Goal: Transaction & Acquisition: Purchase product/service

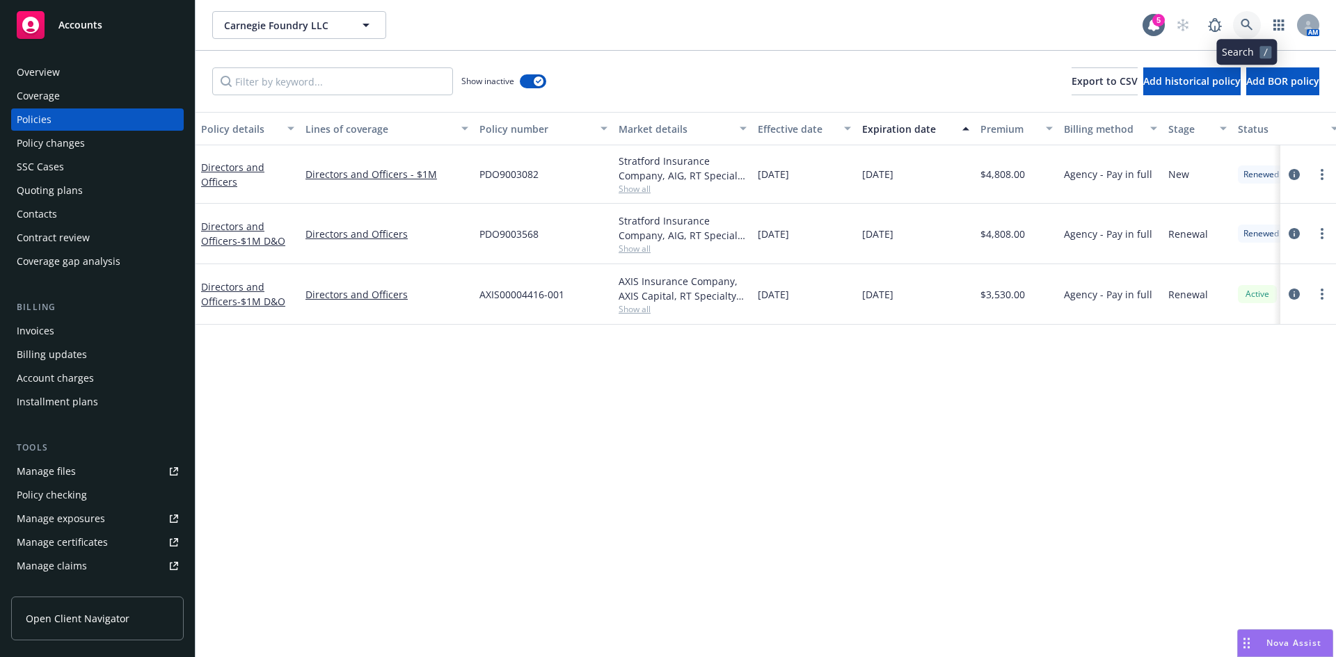
click at [1240, 26] on icon at bounding box center [1246, 25] width 13 height 13
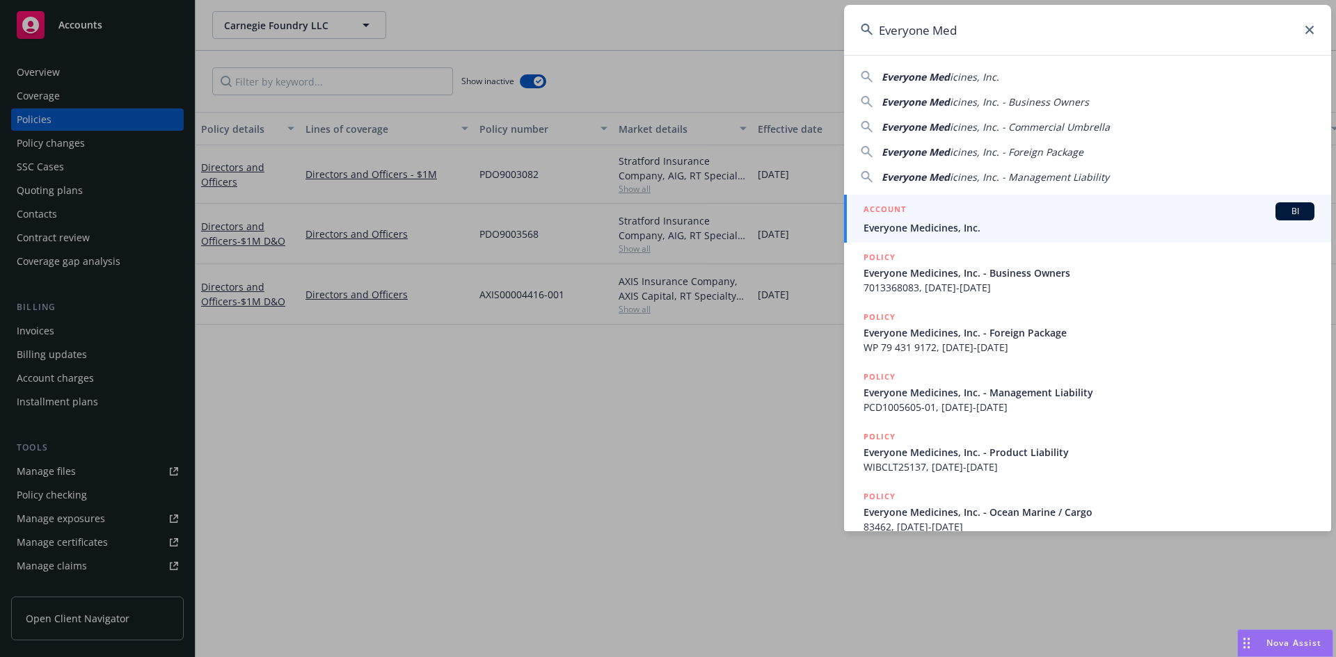
type input "Everyone Med"
click at [933, 224] on span "Everyone Medicines, Inc." at bounding box center [1088, 228] width 451 height 15
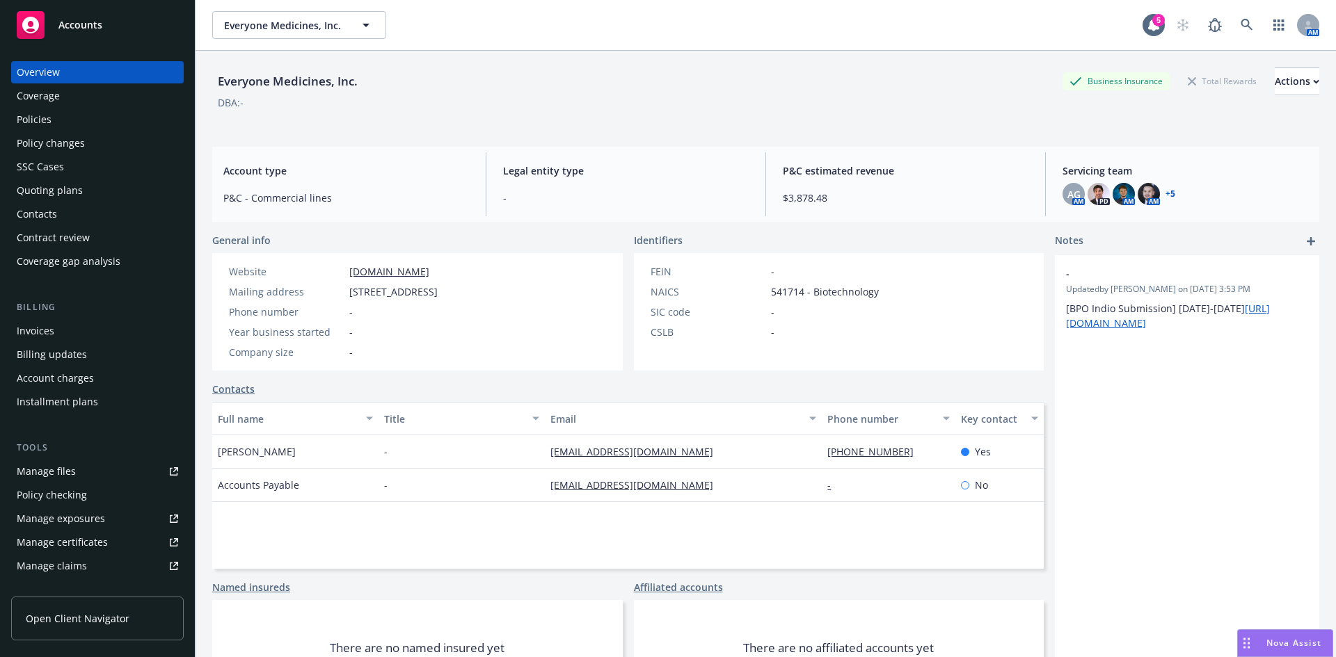
click at [32, 128] on div "Policies" at bounding box center [34, 120] width 35 height 22
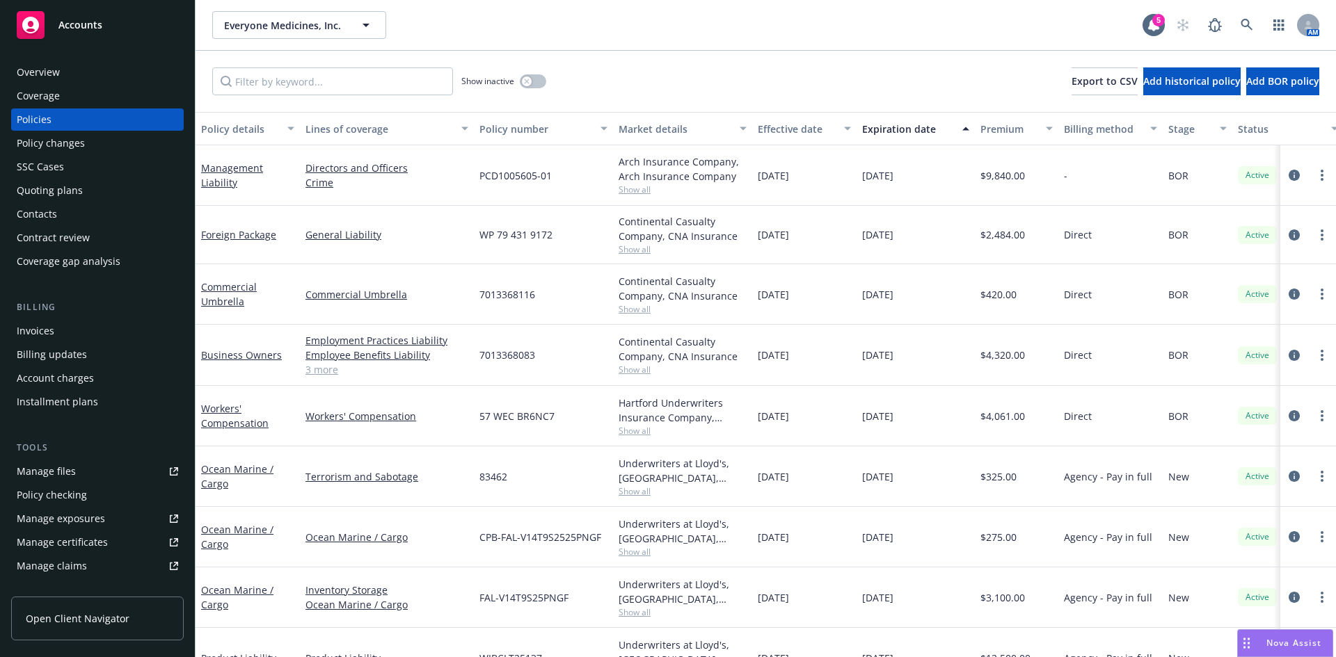
click at [1305, 168] on div at bounding box center [1308, 175] width 45 height 17
click at [1313, 182] on link "more" at bounding box center [1321, 175] width 17 height 17
click at [1220, 233] on link "Renew with incumbent" at bounding box center [1236, 232] width 163 height 28
select select "12"
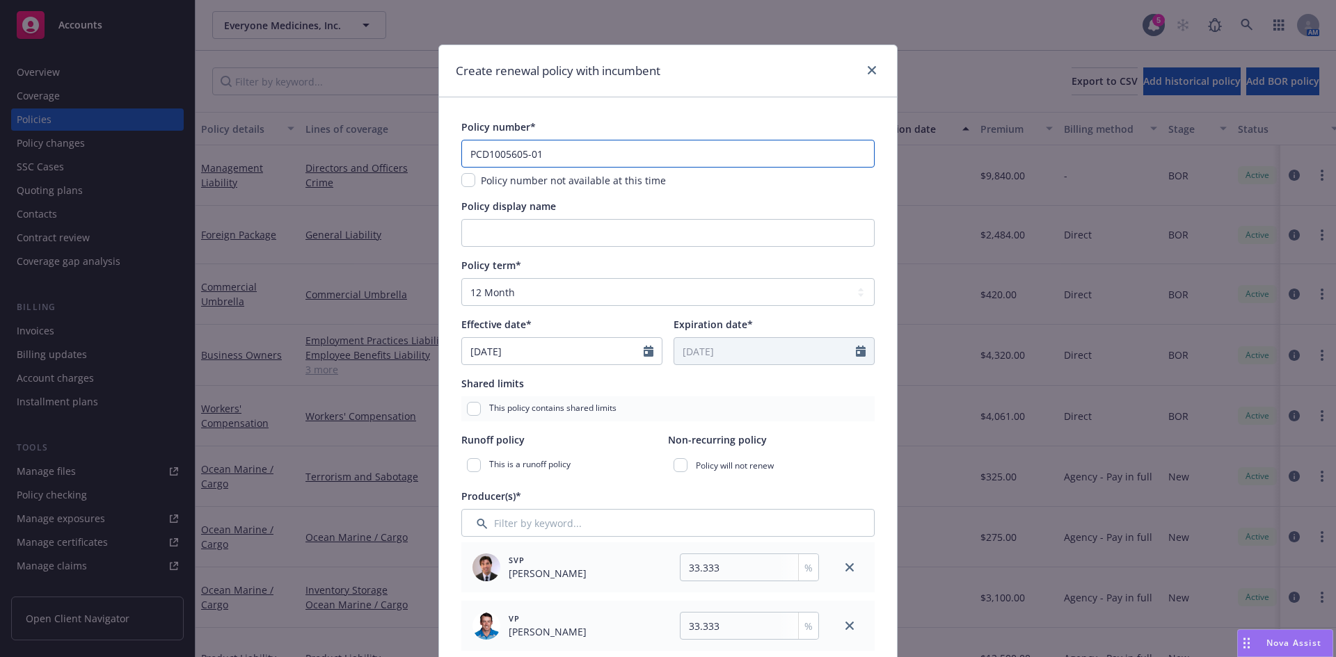
click at [611, 151] on input "PCD1005605-01" at bounding box center [667, 154] width 413 height 28
type input "PCD1005605-02"
click at [545, 230] on input "Policy display name" at bounding box center [667, 233] width 413 height 28
click at [522, 234] on input "Policy display name" at bounding box center [667, 233] width 413 height 28
type input "$1M D&O/Crime"
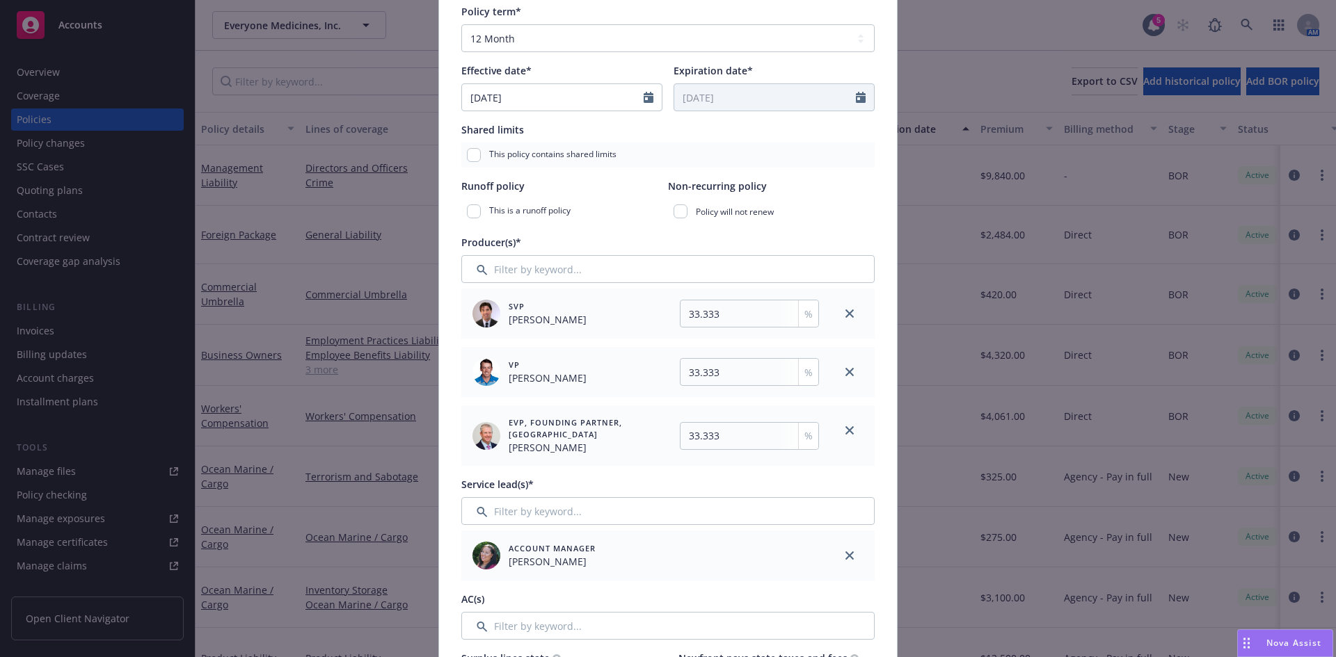
scroll to position [267, 0]
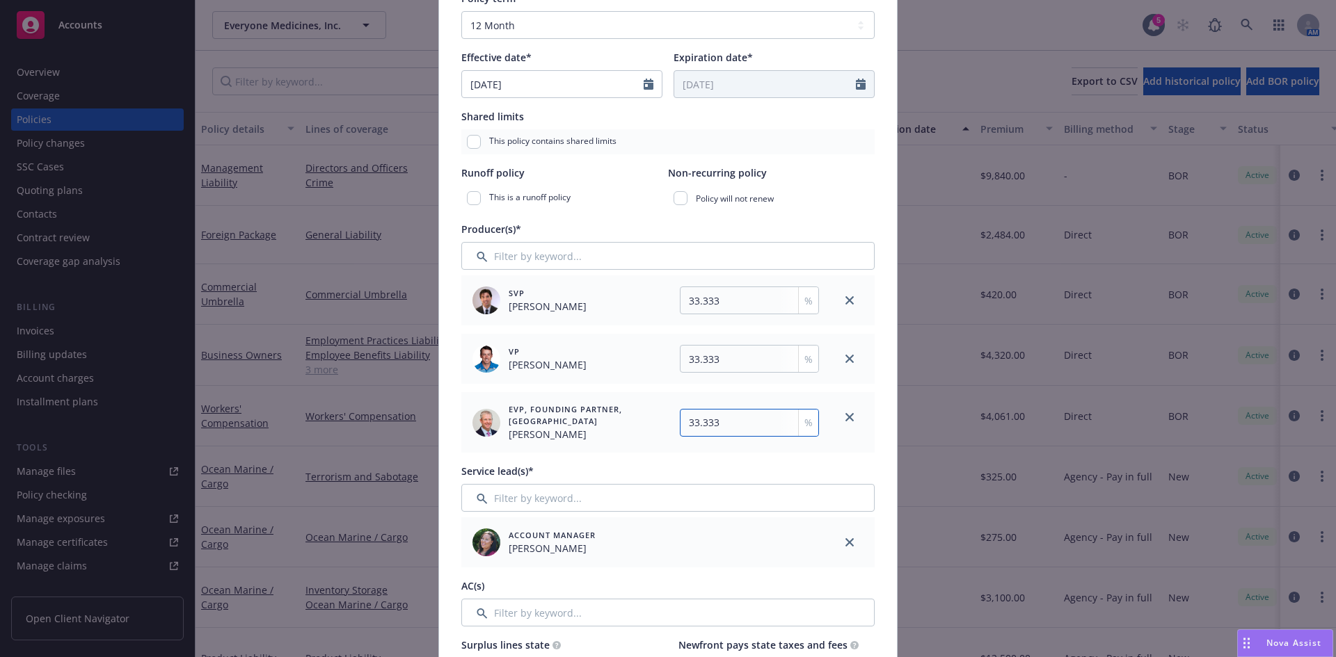
click at [731, 422] on input "33.333" at bounding box center [749, 423] width 139 height 28
type input "33.334"
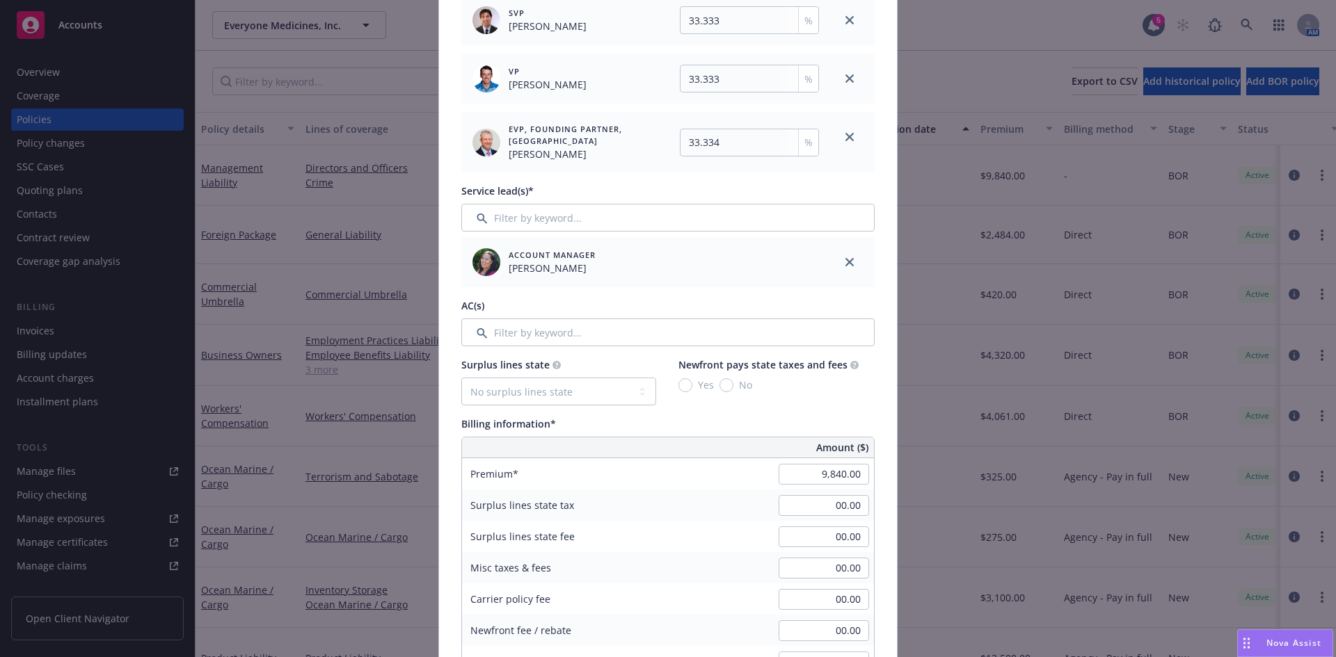
scroll to position [541, 0]
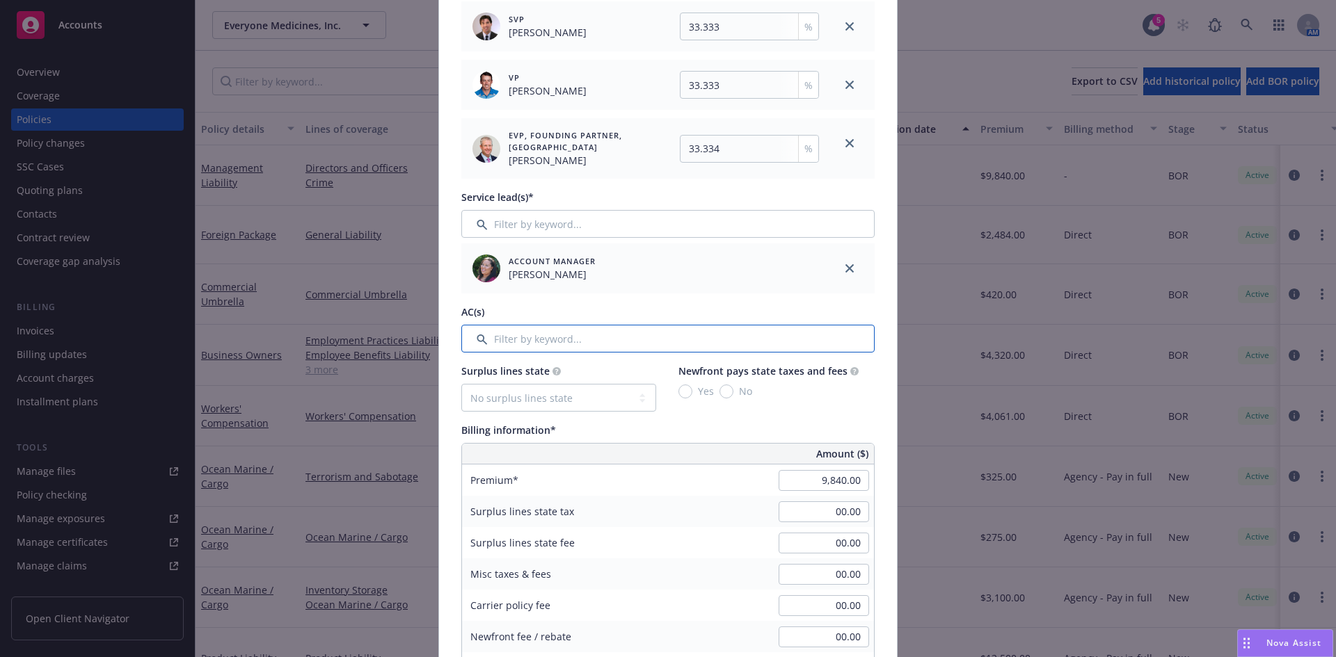
click at [542, 346] on input "Filter by keyword..." at bounding box center [667, 339] width 413 height 28
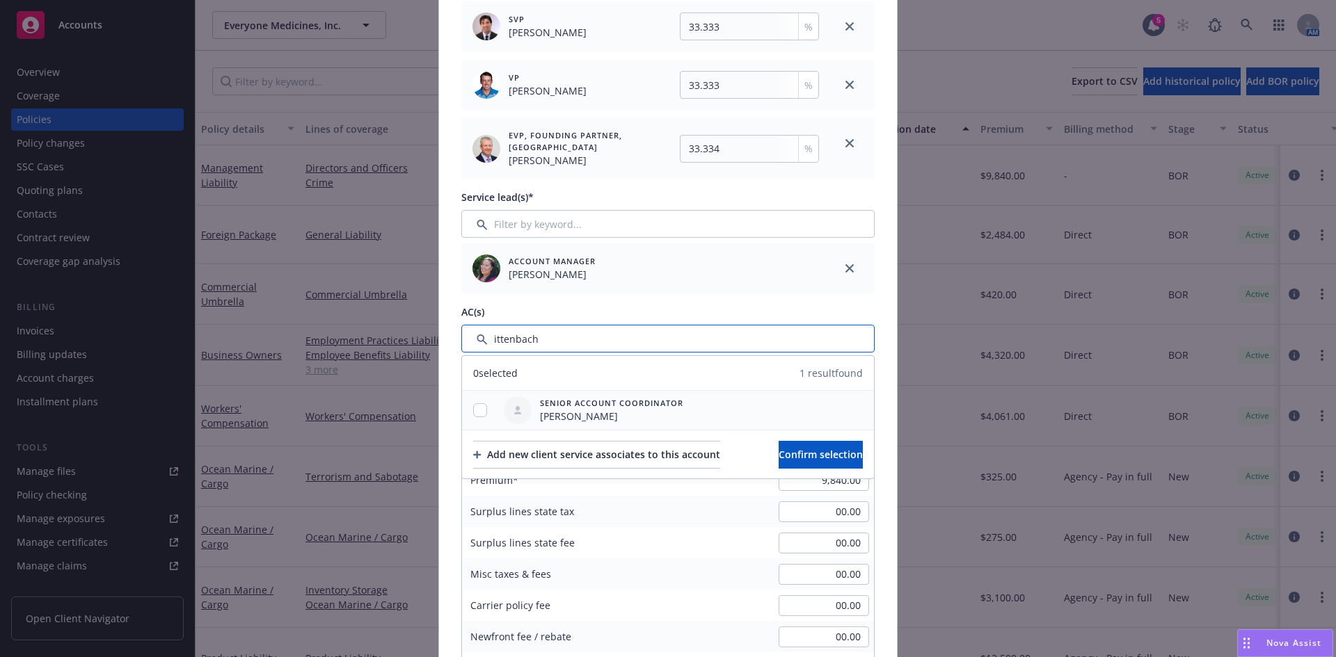
type input "ittenbach"
click at [473, 413] on input "checkbox" at bounding box center [480, 410] width 14 height 14
checkbox input "true"
click at [839, 463] on button "Confirm selection" at bounding box center [820, 455] width 84 height 28
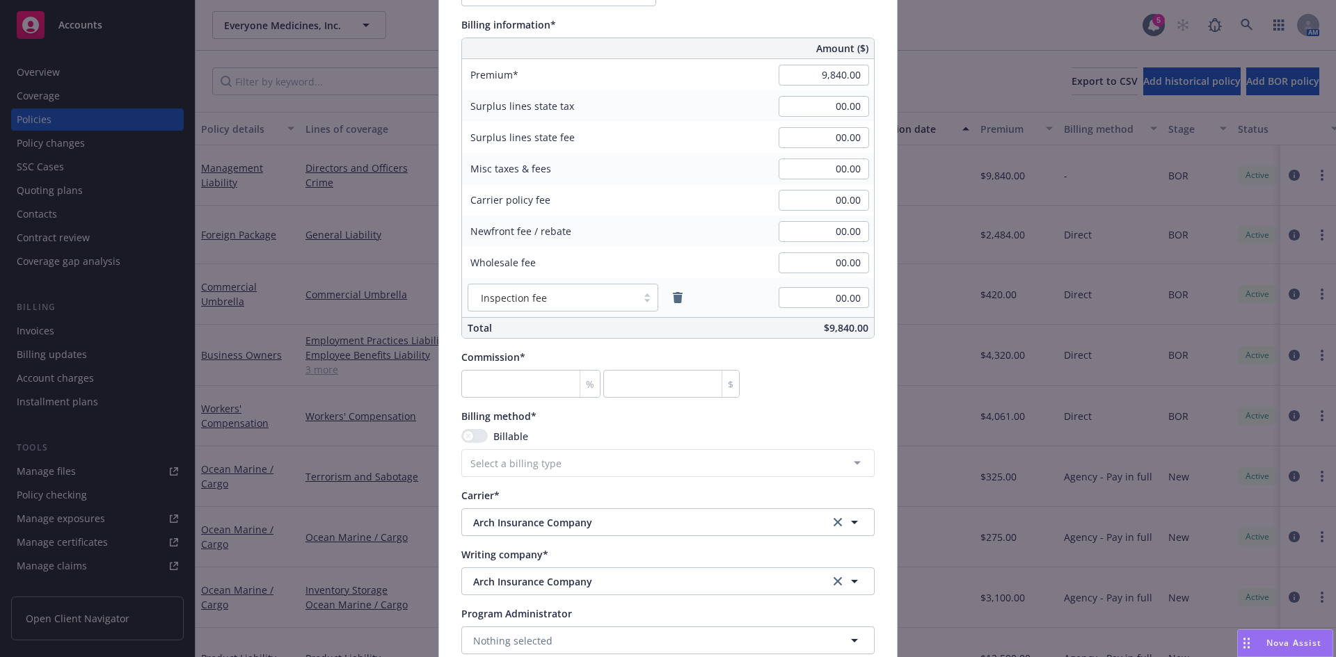
scroll to position [905, 0]
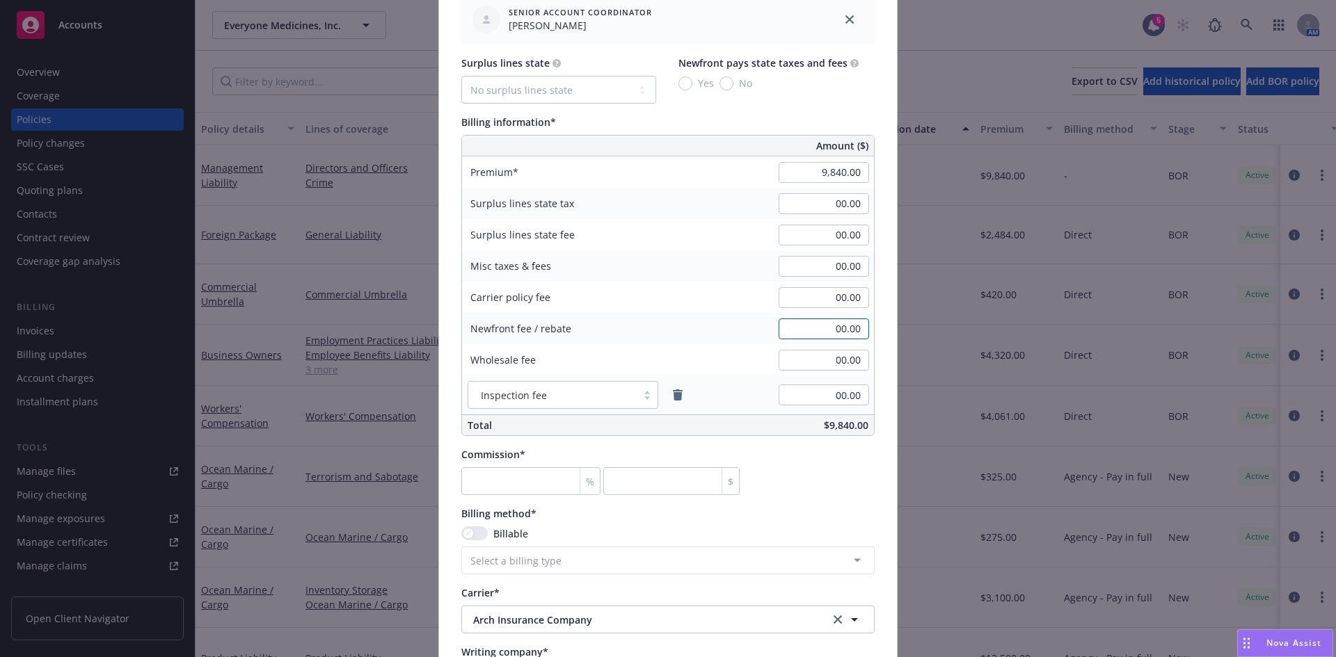
click at [856, 323] on input "00.00" at bounding box center [823, 329] width 90 height 21
type input "1,000.00"
click at [502, 483] on input "number" at bounding box center [530, 481] width 139 height 28
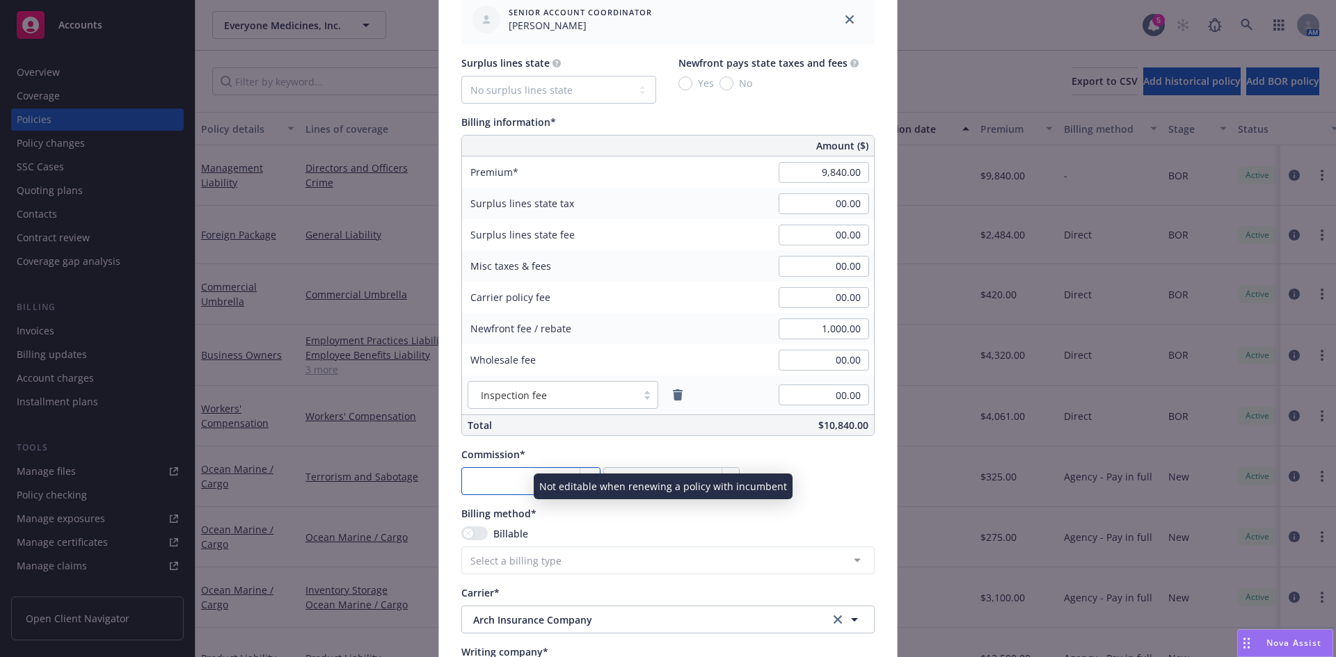
type input "1"
type input "98.4"
type input "17"
type input "1672.8"
type input "17.5"
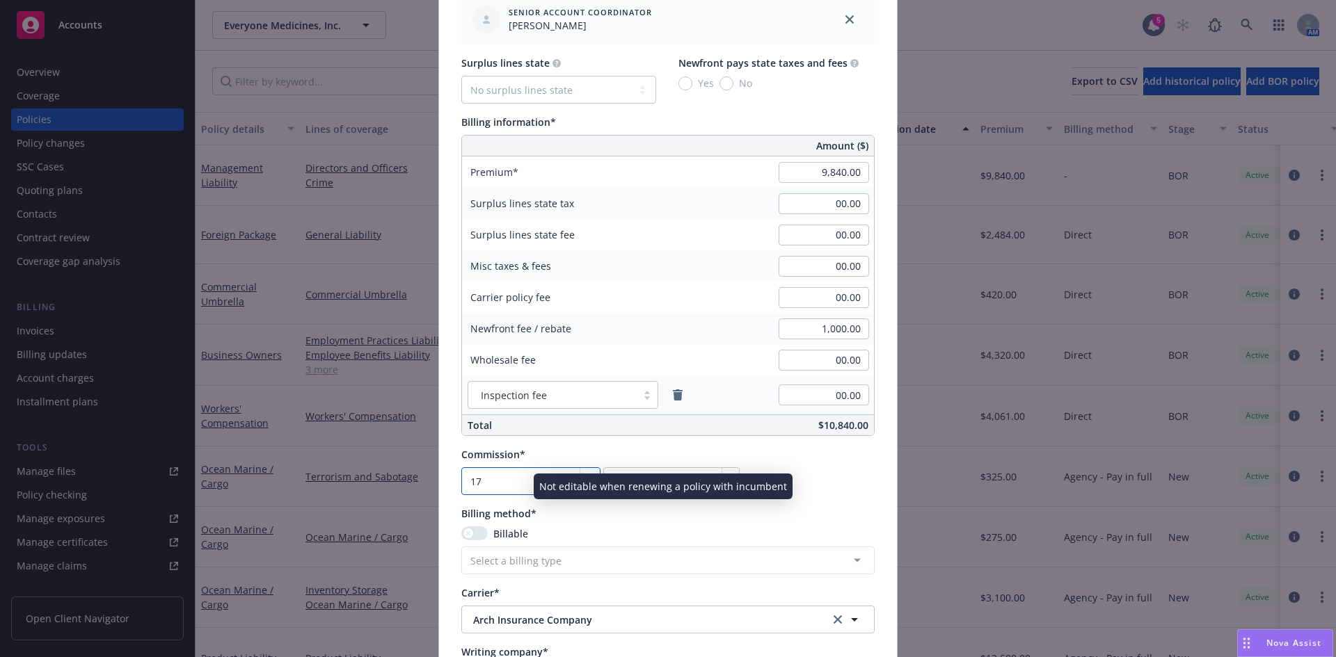
type input "1722"
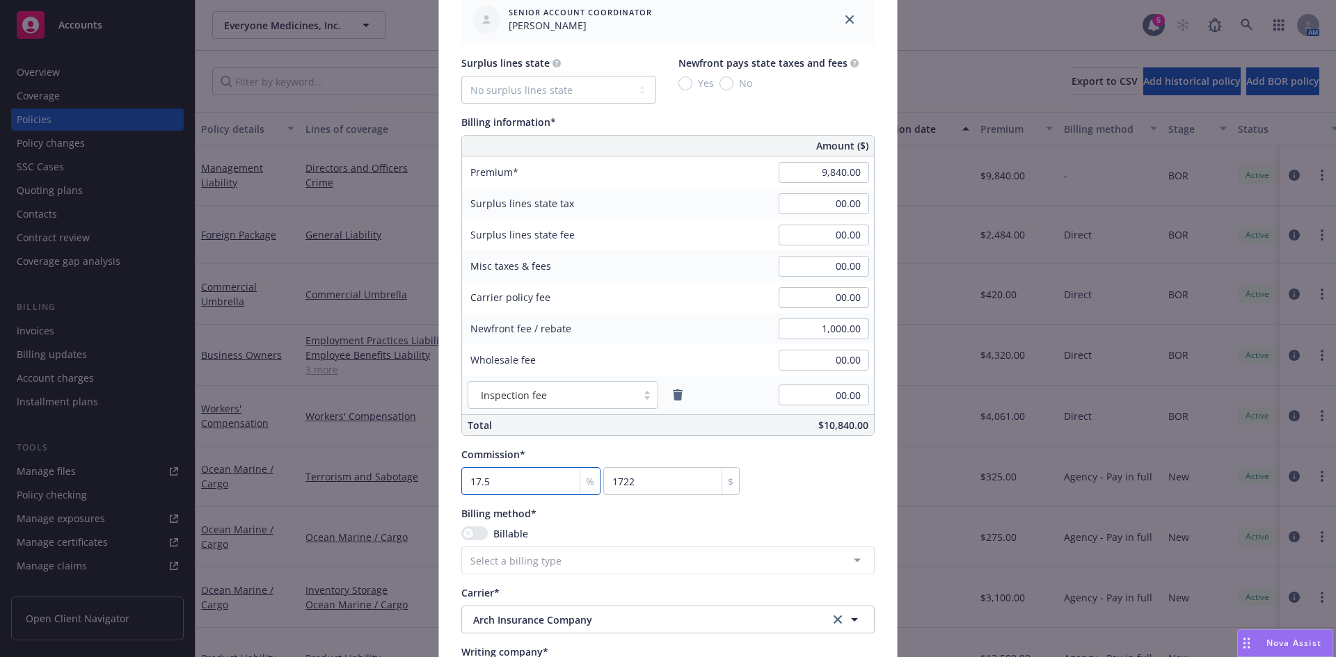
type input "17.5"
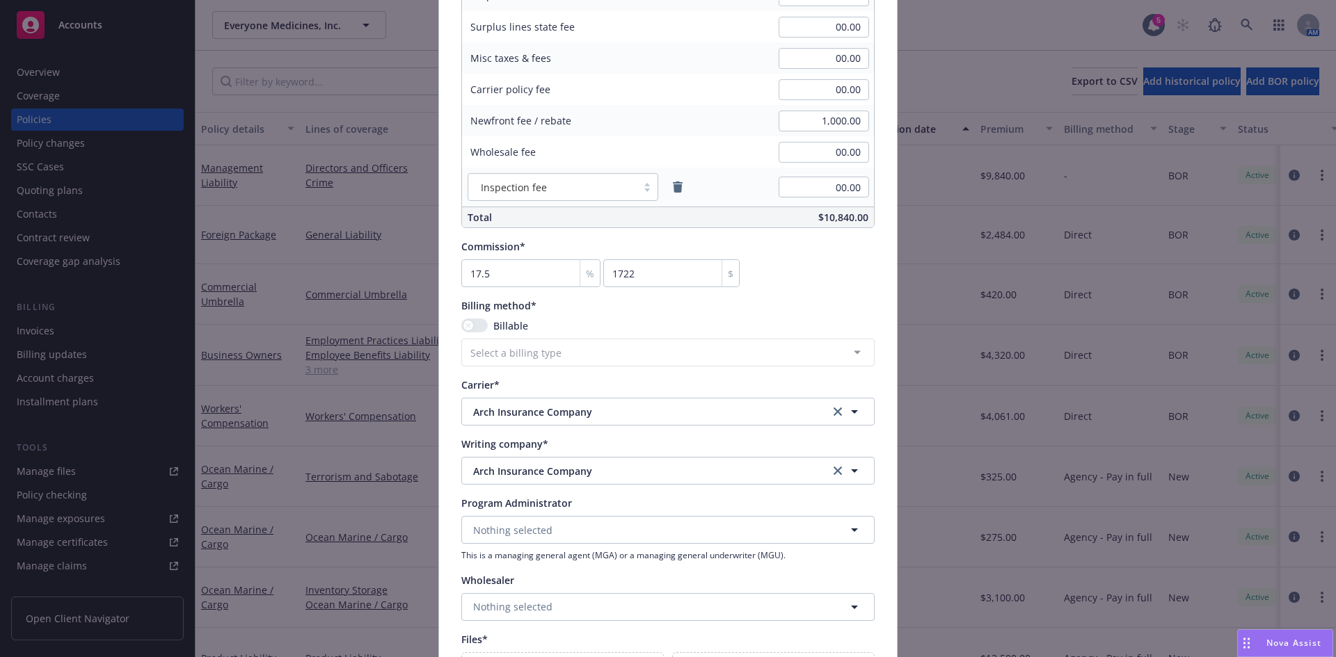
scroll to position [1140, 0]
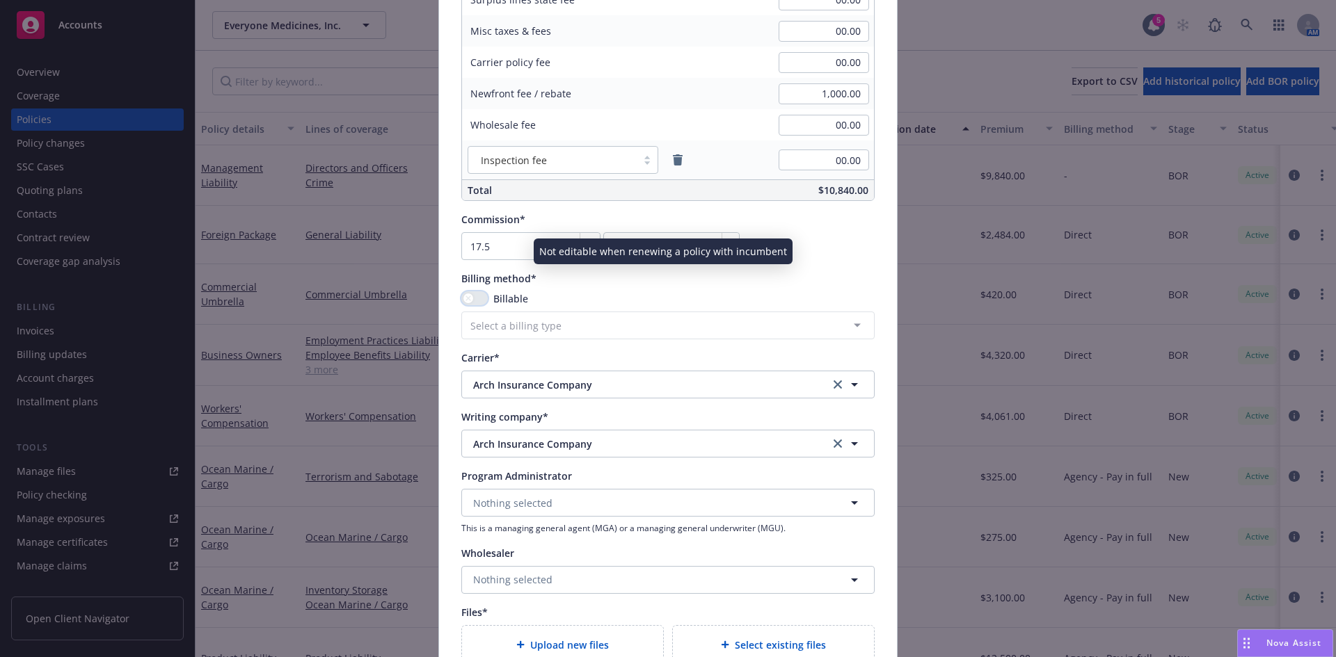
click at [466, 298] on div "button" at bounding box center [468, 299] width 10 height 10
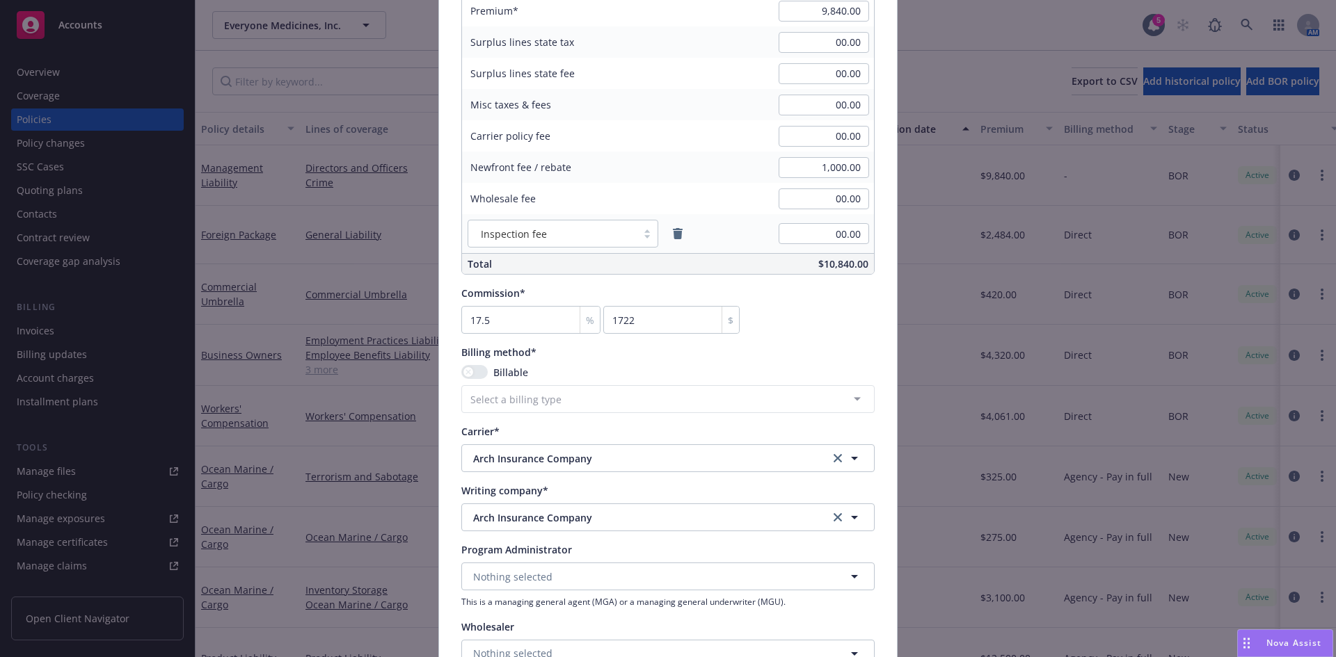
scroll to position [1439, 0]
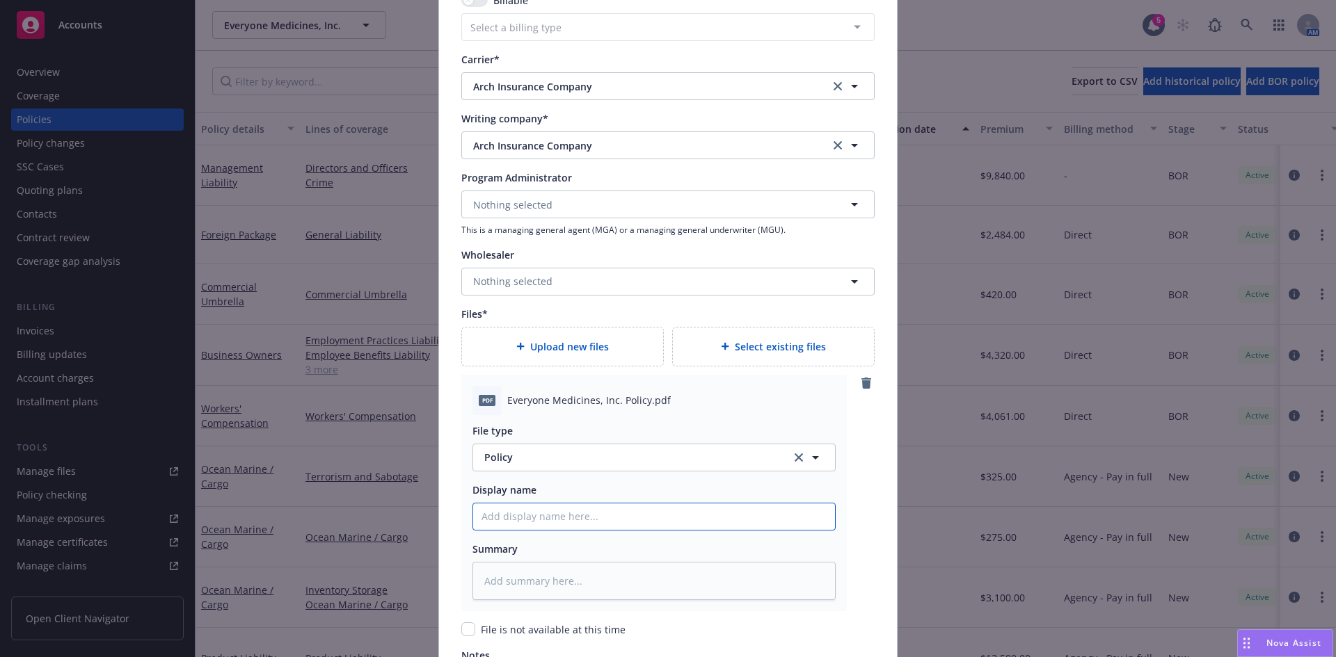
click at [510, 522] on input "Policy display name" at bounding box center [654, 517] width 362 height 26
click at [520, 525] on input "Policy display name" at bounding box center [654, 517] width 362 height 26
paste input "Everyone Medicines, Inc."
type textarea "x"
type input "Everyone Medicines, Inc."
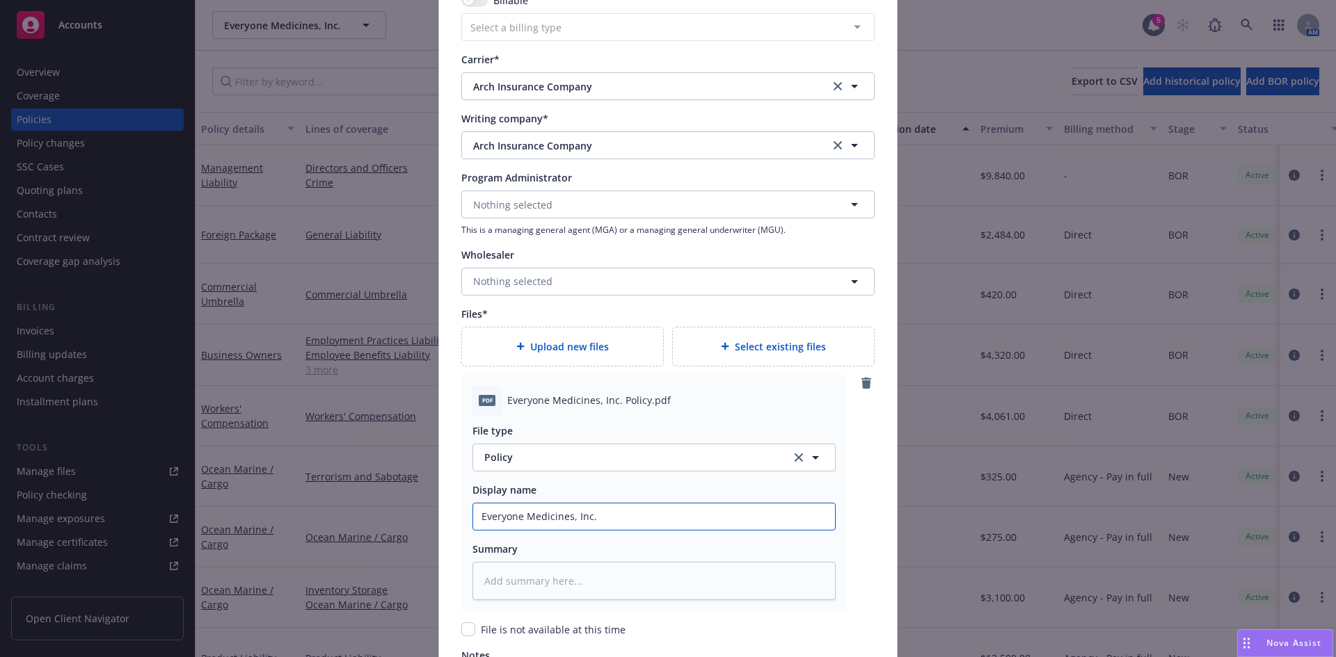
type textarea "x"
type input "Everyone Medicines, Inc."
type textarea "x"
type input "Everyone Medicines, Inc. 2"
type textarea "x"
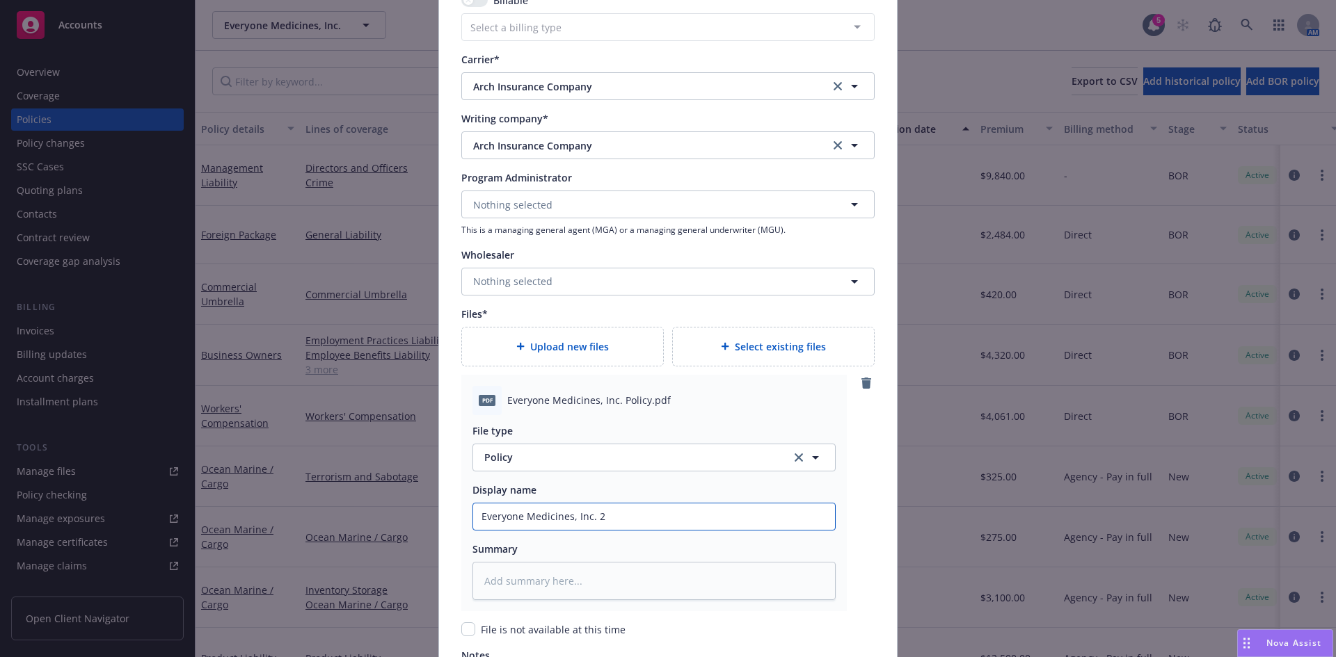
type input "Everyone Medicines, Inc. 20"
type textarea "x"
type input "Everyone Medicines, Inc. 202"
type textarea "x"
type input "Everyone Medicines, Inc. 2025"
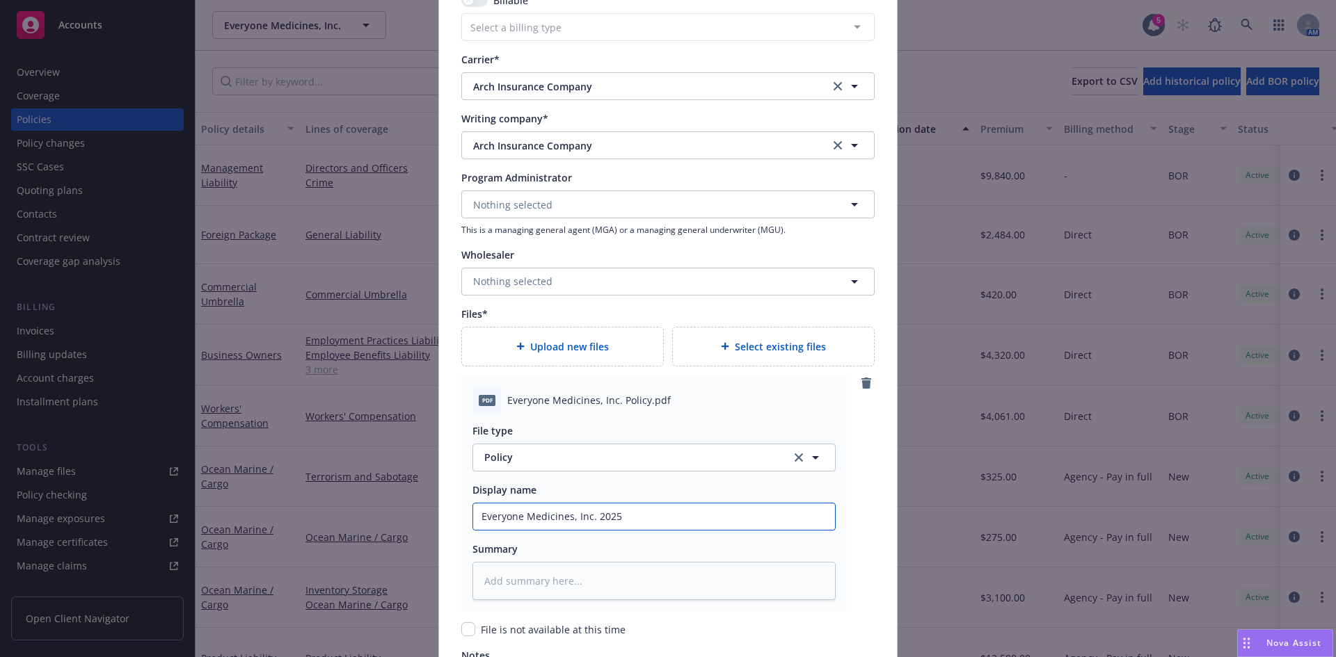
type textarea "x"
type input "Everyone Medicines, Inc. 2025-"
type textarea "x"
type input "Everyone Medicines, Inc. 2025-2"
type textarea "x"
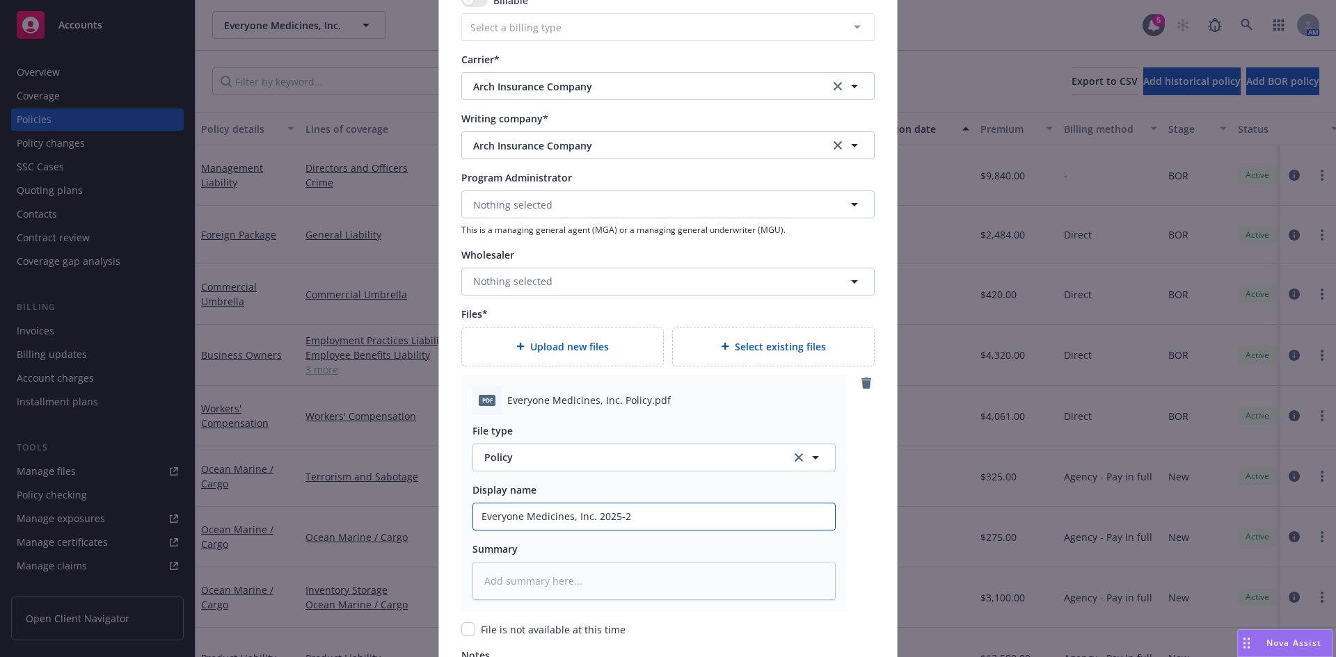
type input "Everyone Medicines, Inc. 2025-26"
type textarea "x"
type input "Everyone Medicines, Inc. 2025-26"
type textarea "x"
type input "Everyone Medicines, Inc. 2025-26 M"
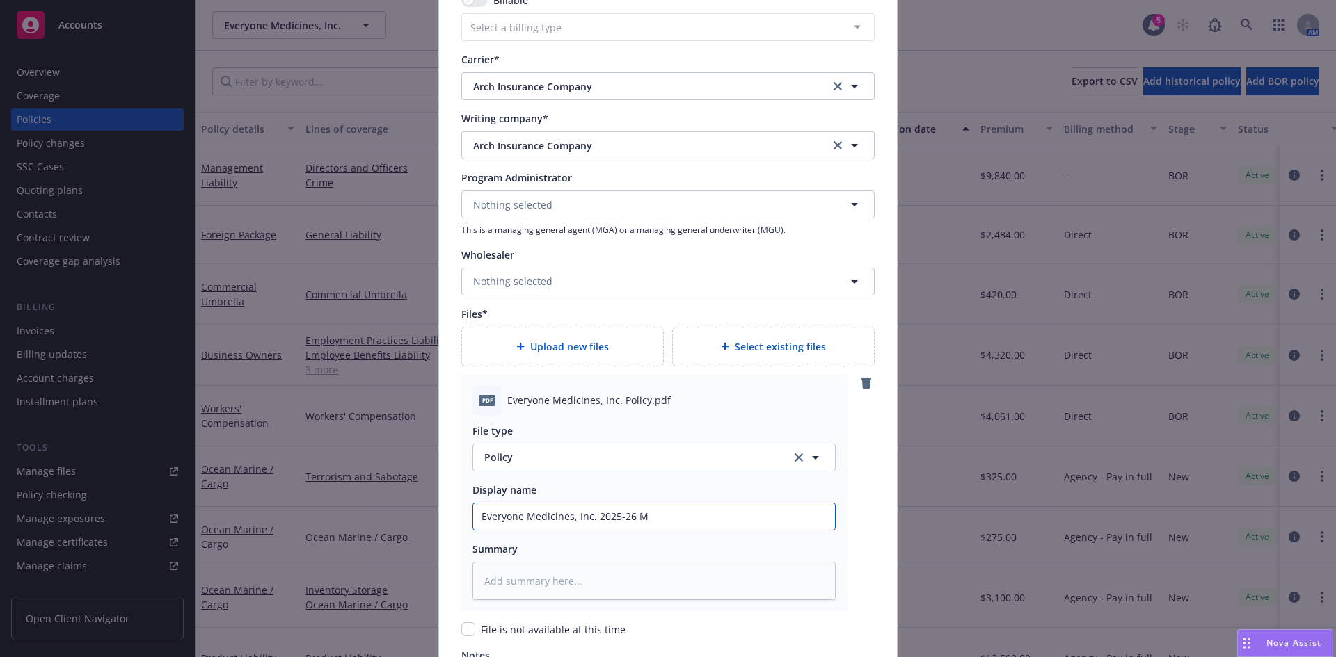
type textarea "x"
type input "Everyone Medicines, Inc. 2025-26 ML"
type textarea "x"
type input "Everyone Medicines, Inc. 2025-26 ML"
type textarea "x"
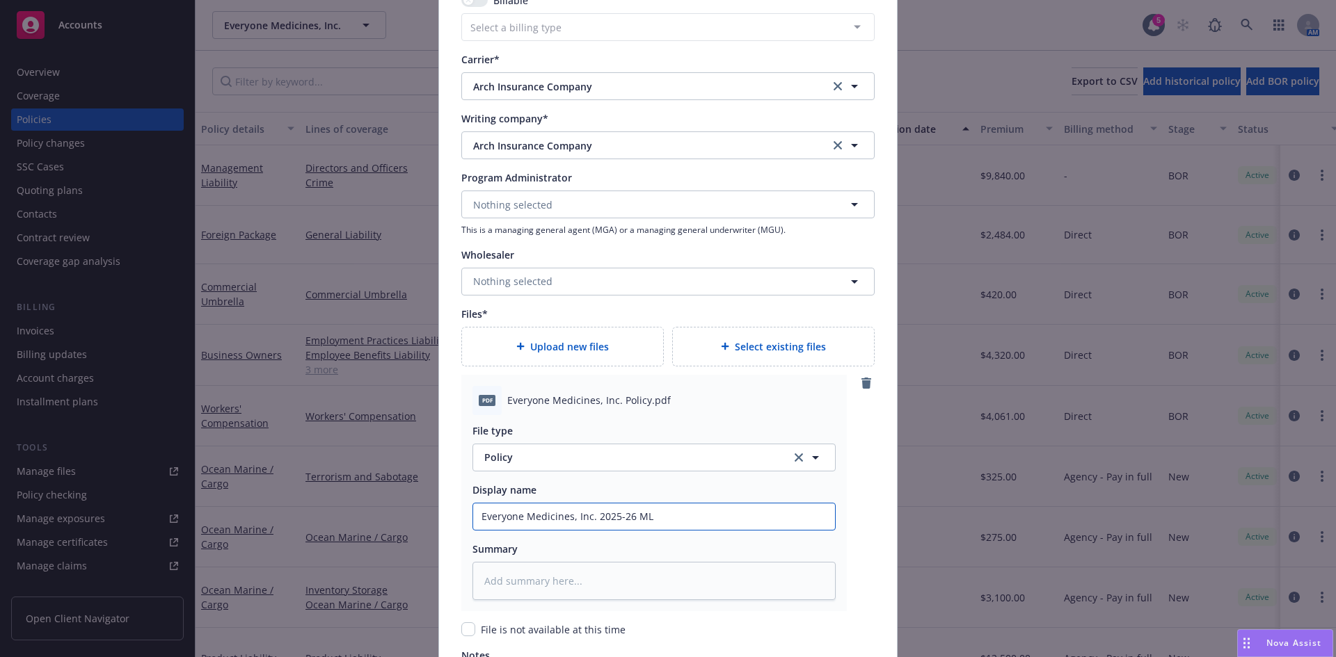
type input "Everyone Medicines, Inc. 2025-26 ML P"
type textarea "x"
type input "Everyone Medicines, Inc. 2025-26 ML Po"
type textarea "x"
type input "Everyone Medicines, Inc. 2025-26 ML Pol"
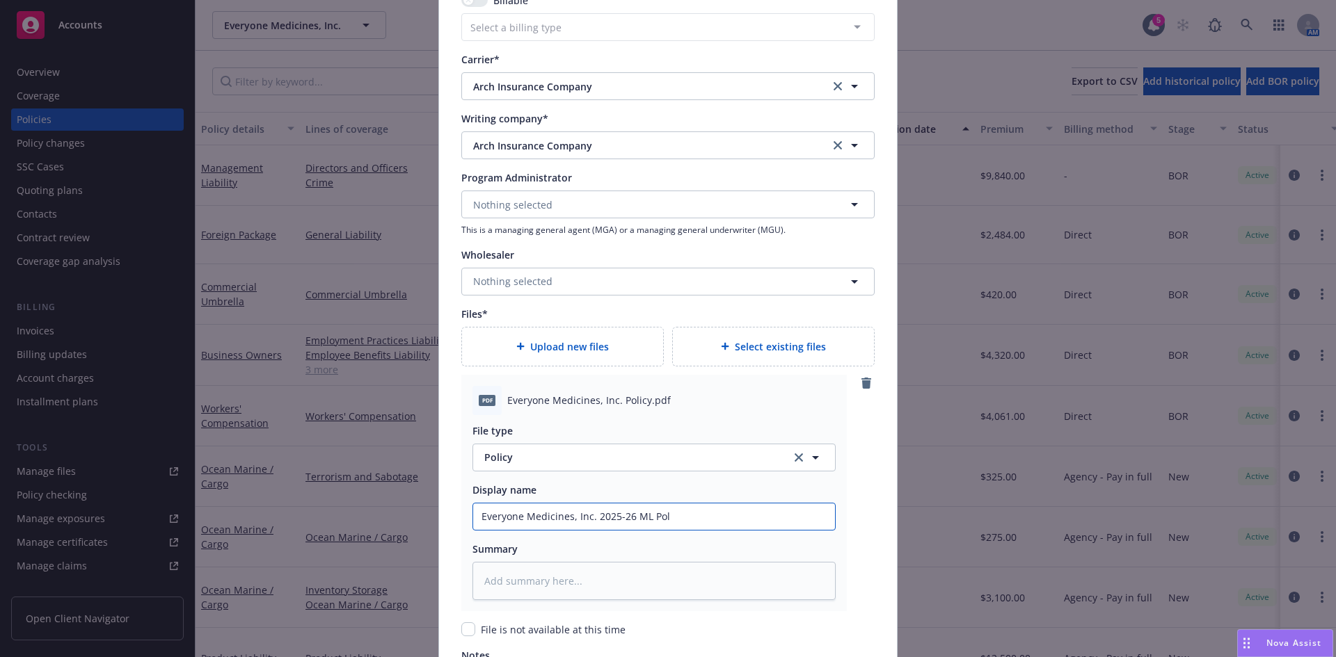
type textarea "x"
type input "Everyone Medicines, Inc. 2025-26 ML Poli"
type textarea "x"
type input "Everyone Medicines, Inc. 2025-26 ML Policy"
type textarea "x"
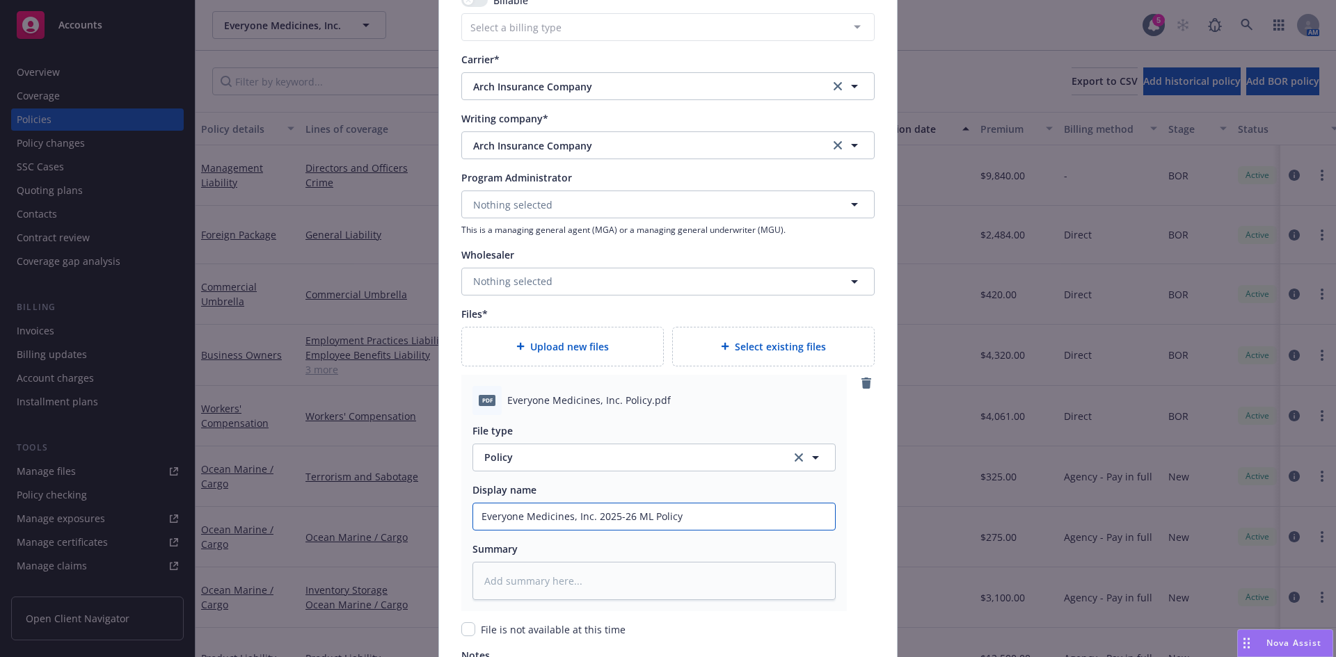
type input "Everyone Medicines, Inc. 2025-26 ML Policy"
type textarea "x"
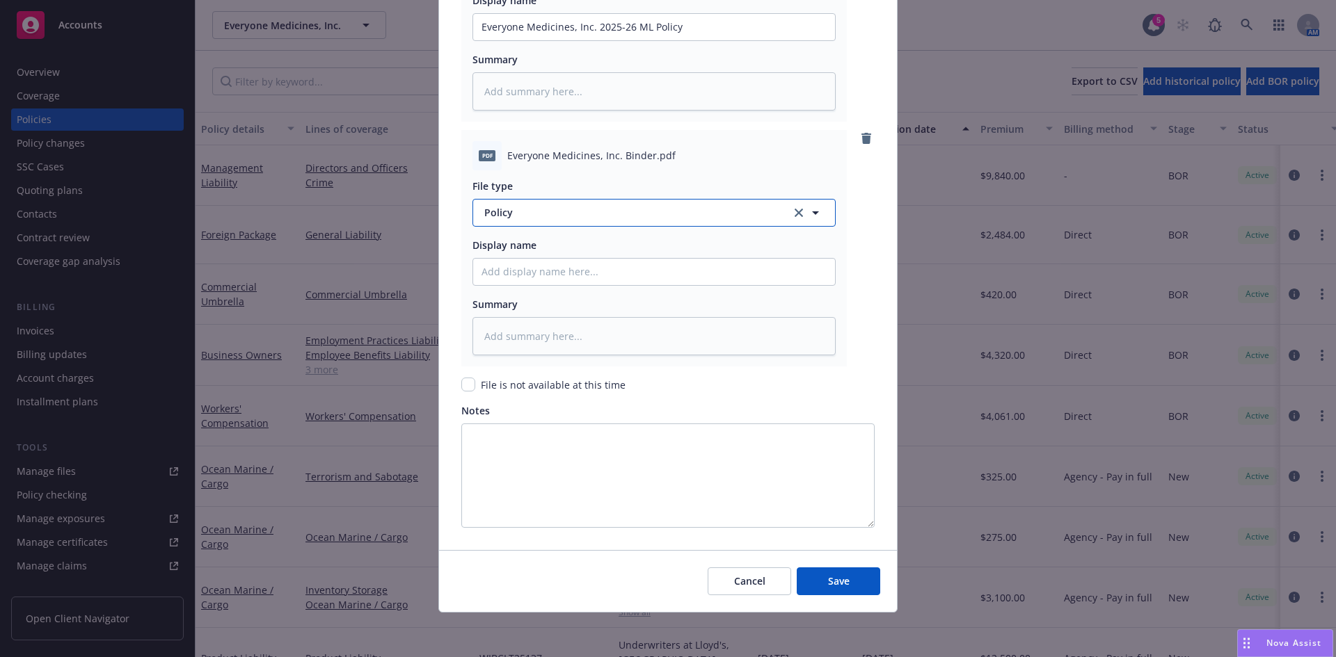
click at [505, 211] on span "Policy" at bounding box center [629, 212] width 291 height 15
type input "binder"
click at [516, 254] on div "Binder" at bounding box center [653, 251] width 345 height 20
click at [509, 40] on input "Policy display name" at bounding box center [654, 27] width 362 height 26
type textarea "x"
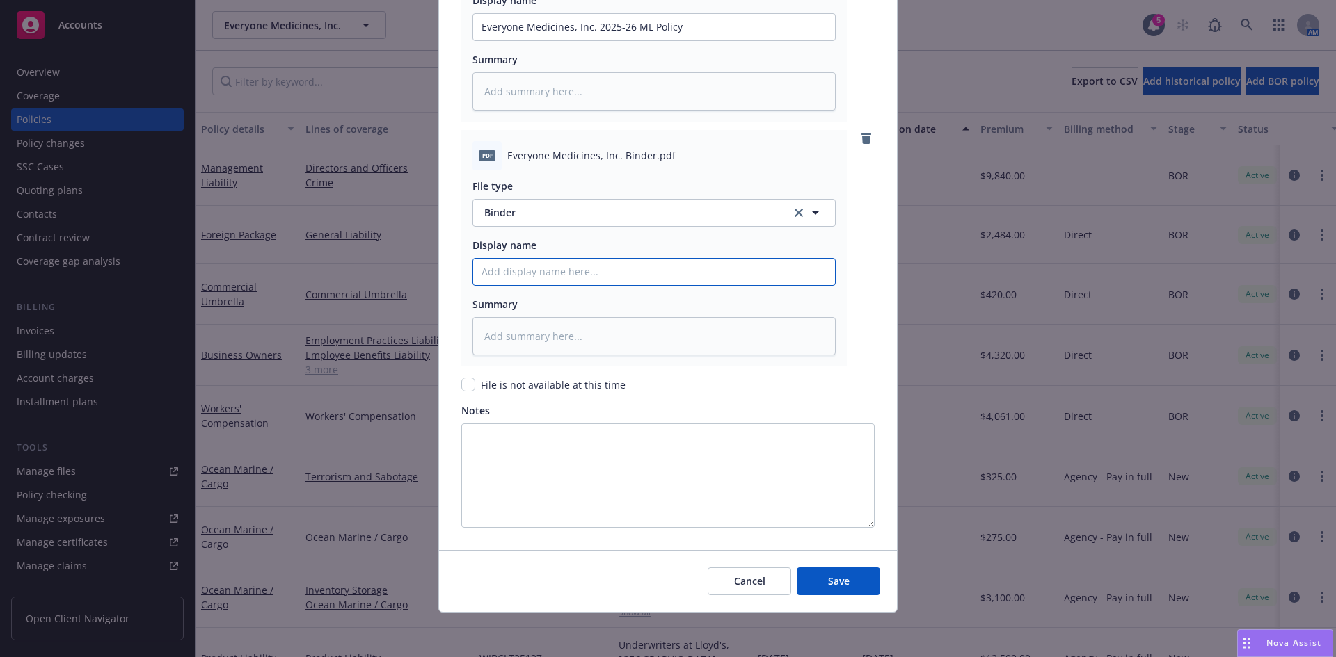
type input "2"
type textarea "x"
type input "25"
type textarea "x"
type input "25-"
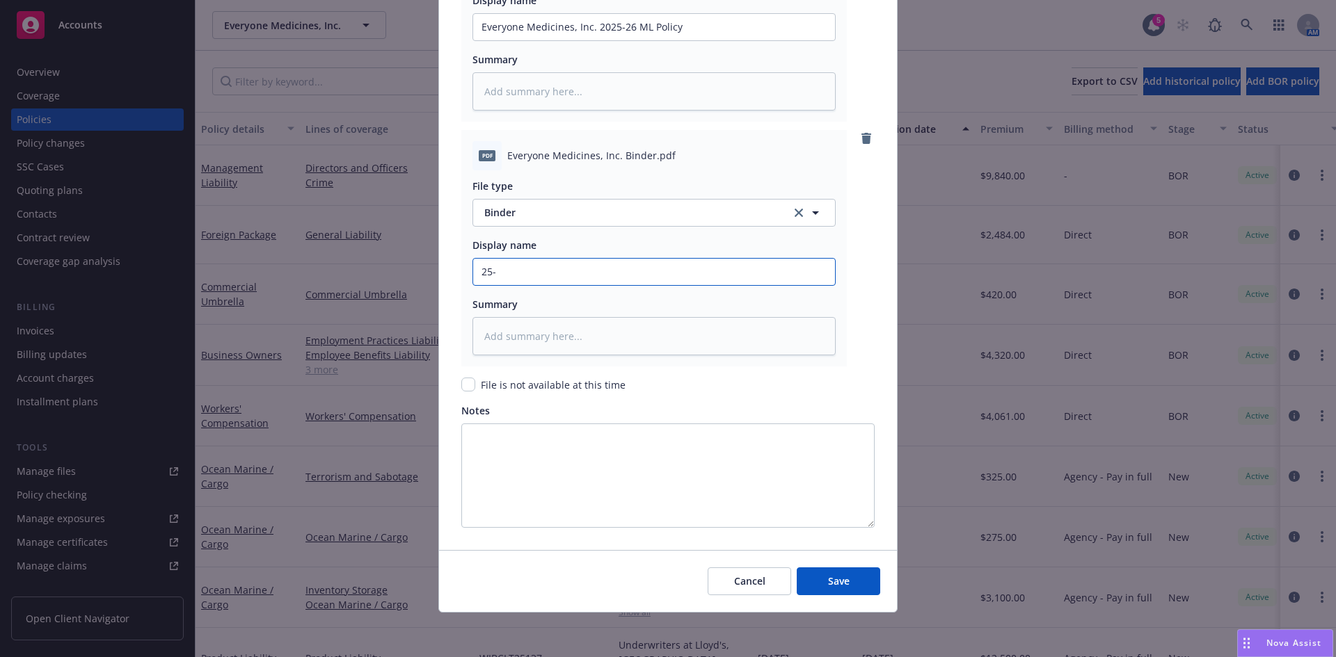
type textarea "x"
type input "25-2"
type textarea "x"
type input "25-26"
type textarea "x"
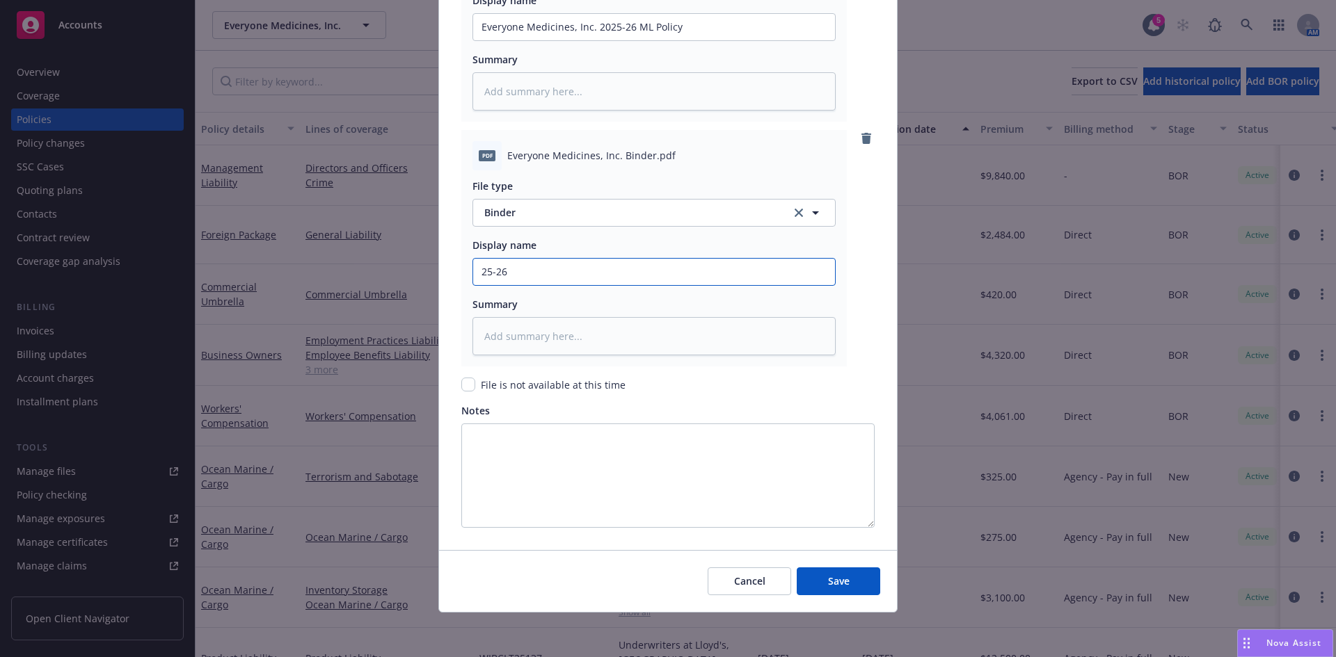
type input "25-26"
type textarea "x"
type input "25-26 ML"
type textarea "x"
type input "25-26 ML B"
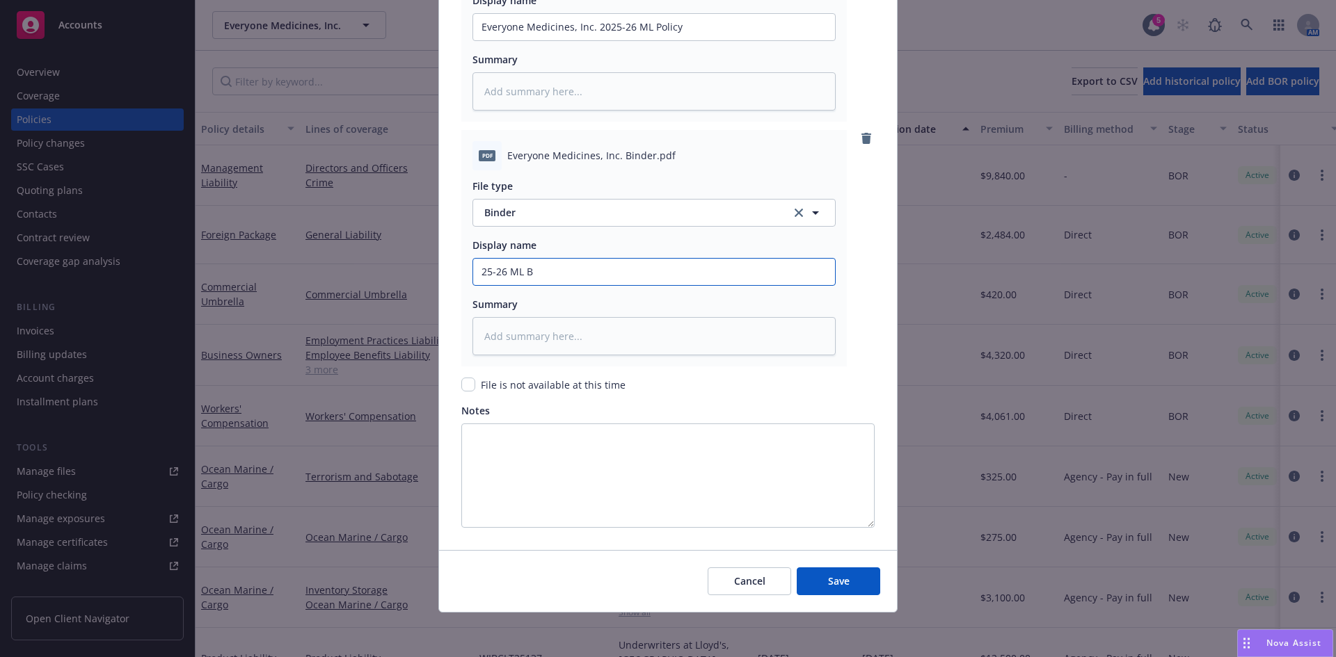
type textarea "x"
type input "25-26 ML Bi"
type textarea "x"
type input "25-26 ML Bin"
type textarea "x"
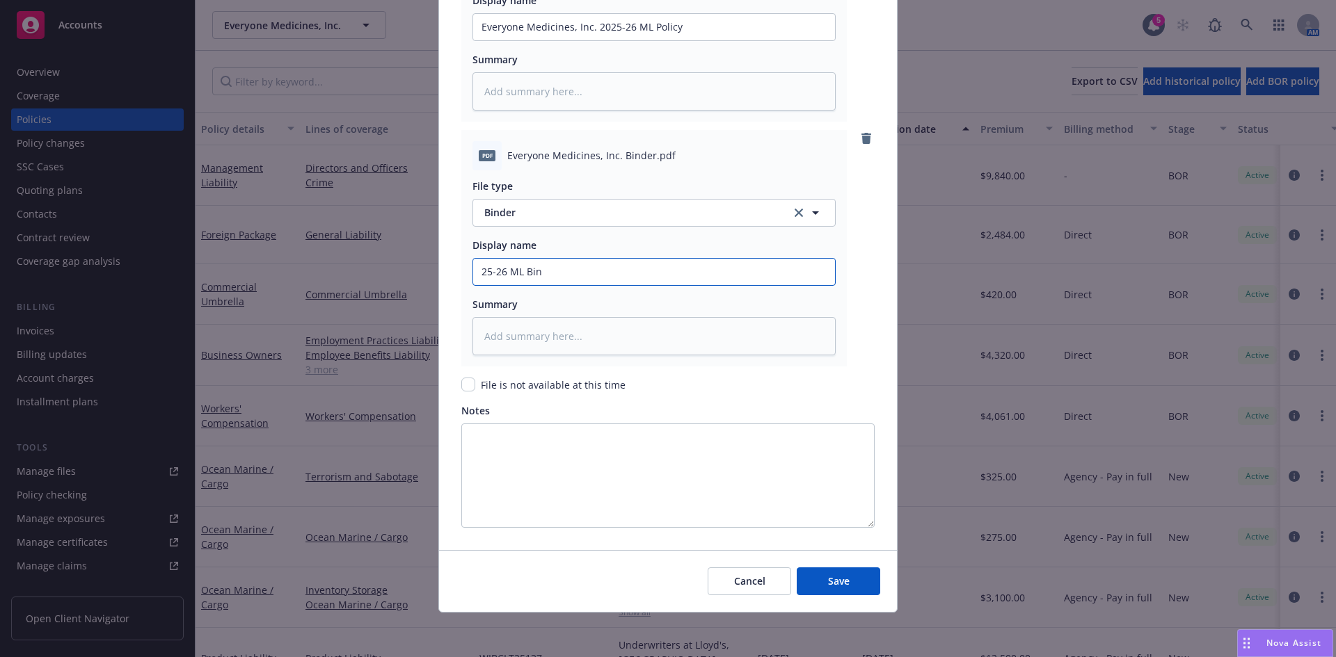
type input "25-26 ML Bind"
type textarea "x"
type input "25-26 ML Binde"
type textarea "x"
type input "25-26 ML Binder"
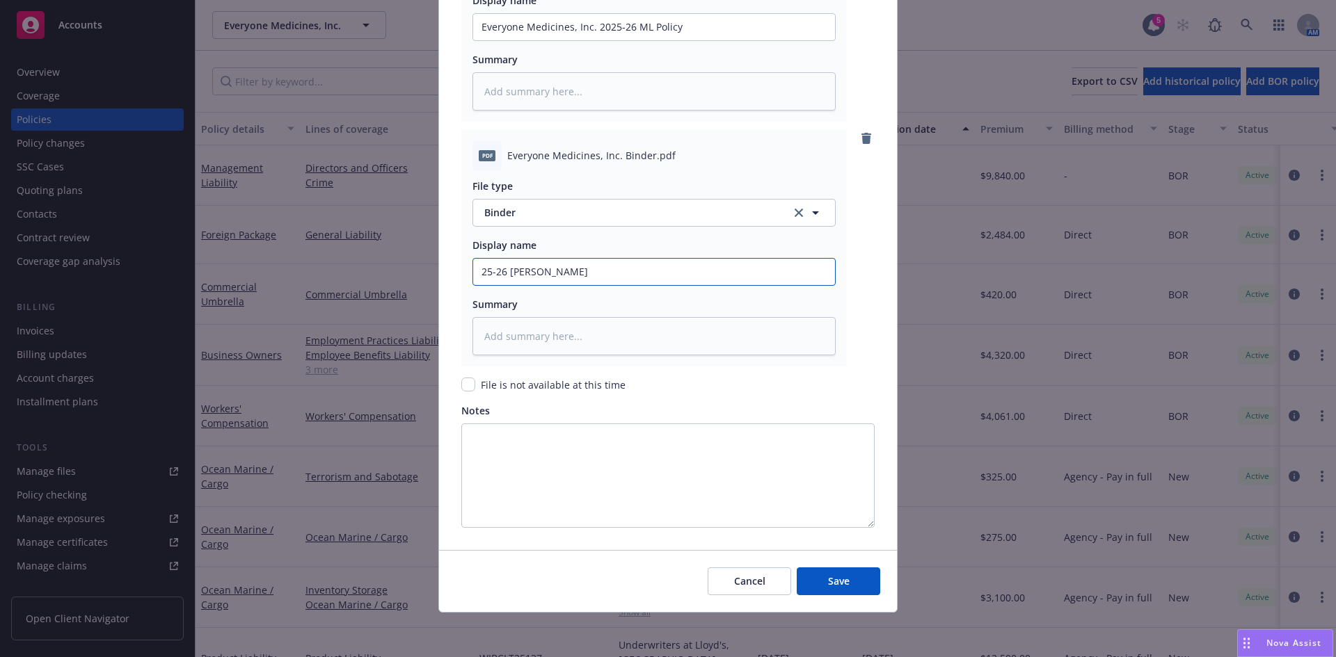
type textarea "x"
type input "25-26 ML Binder"
type textarea "x"
type input "25-26 ML Bin"
type textarea "x"
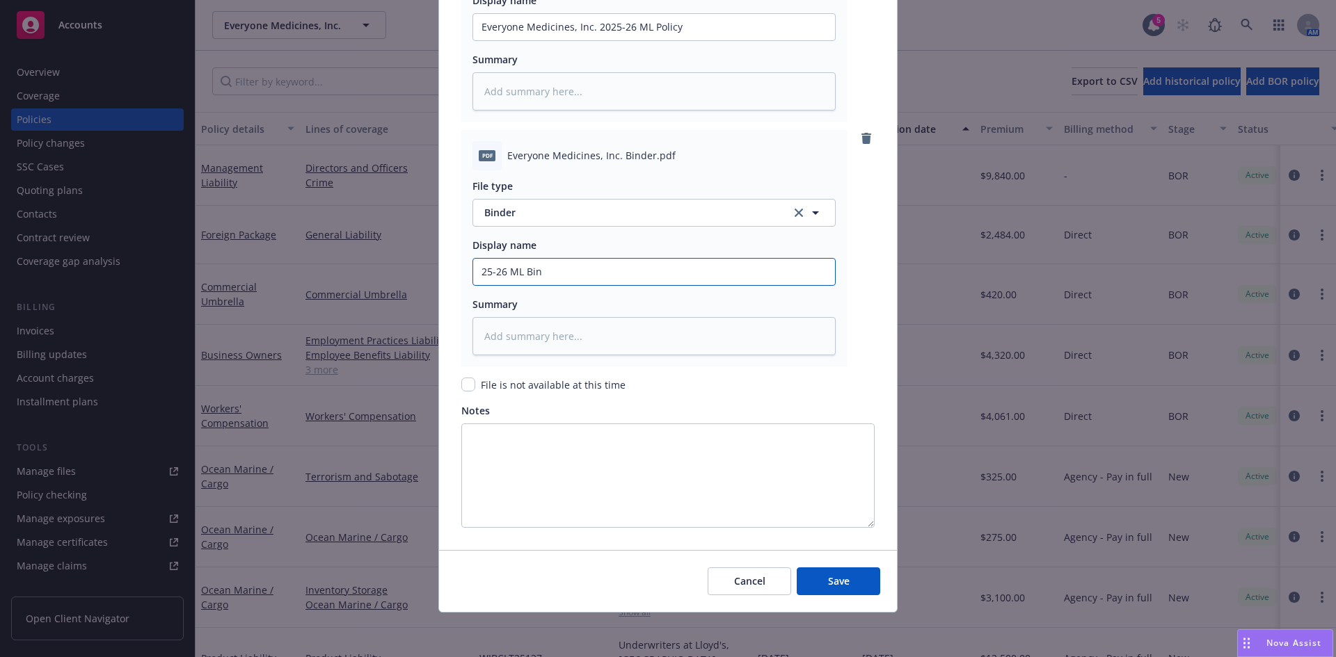
type input "25-26 ML Bi"
type textarea "x"
type input "25-26 ML B"
type textarea "x"
type input "25-26 ML"
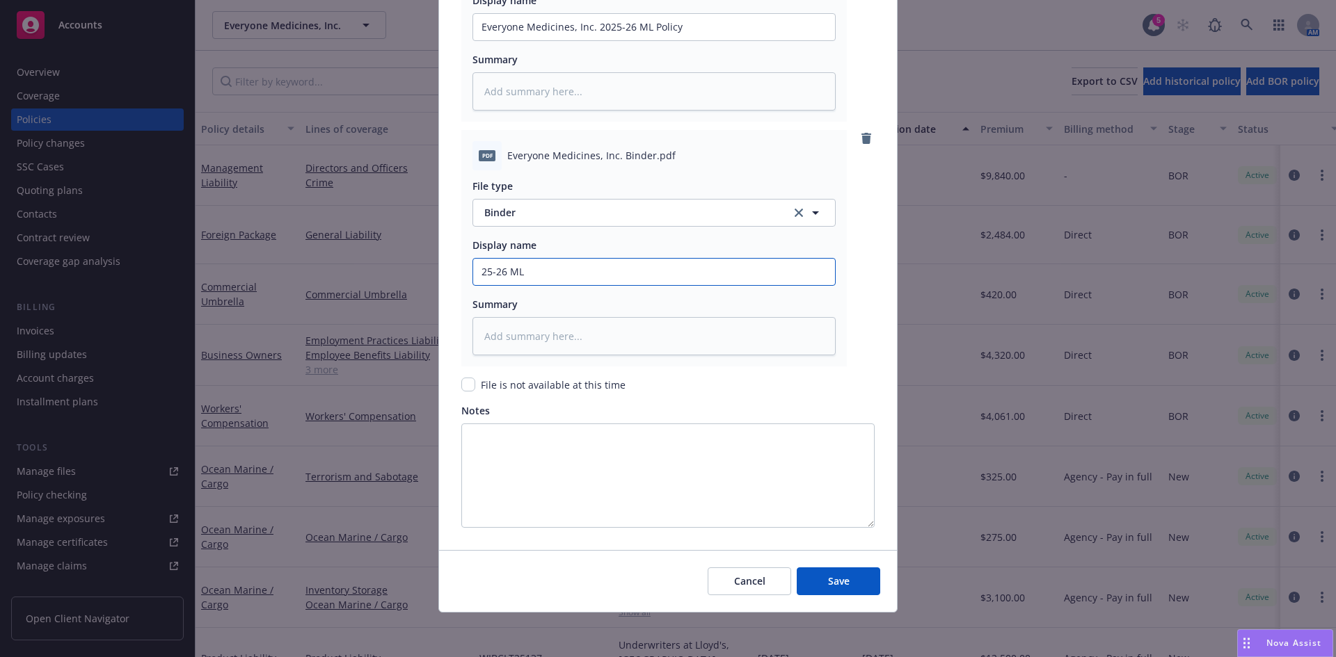
type textarea "x"
type input "25-26 ML A"
type textarea "x"
type input "25-26 ML Ar"
type textarea "x"
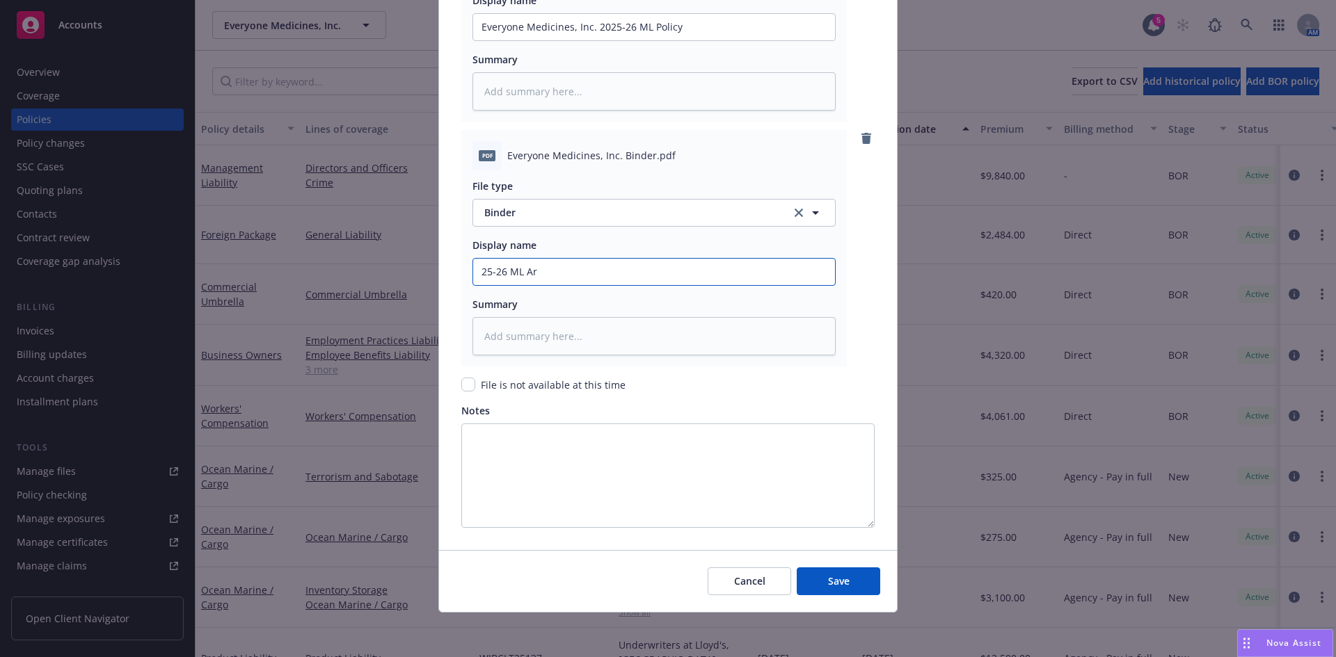
type input "25-26 ML Arc"
type textarea "x"
type input "25-26 ML Arch"
type textarea "x"
type input "25-26 ML Arch"
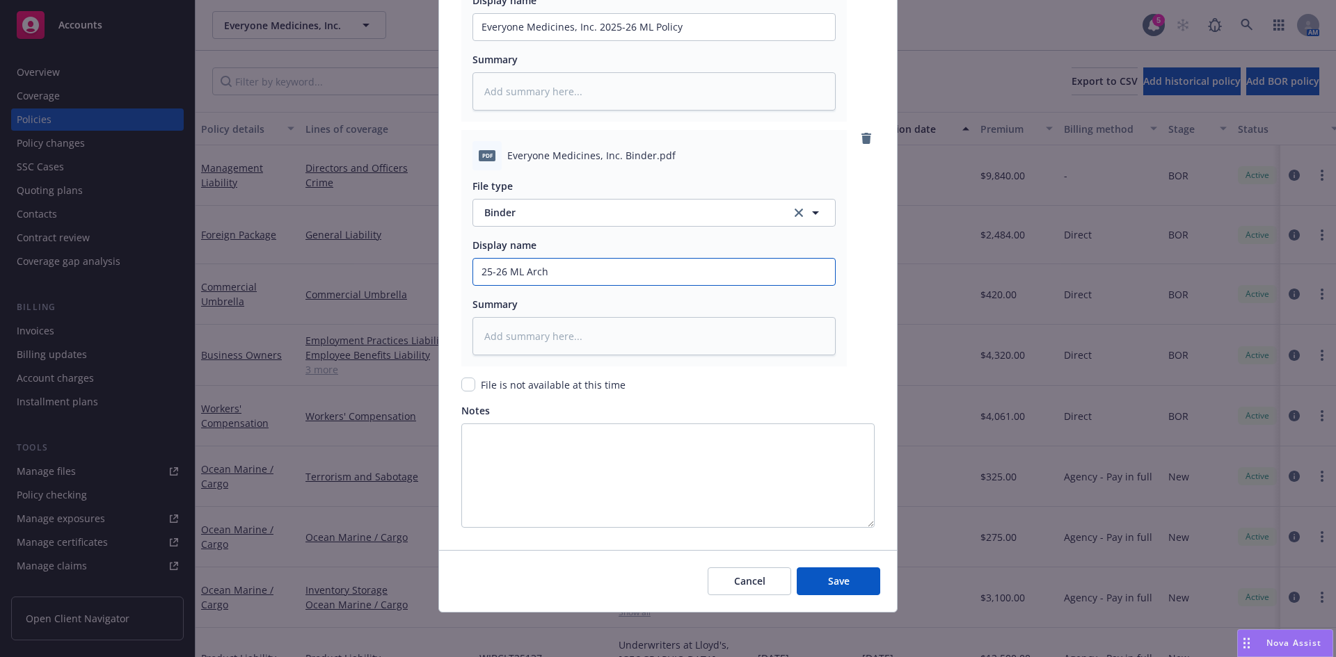
type textarea "x"
type input "25-26 ML Arch B"
type textarea "x"
type input "25-26 ML Arch Bi"
type textarea "x"
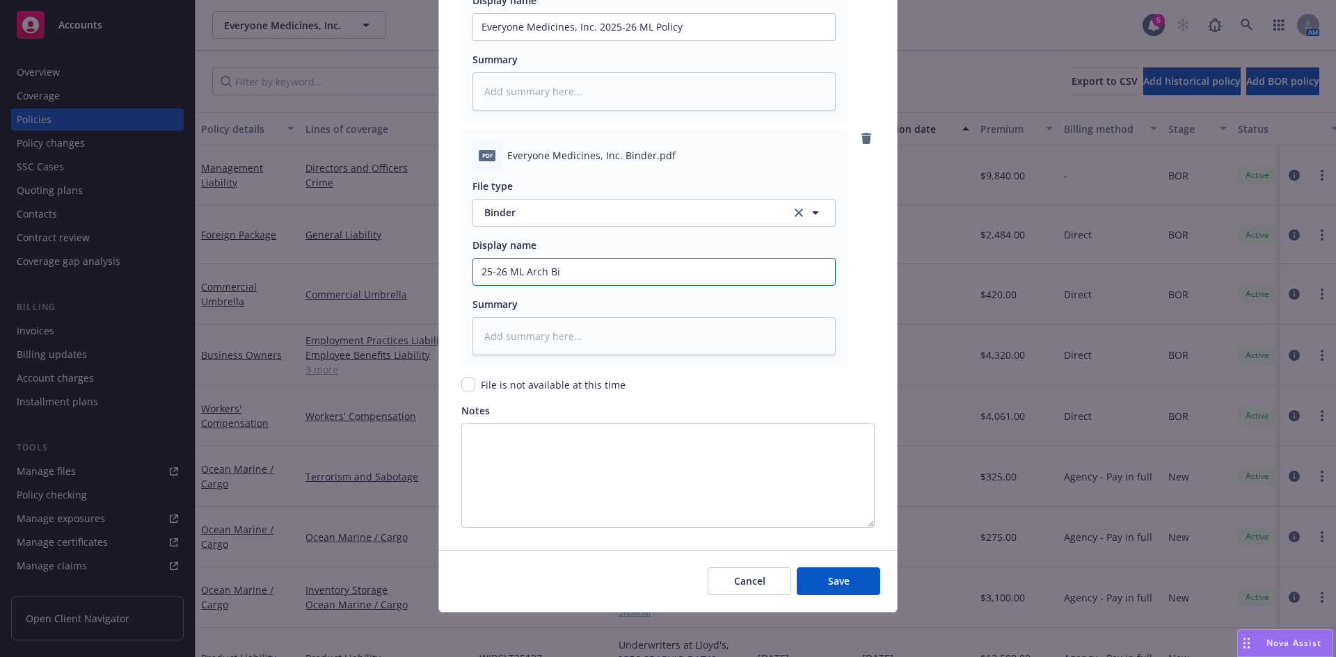
type input "25-26 ML Arch Bin"
type textarea "x"
type input "25-26 ML Arch Bind"
type textarea "x"
type input "25-26 ML Arch Binde"
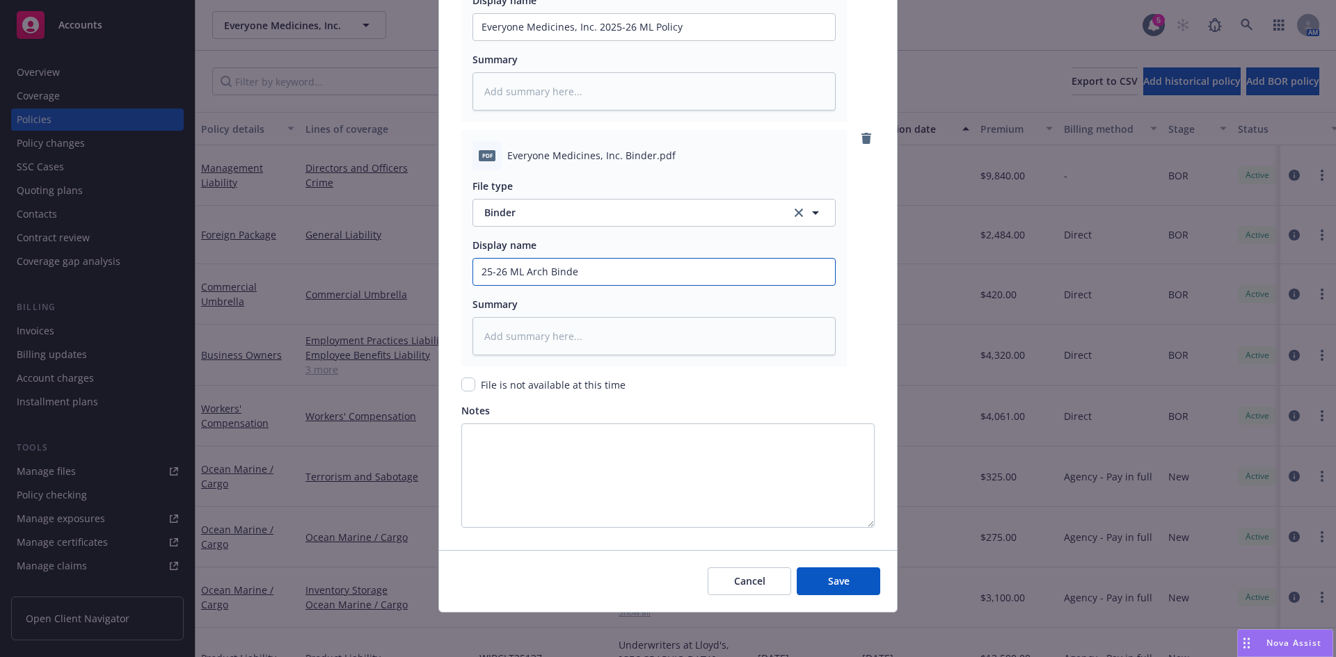
type textarea "x"
type input "25-26 ML Arch Binder"
type textarea "x"
type input "25-26 ML Arch Binder"
click at [797, 568] on button "Save" at bounding box center [838, 582] width 83 height 28
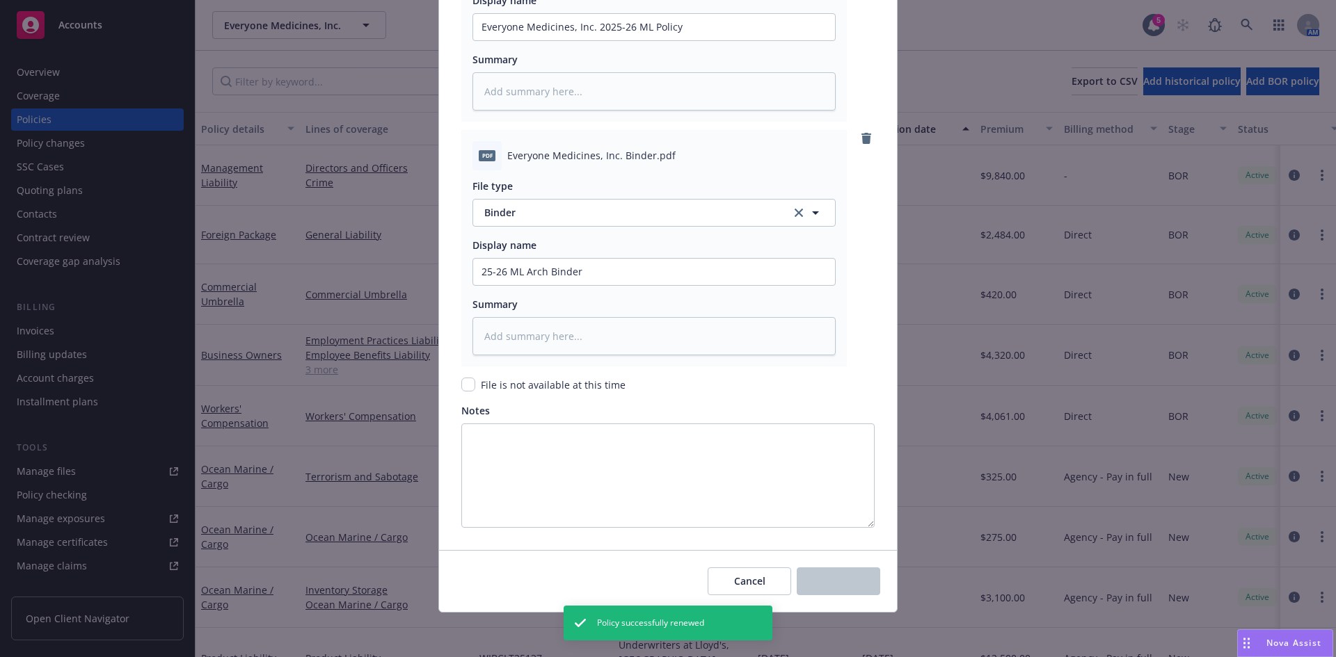
type textarea "x"
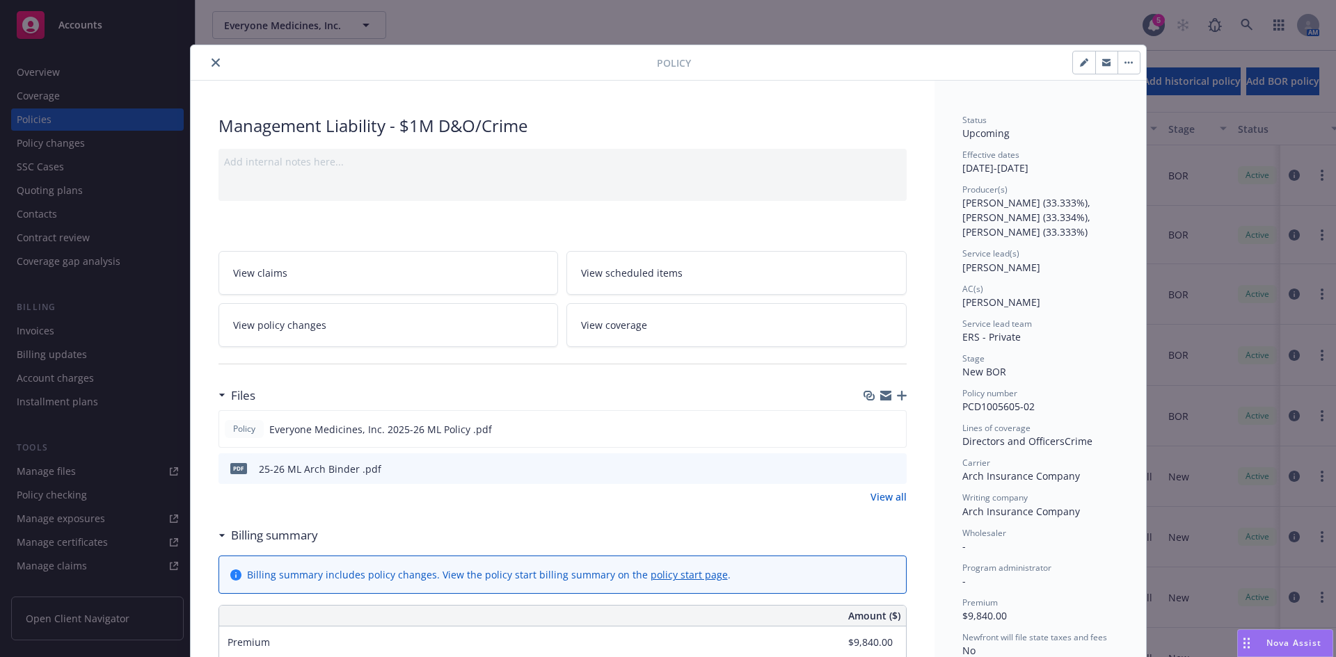
scroll to position [758, 0]
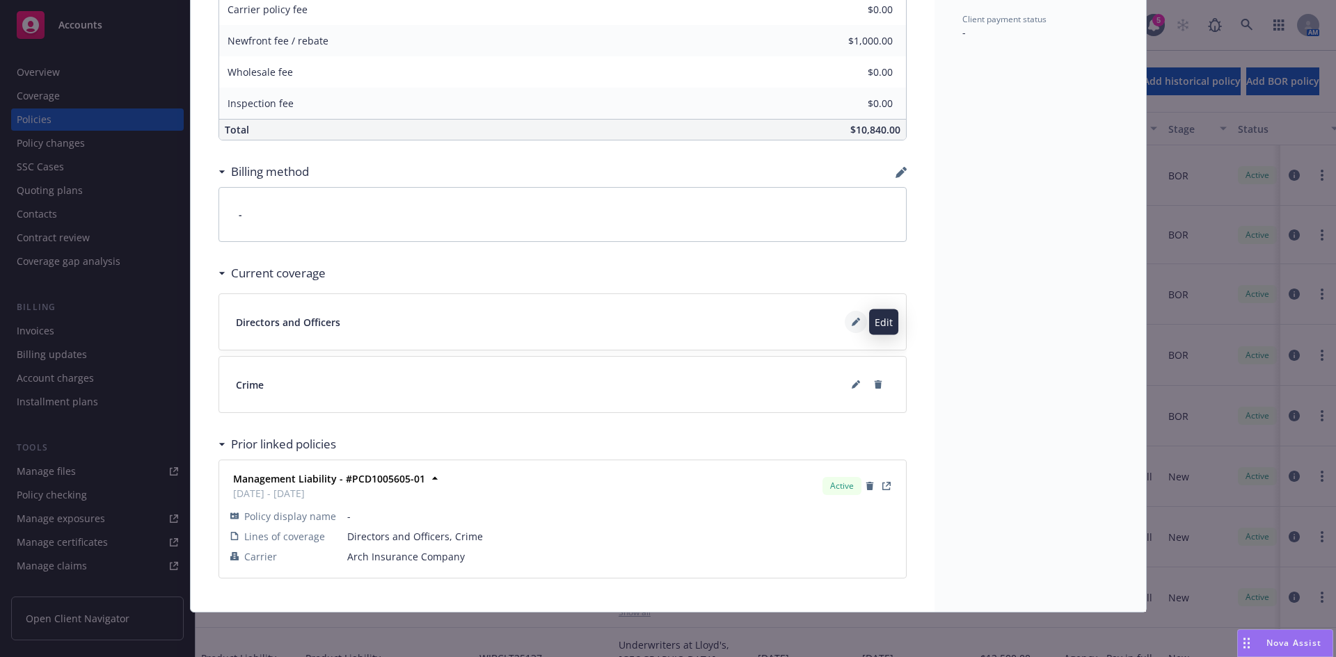
click at [849, 327] on button at bounding box center [856, 322] width 22 height 22
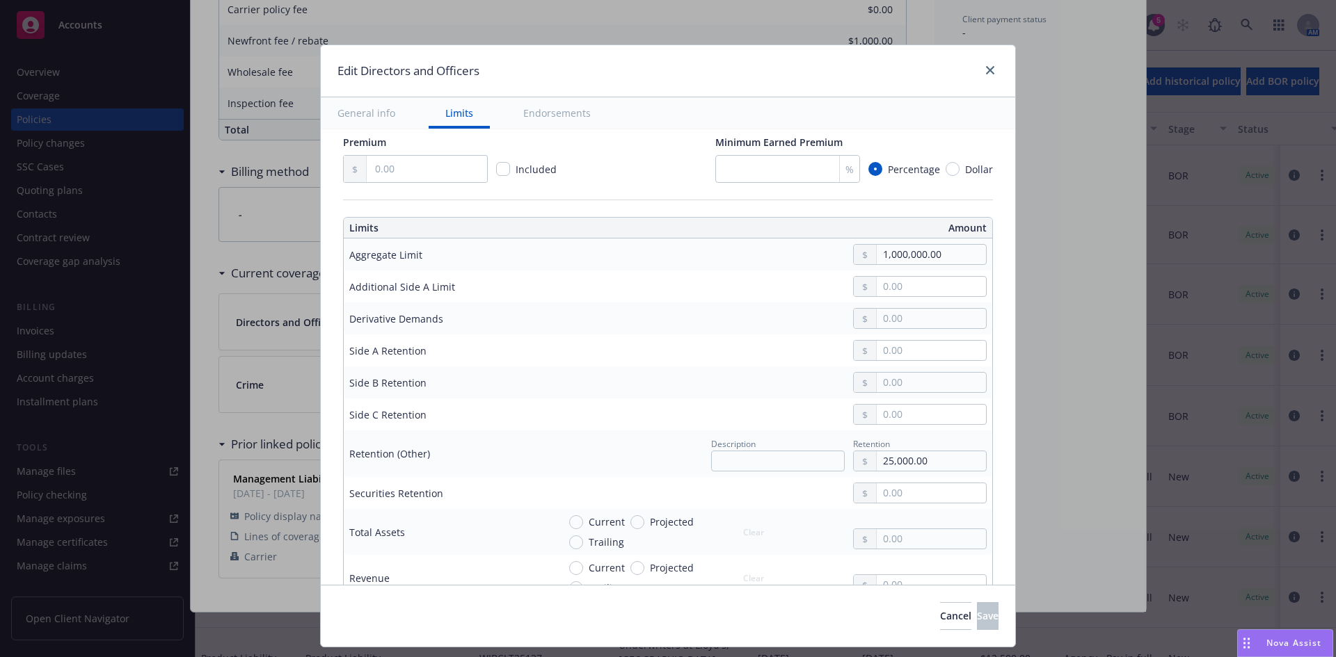
scroll to position [325, 0]
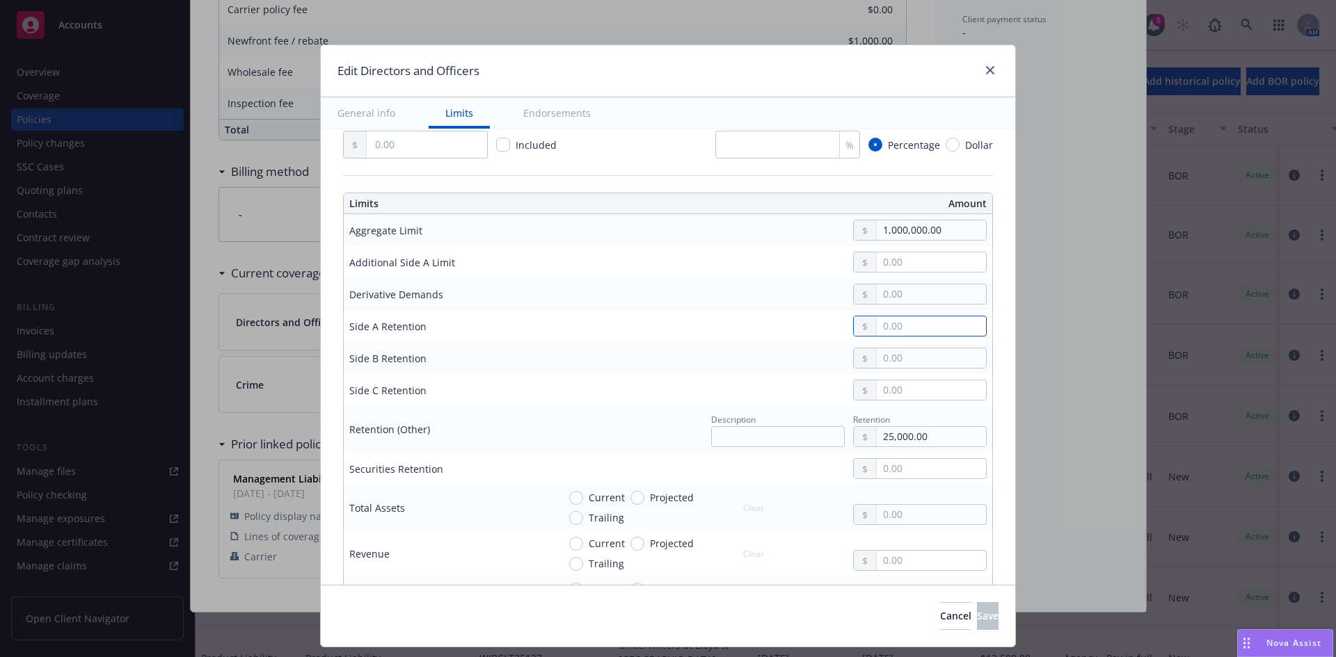
click at [881, 328] on input "text" at bounding box center [931, 326] width 109 height 19
type input "0.00"
click at [895, 360] on input "text" at bounding box center [931, 358] width 109 height 19
type input "25,000.00"
click at [890, 387] on input "text" at bounding box center [931, 390] width 109 height 19
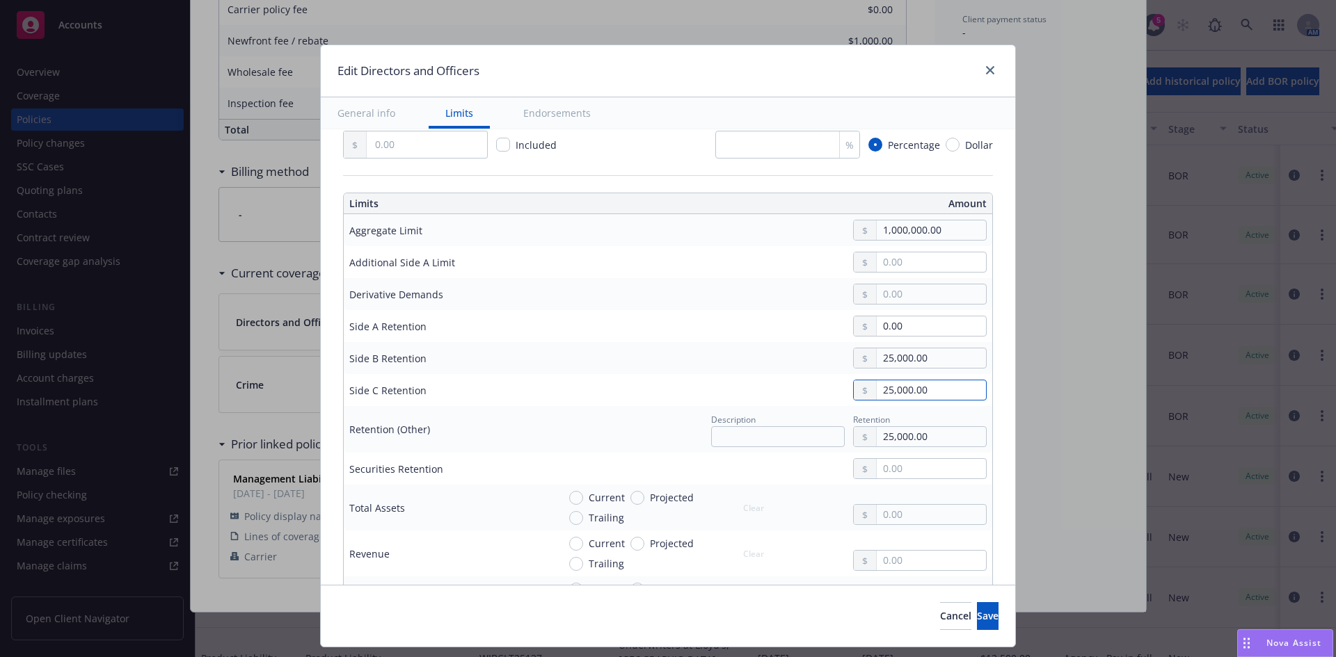
type input "25,000.00"
click at [569, 502] on input "Current" at bounding box center [576, 498] width 14 height 14
radio input "true"
click at [569, 545] on input "Current" at bounding box center [576, 544] width 14 height 14
radio input "true"
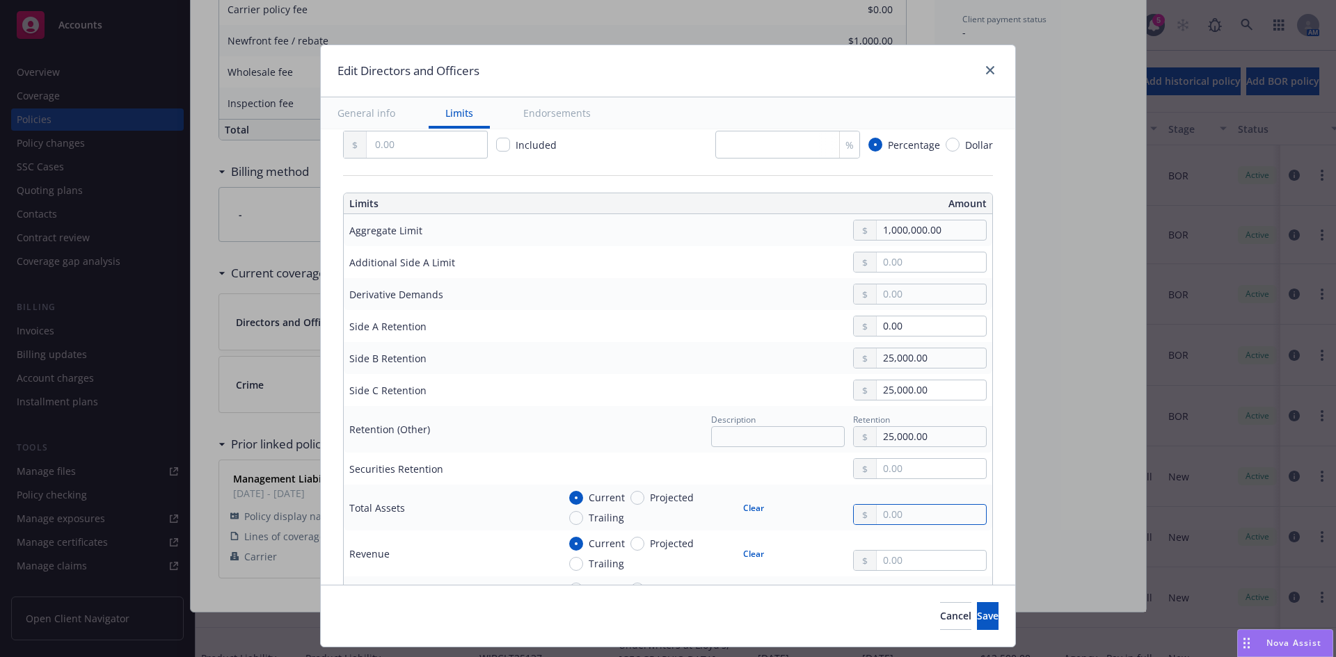
click at [890, 511] on input "text" at bounding box center [931, 514] width 109 height 19
type input "8,968,999.00"
click at [902, 562] on input "text" at bounding box center [931, 560] width 109 height 19
type input "0.00"
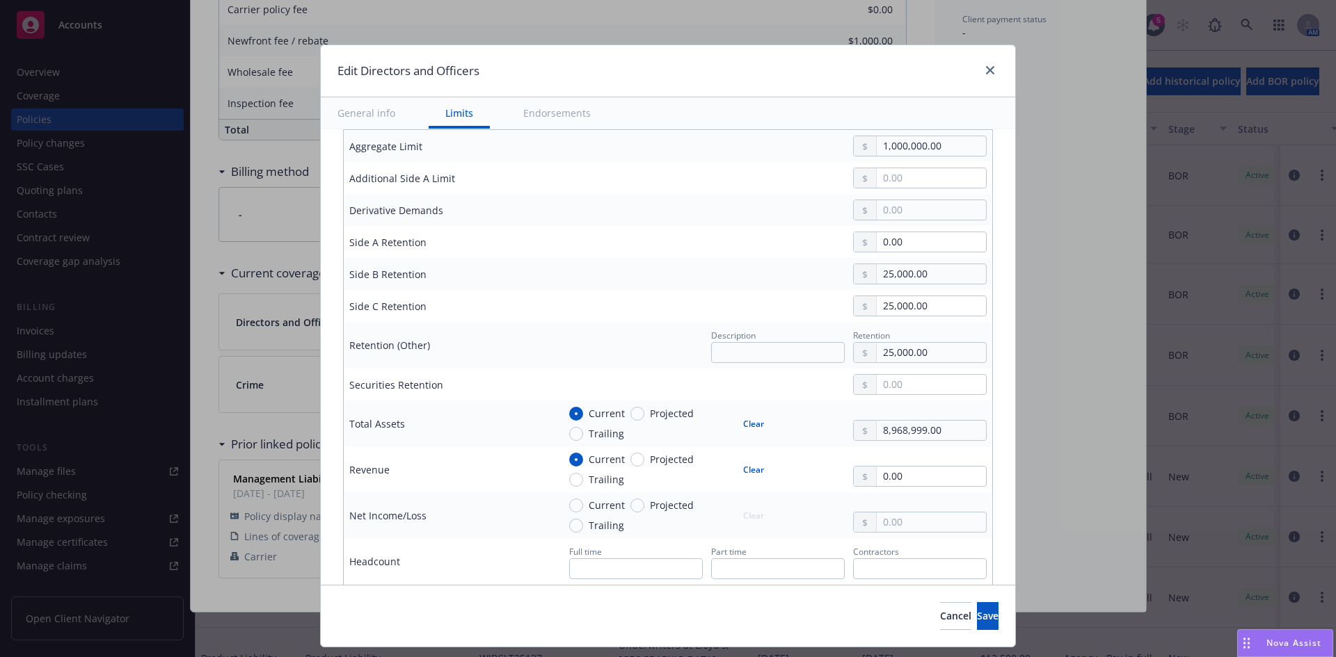
scroll to position [436, 0]
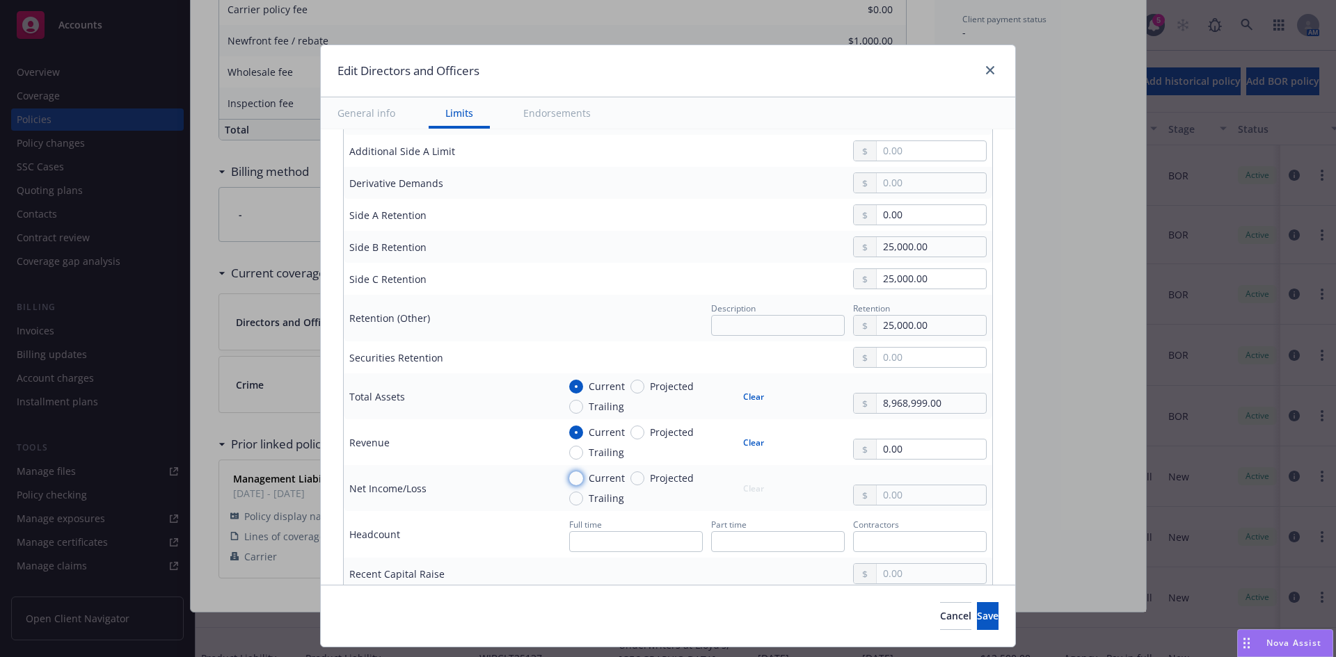
click at [569, 477] on input "Current" at bounding box center [576, 479] width 14 height 14
radio input "true"
click at [899, 493] on input "text" at bounding box center [931, 495] width 109 height 19
click at [938, 505] on input "373,585.00" at bounding box center [931, 495] width 109 height 19
click at [899, 503] on input "373,585.00" at bounding box center [931, 495] width 109 height 19
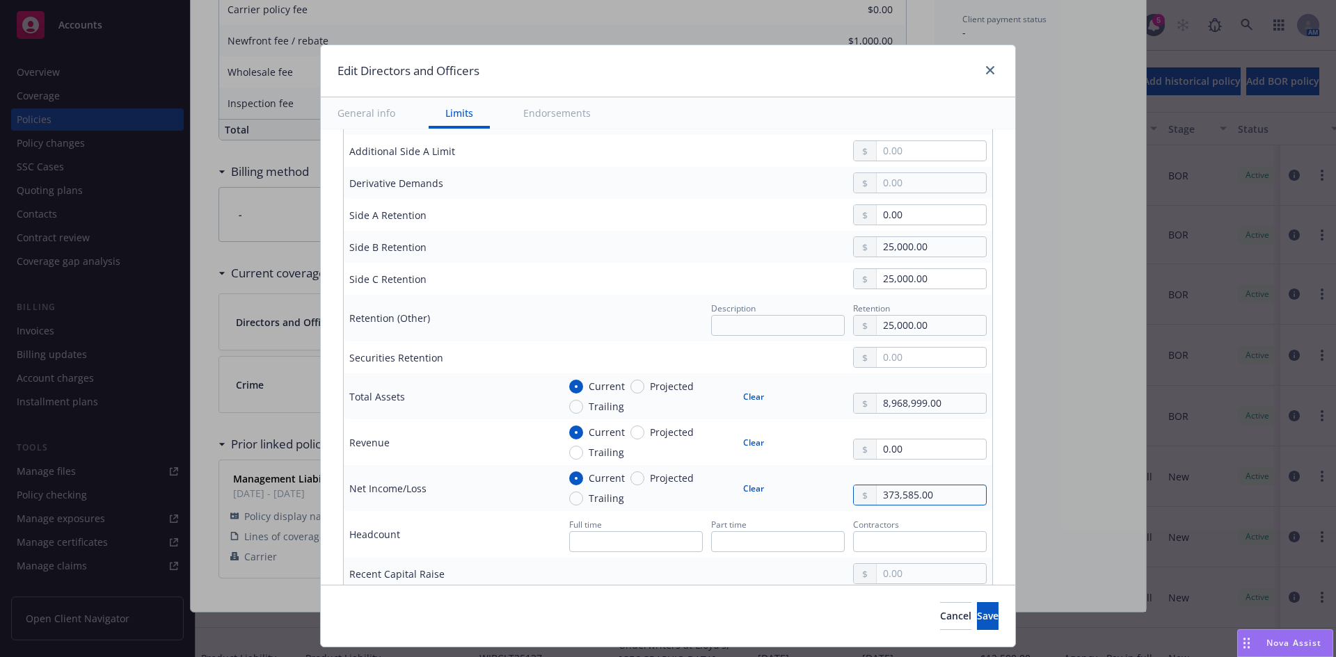
click at [899, 503] on input "373,585.00" at bounding box center [931, 495] width 109 height 19
type input "3,783,585.00"
click at [977, 616] on span "Save" at bounding box center [988, 615] width 22 height 13
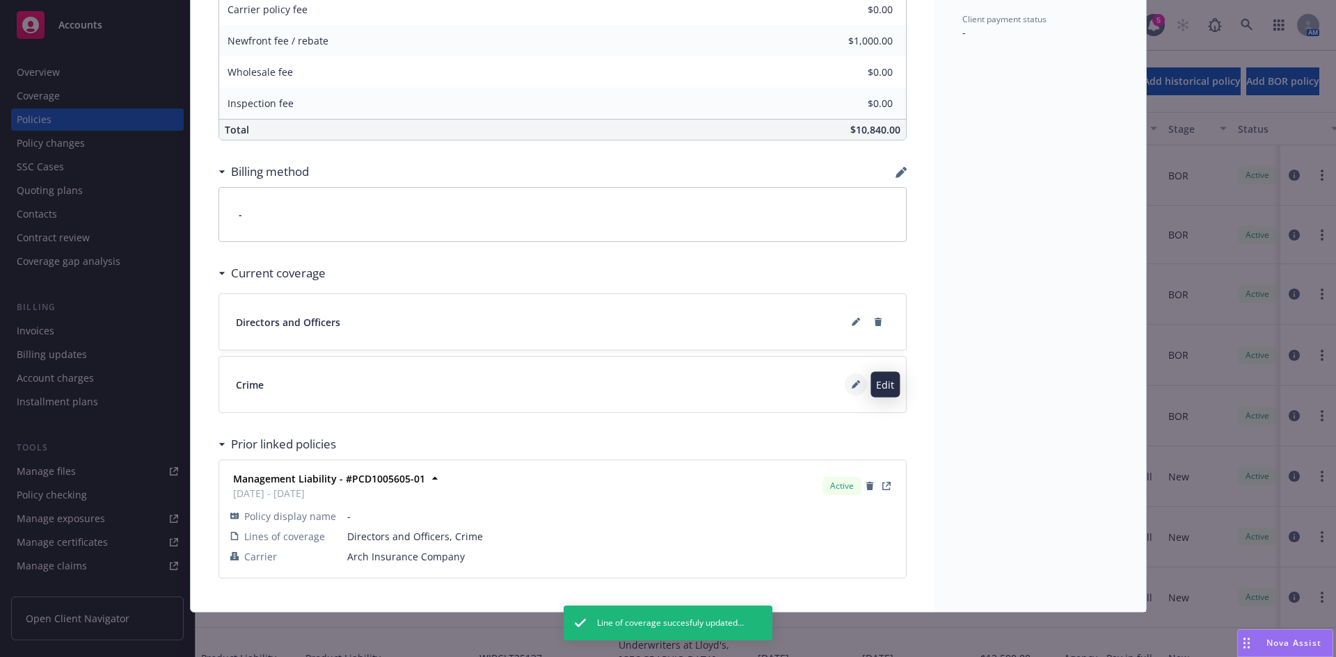
click at [853, 384] on icon at bounding box center [855, 385] width 8 height 8
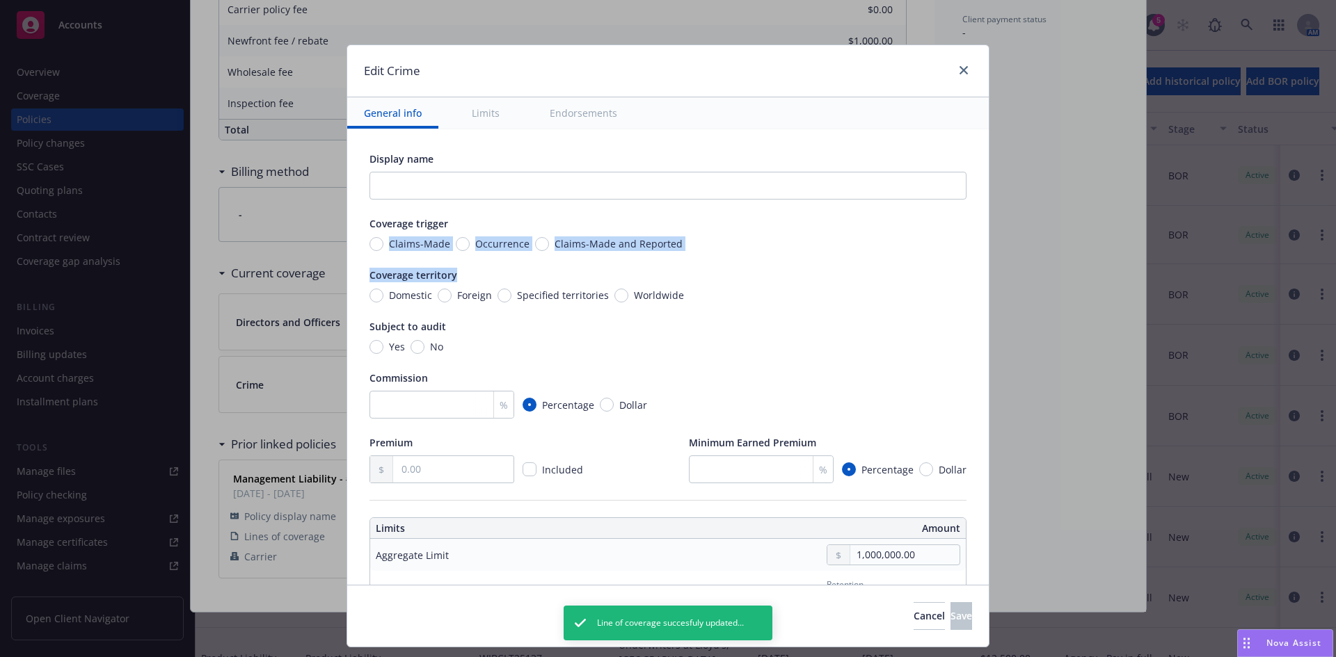
drag, startPoint x: 986, startPoint y: 224, endPoint x: 970, endPoint y: 262, distance: 41.7
click at [982, 262] on div "Display name Coverage trigger Claims-Made Occurrence Claims-Made and Reported C…" at bounding box center [667, 357] width 641 height 456
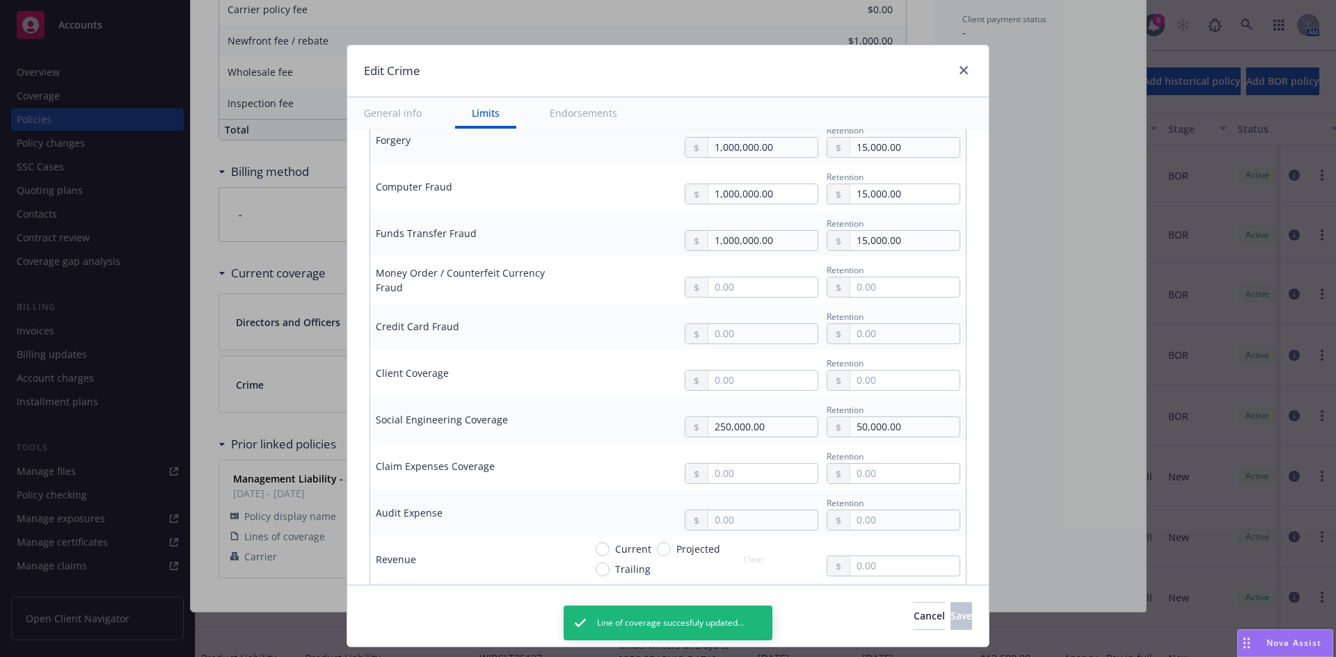
scroll to position [705, 0]
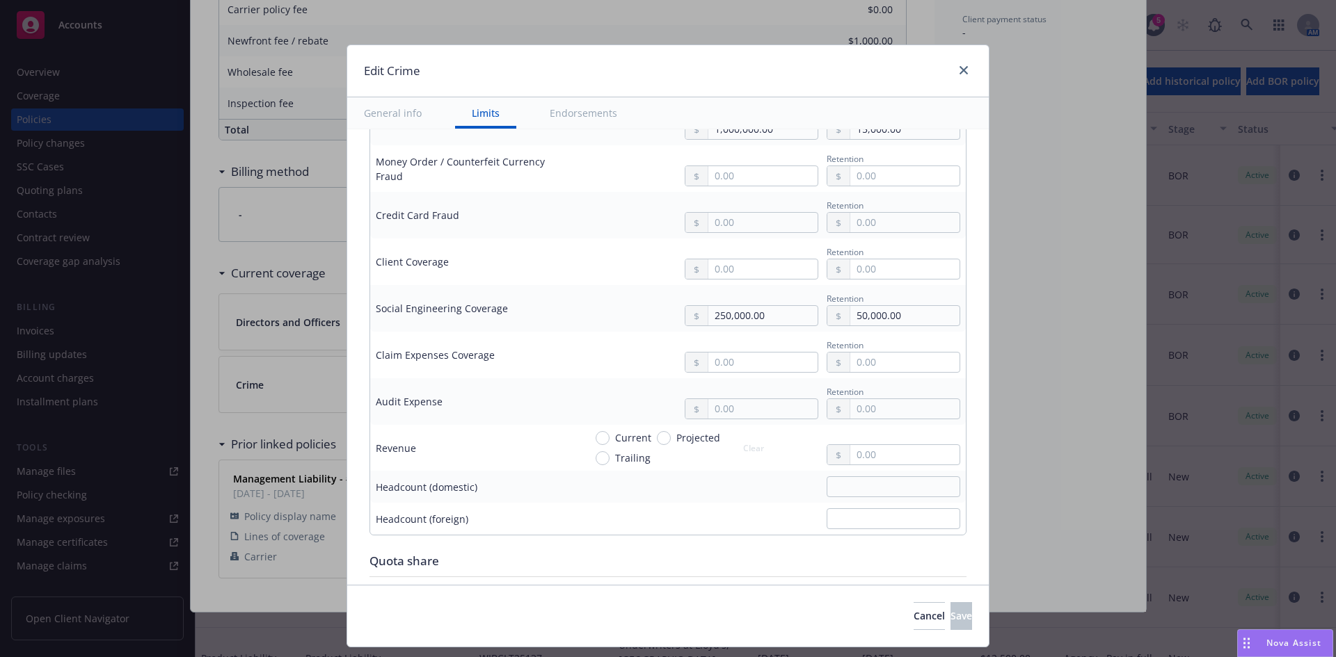
drag, startPoint x: 986, startPoint y: 420, endPoint x: 976, endPoint y: 317, distance: 103.5
click at [976, 317] on div "Display name Coverage trigger Claims-Made Occurrence Claims-Made and Reported C…" at bounding box center [667, 357] width 641 height 456
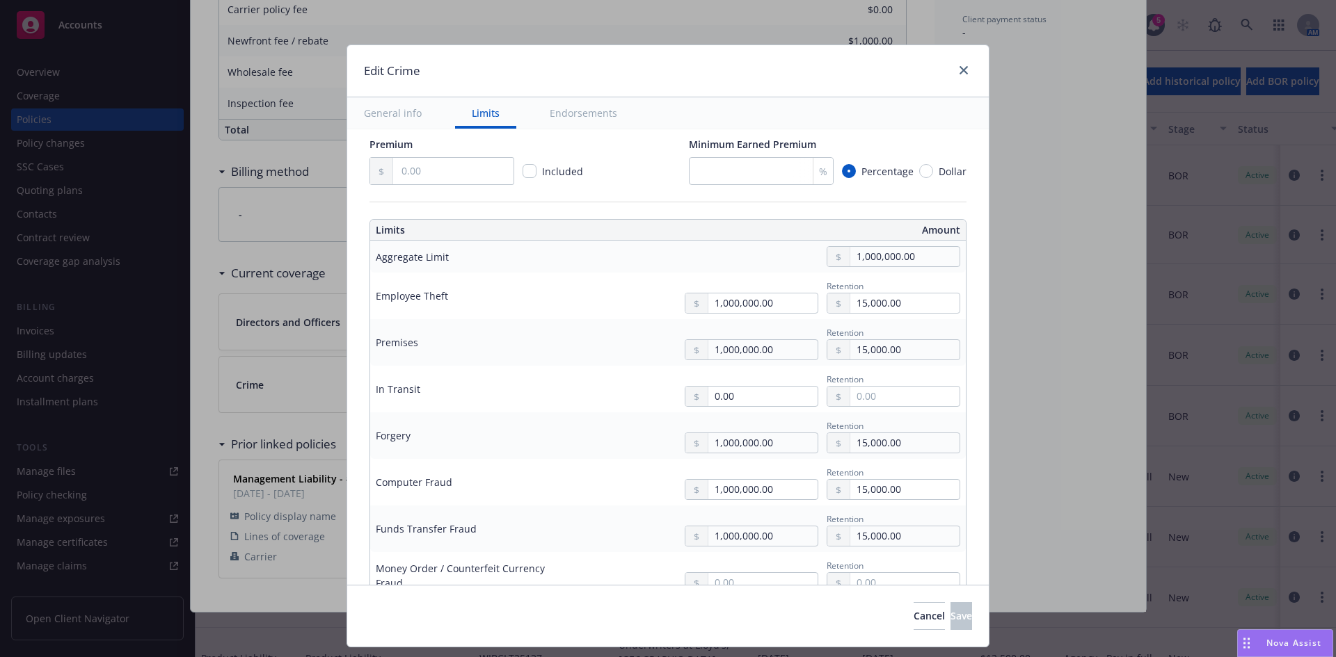
scroll to position [236, 0]
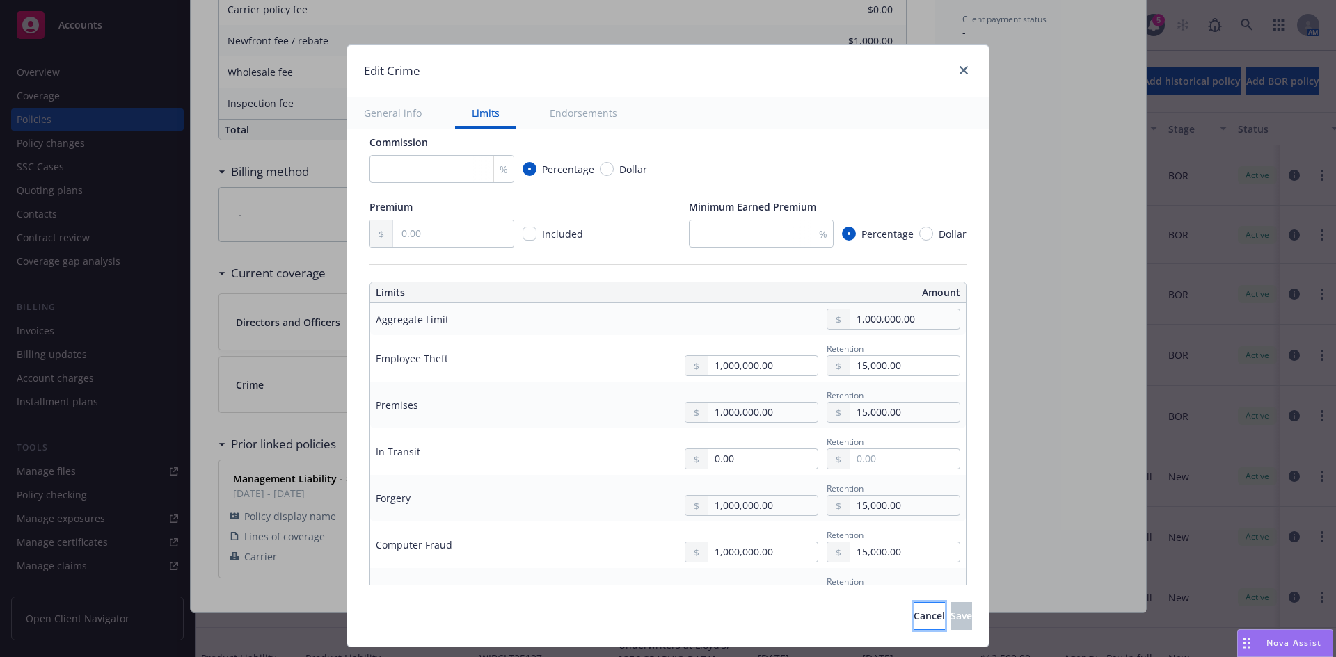
click at [913, 612] on span "Cancel" at bounding box center [928, 615] width 31 height 13
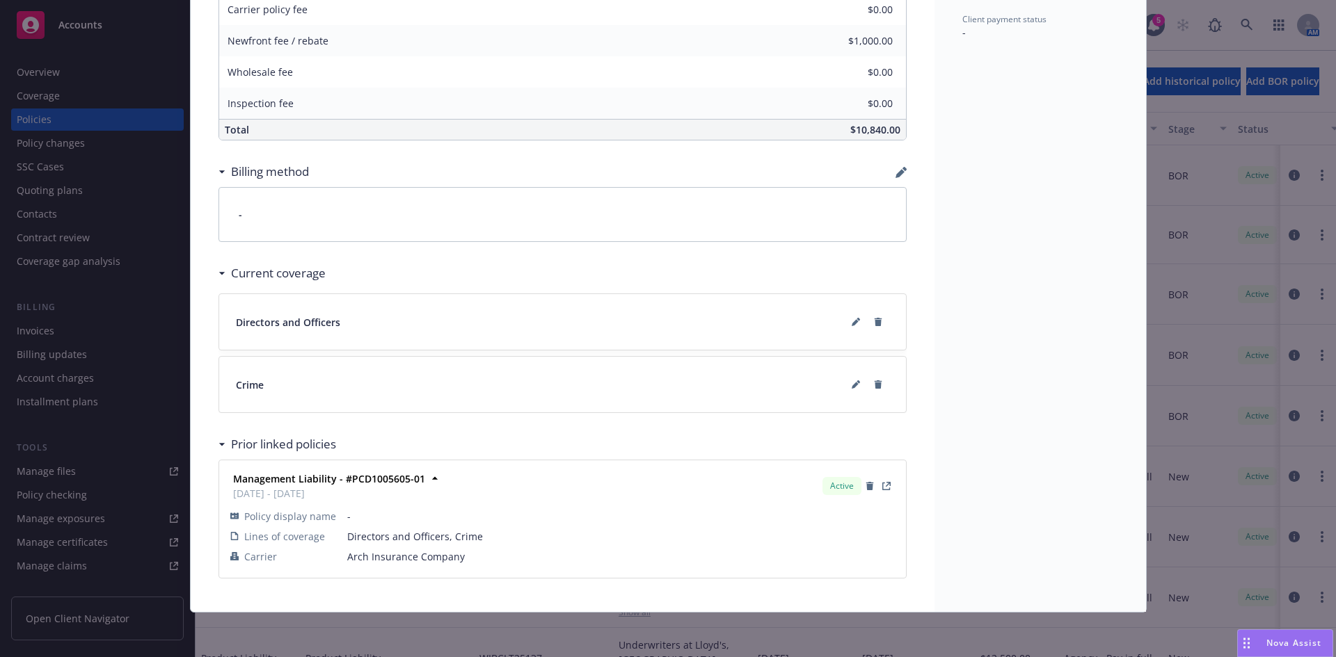
scroll to position [0, 0]
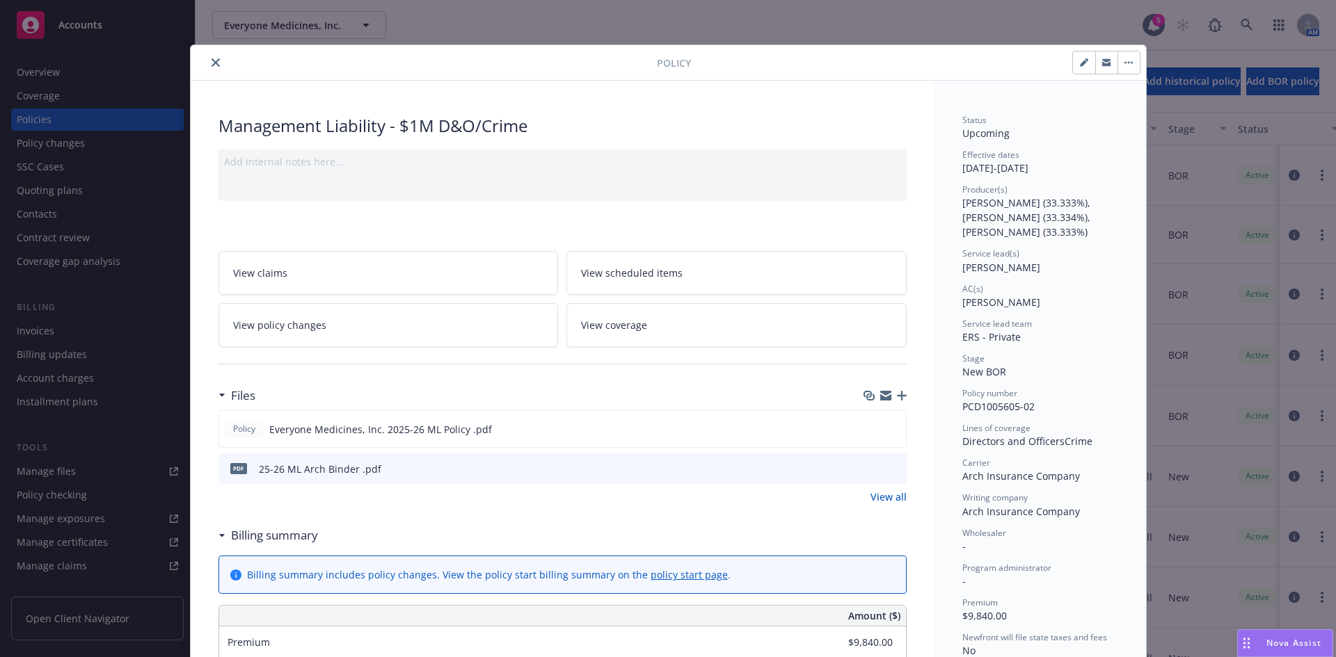
click at [211, 58] on icon "close" at bounding box center [215, 62] width 8 height 8
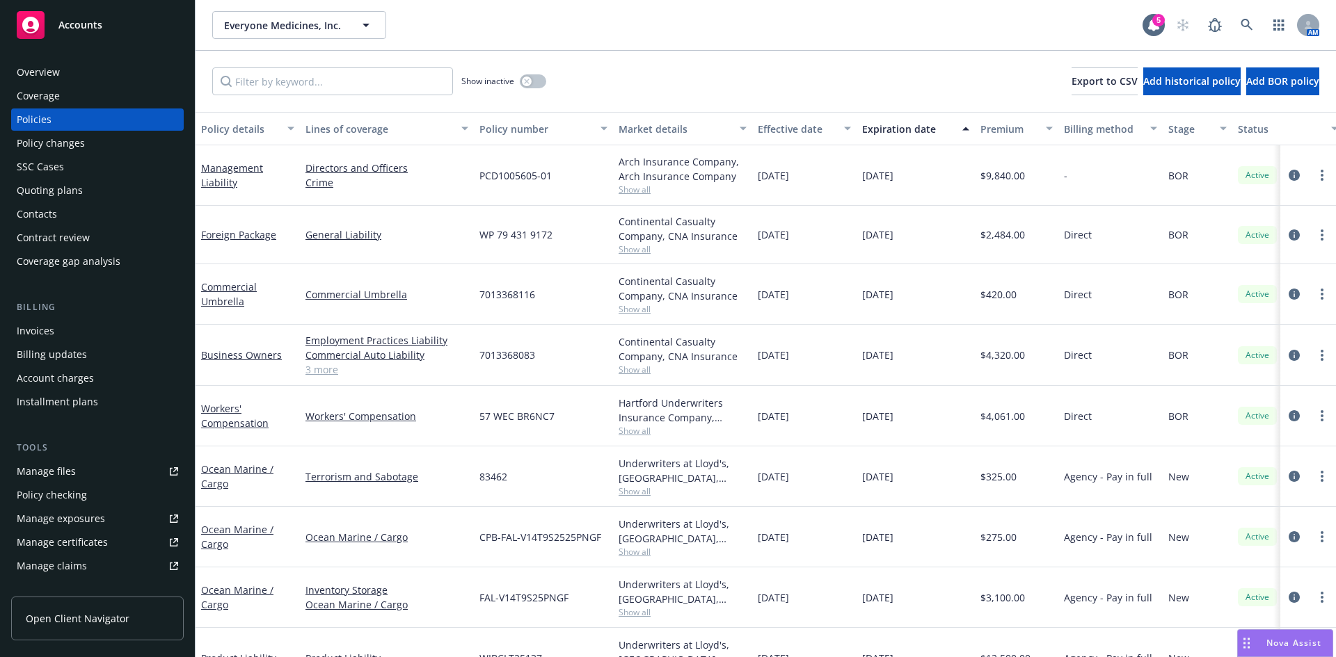
click at [73, 335] on div "Invoices" at bounding box center [97, 331] width 161 height 22
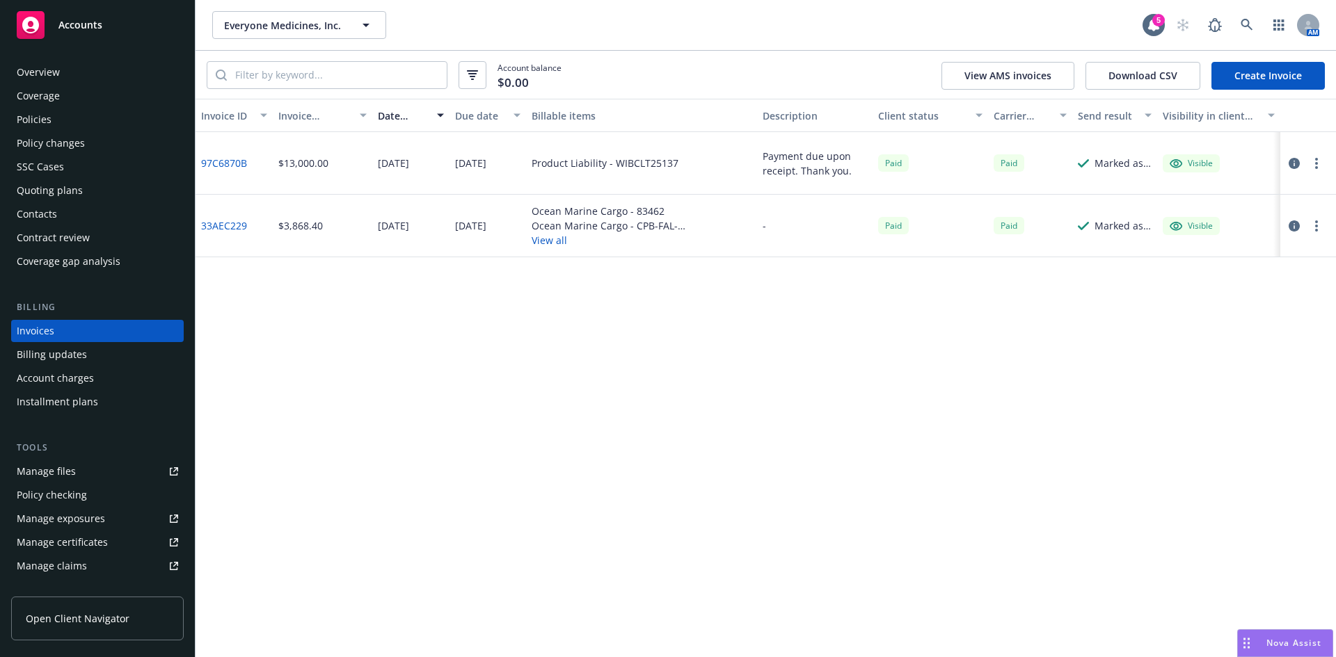
click at [1264, 81] on link "Create Invoice" at bounding box center [1267, 76] width 113 height 28
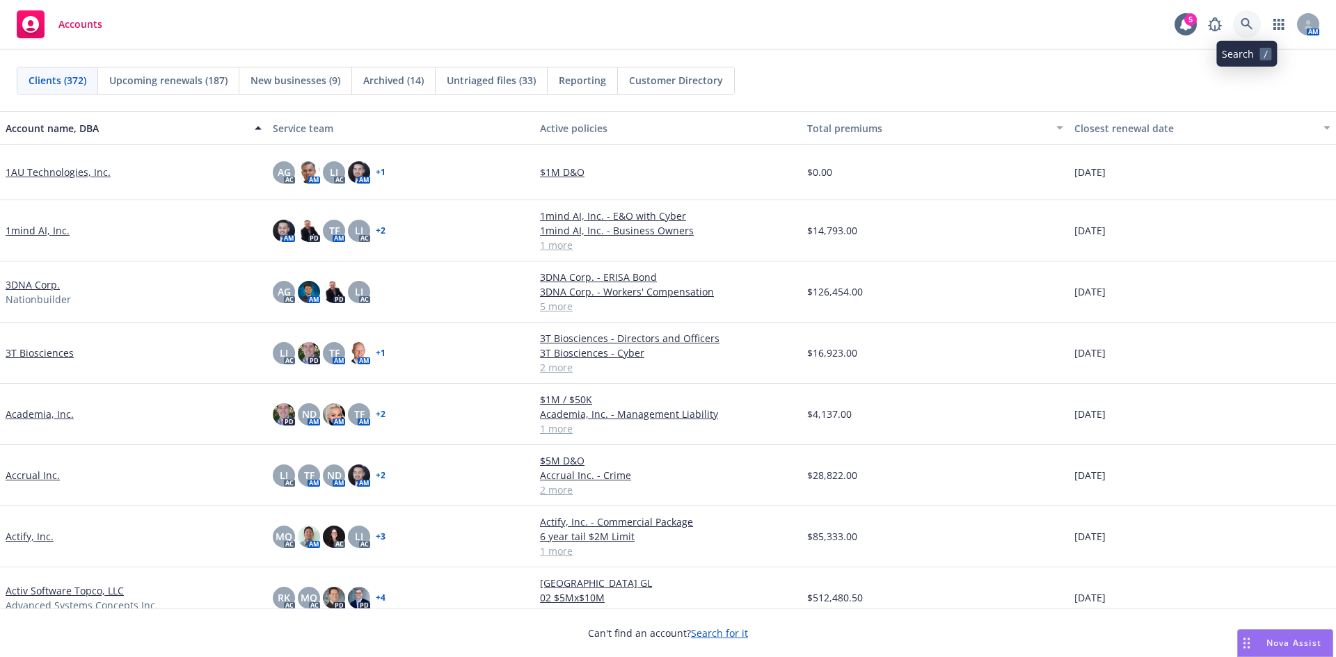
click at [1240, 24] on link at bounding box center [1247, 24] width 28 height 28
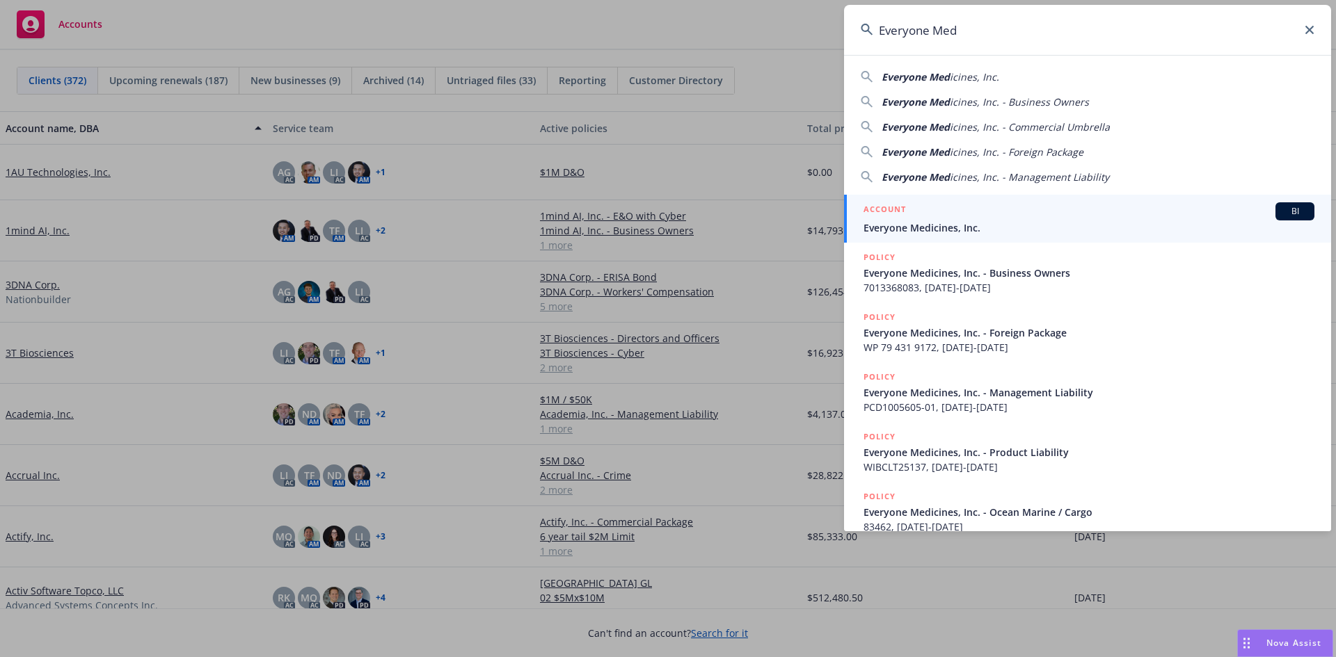
type input "Everyone Med"
click at [909, 230] on span "Everyone Medicines, Inc." at bounding box center [1088, 228] width 451 height 15
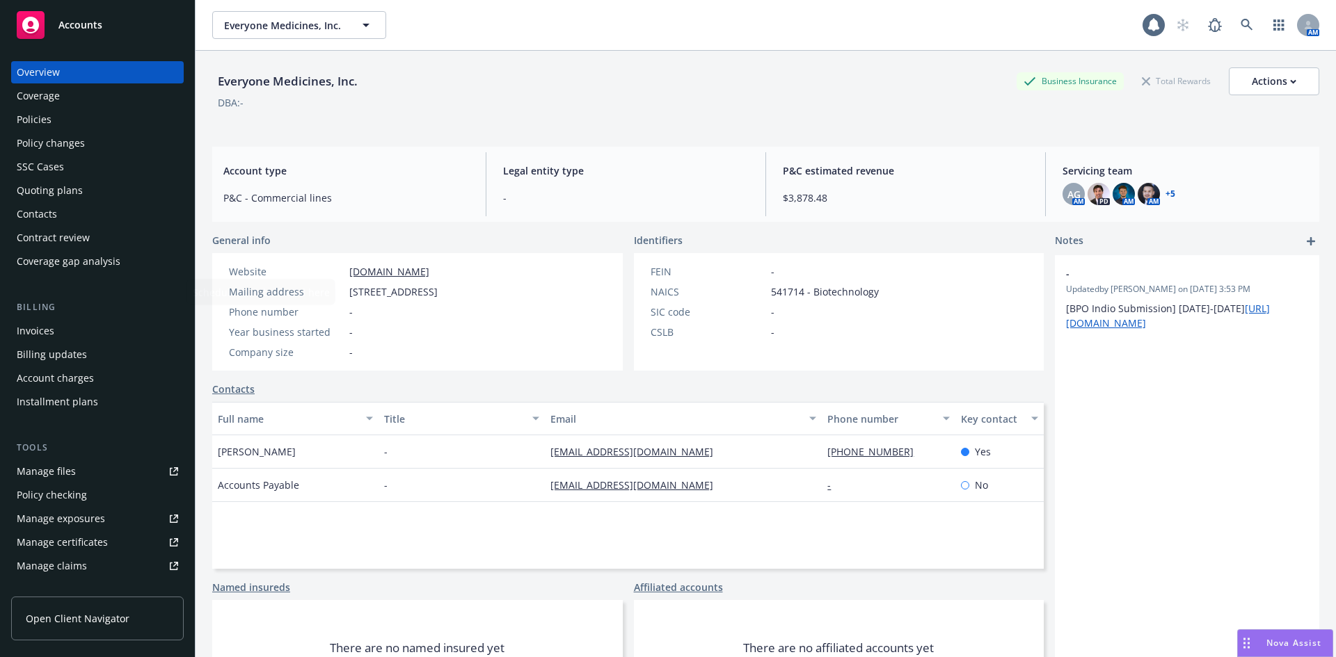
scroll to position [273, 0]
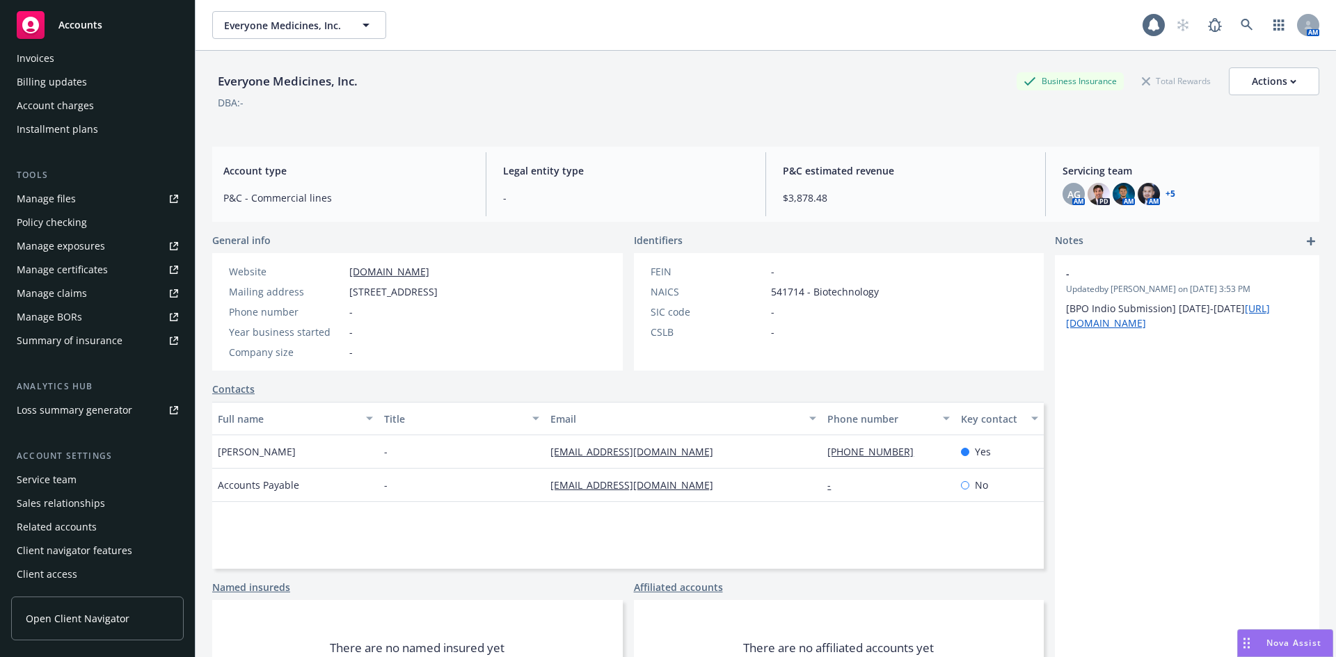
click at [84, 474] on div "Service team" at bounding box center [97, 480] width 161 height 22
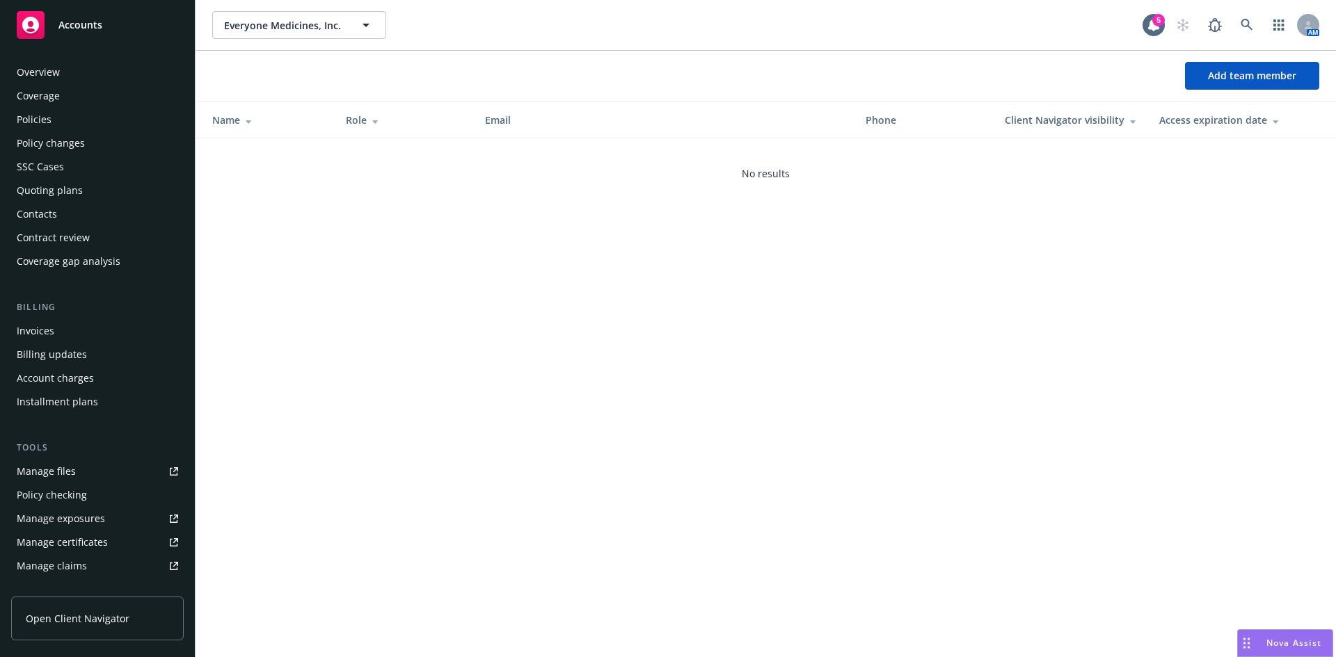
scroll to position [273, 0]
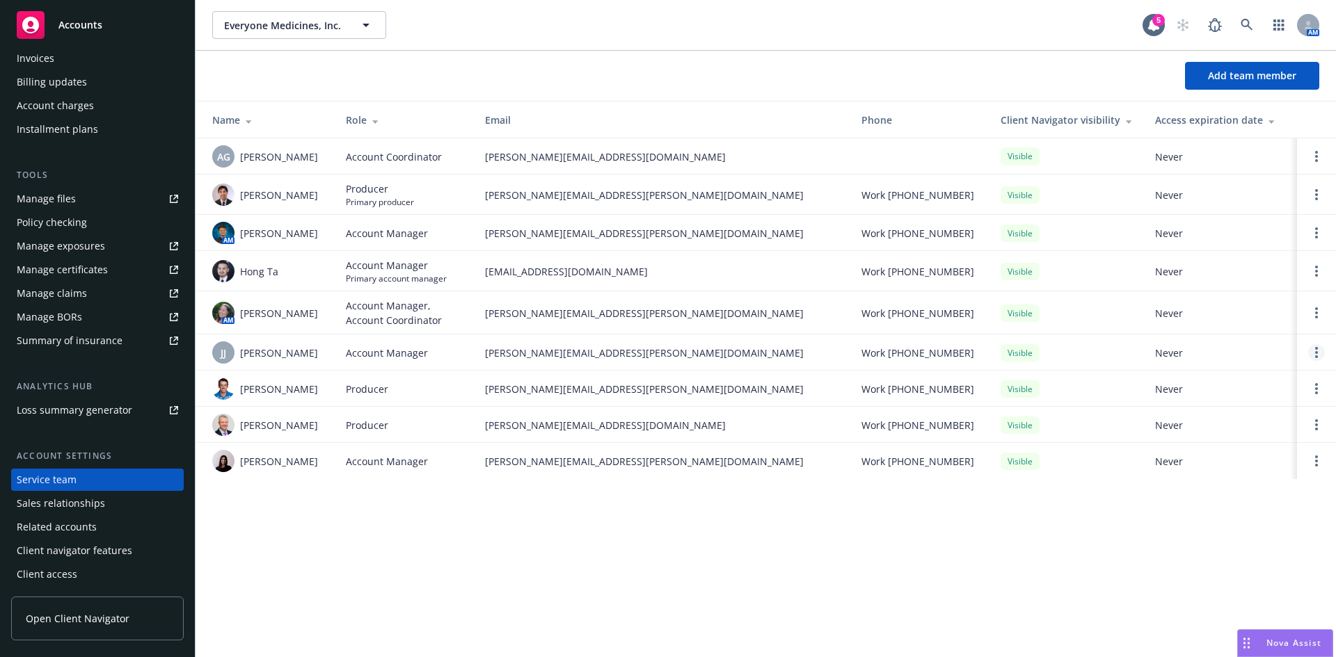
click at [1318, 352] on link "Open options" at bounding box center [1316, 352] width 17 height 17
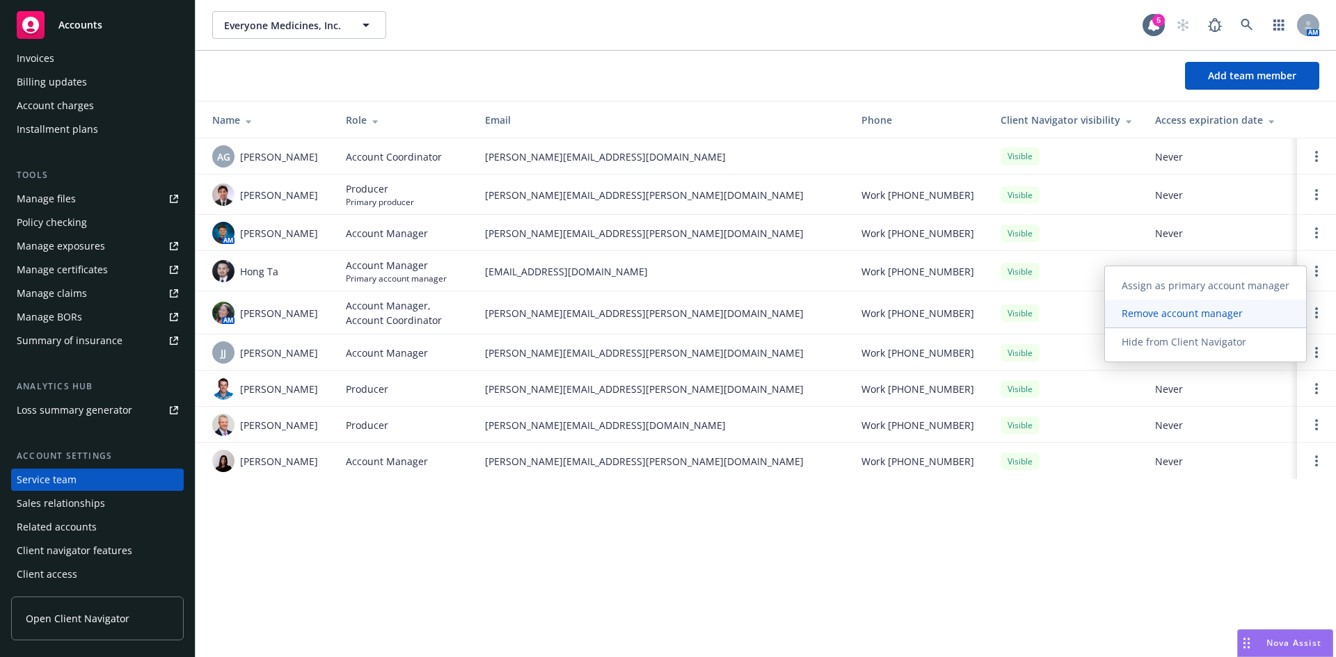
click at [1208, 317] on span "Remove account manager" at bounding box center [1182, 313] width 154 height 13
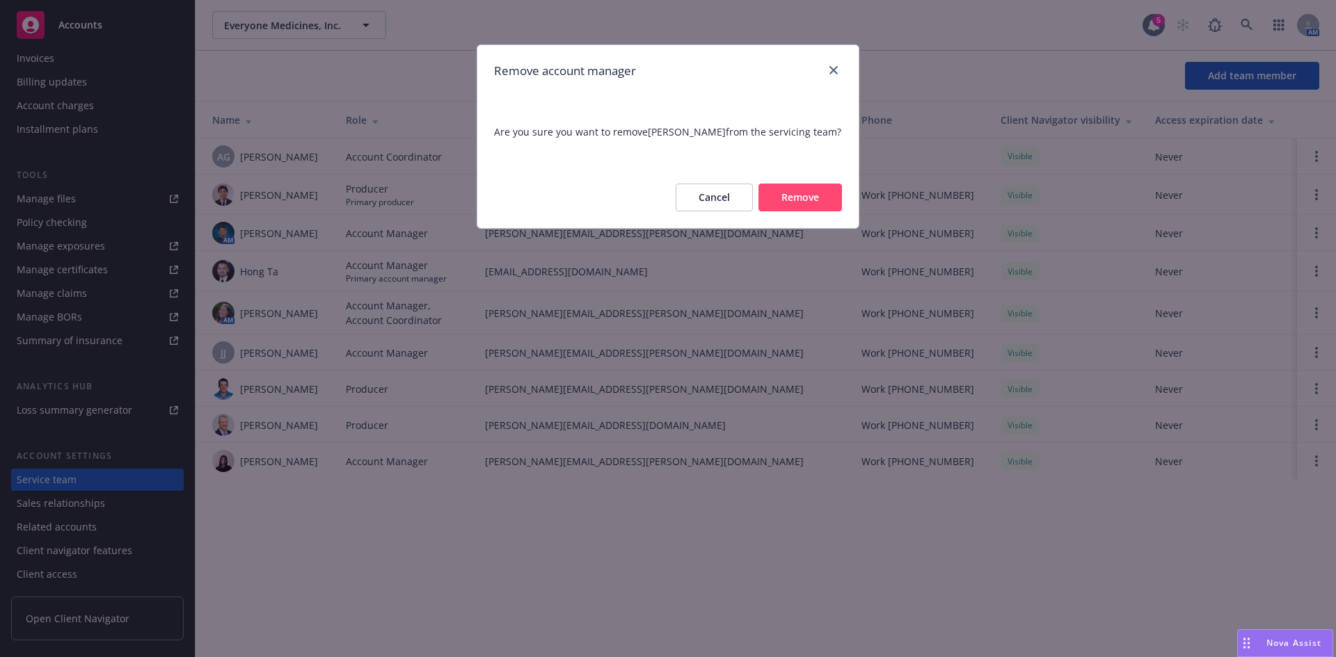
click at [798, 196] on button "Remove" at bounding box center [799, 198] width 83 height 28
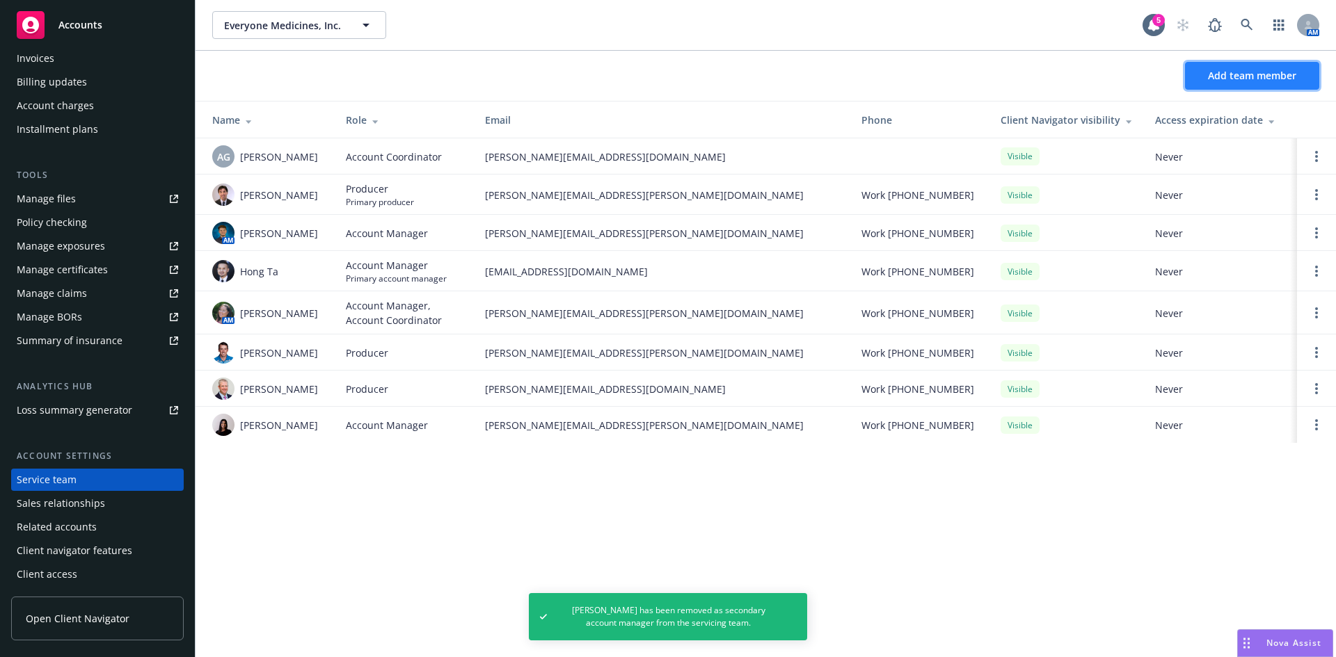
click at [1269, 65] on button "Add team member" at bounding box center [1252, 76] width 134 height 28
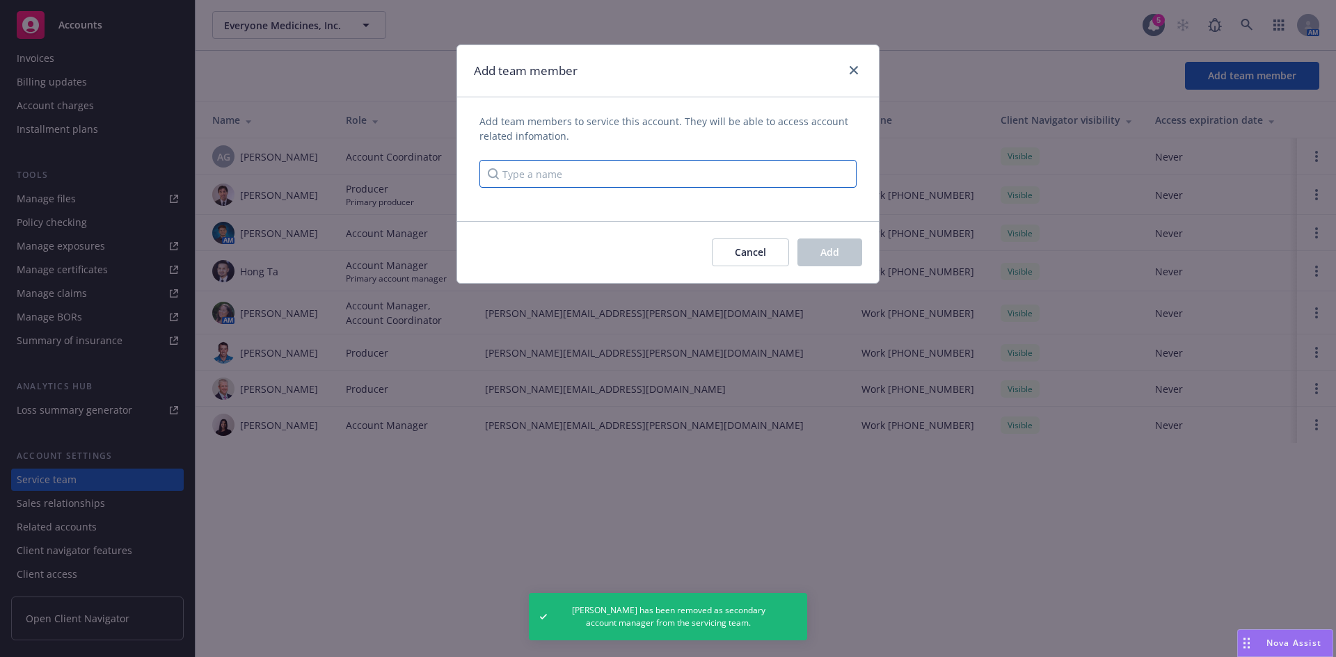
click at [665, 175] on input "Type a name" at bounding box center [667, 174] width 377 height 28
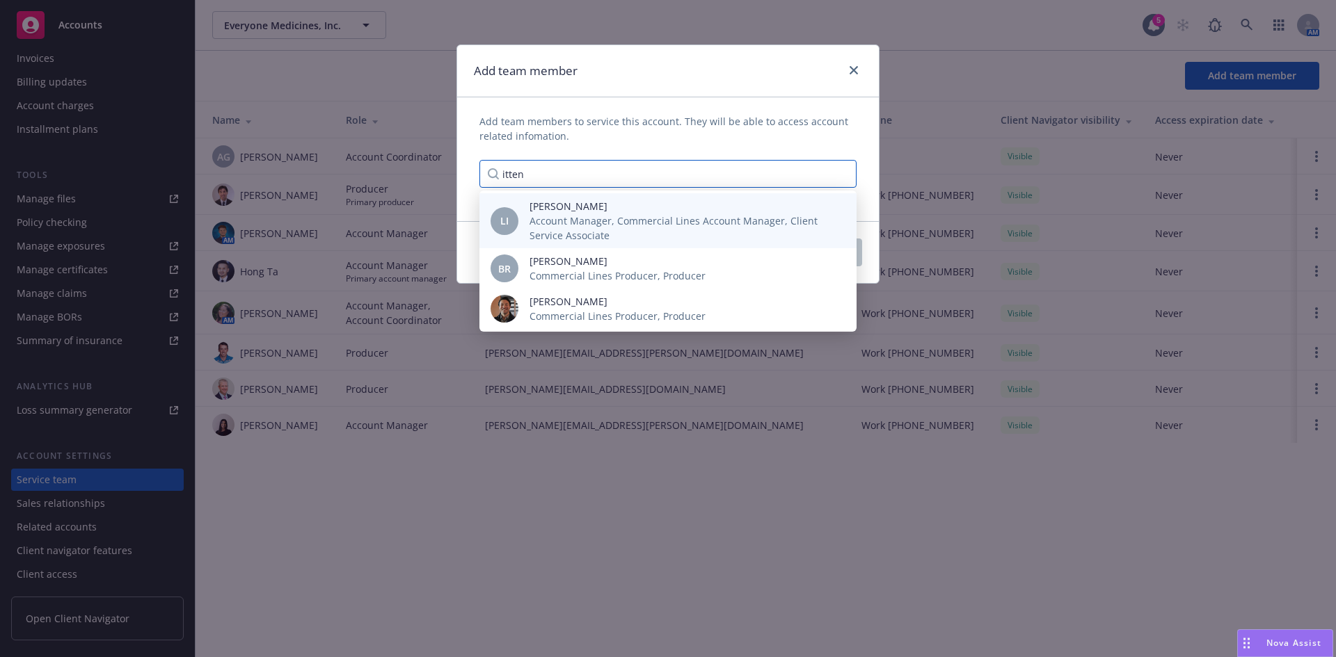
type input "itten"
click at [568, 216] on span "Account Manager, Commercial Lines Account Manager, Client Service Associate" at bounding box center [681, 228] width 305 height 29
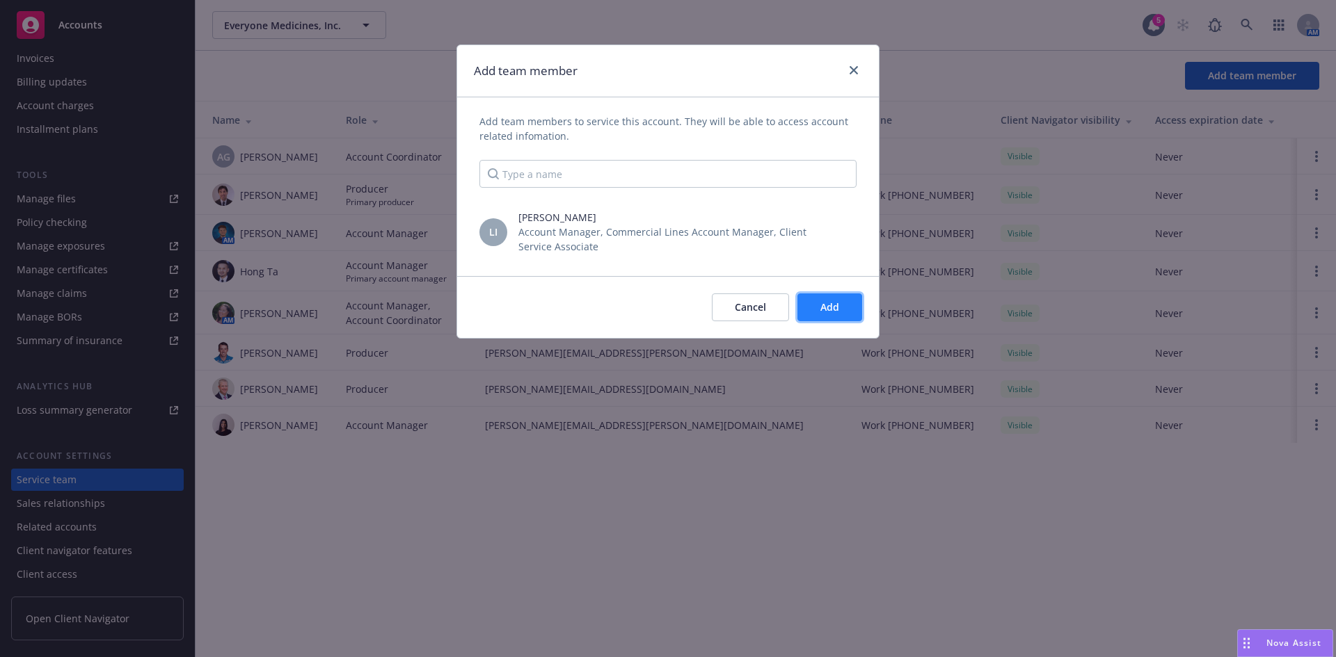
click at [827, 310] on span "Add" at bounding box center [829, 307] width 19 height 13
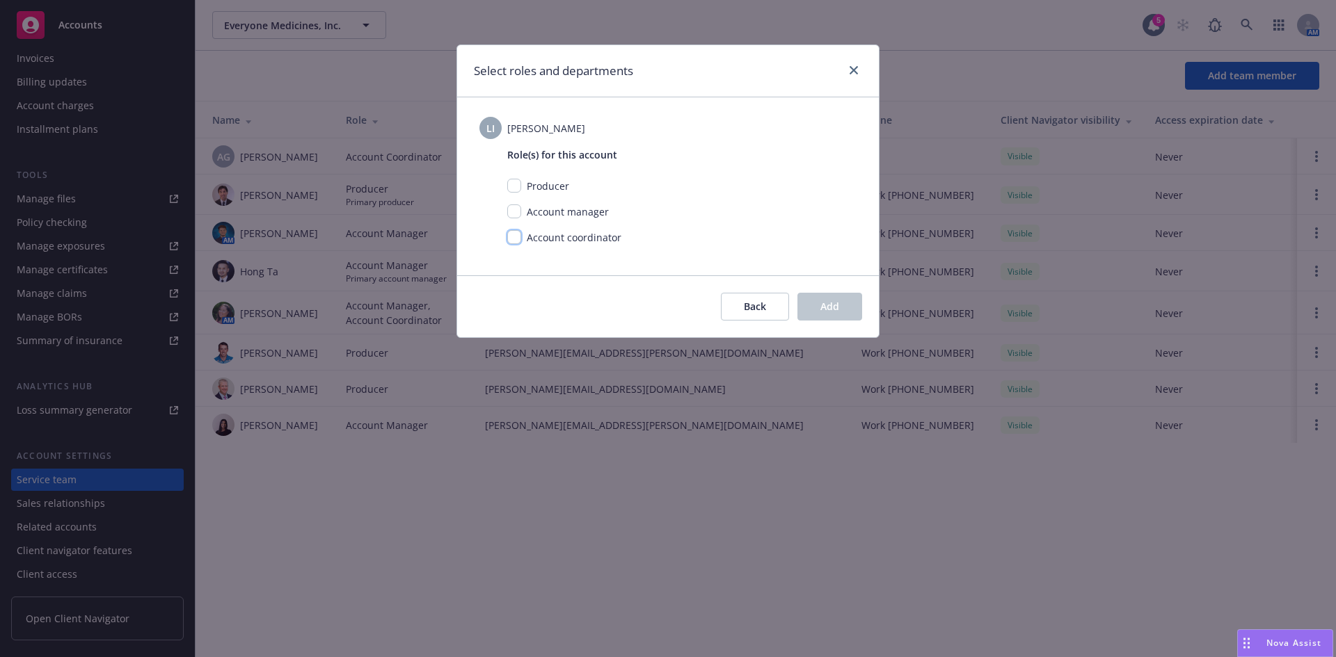
click at [514, 241] on input "checkbox" at bounding box center [514, 237] width 14 height 14
checkbox input "true"
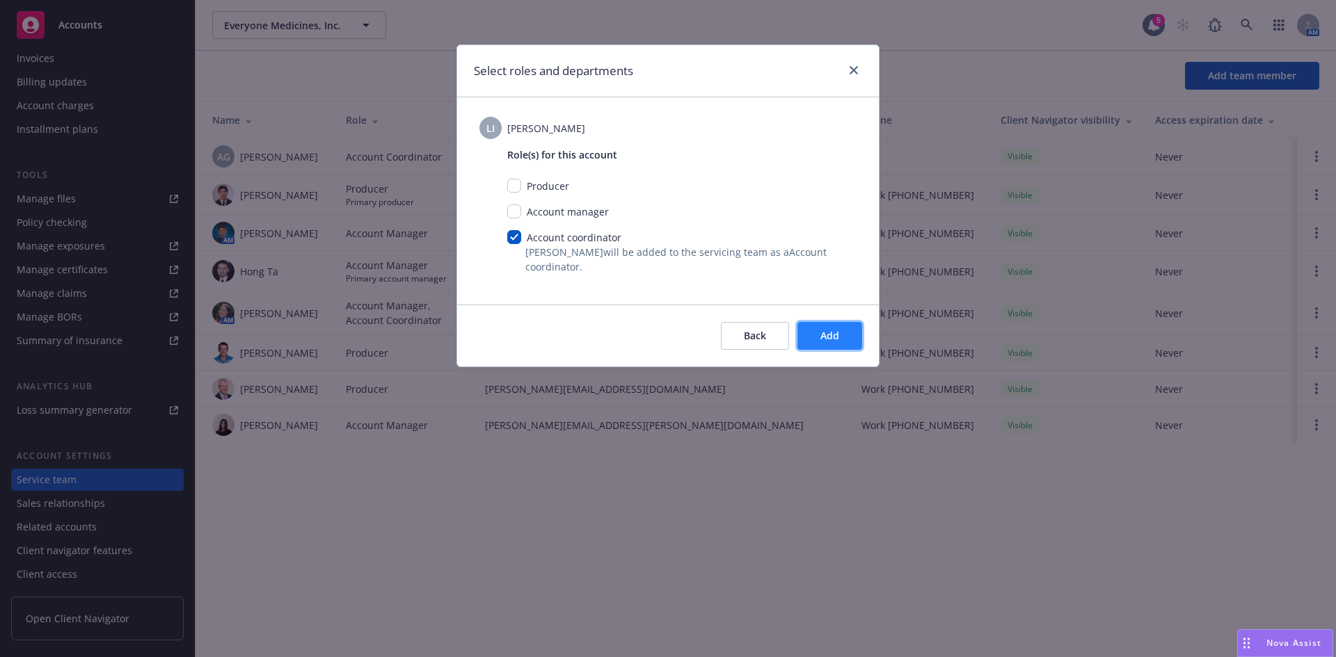
click at [835, 342] on span "Add" at bounding box center [829, 335] width 19 height 13
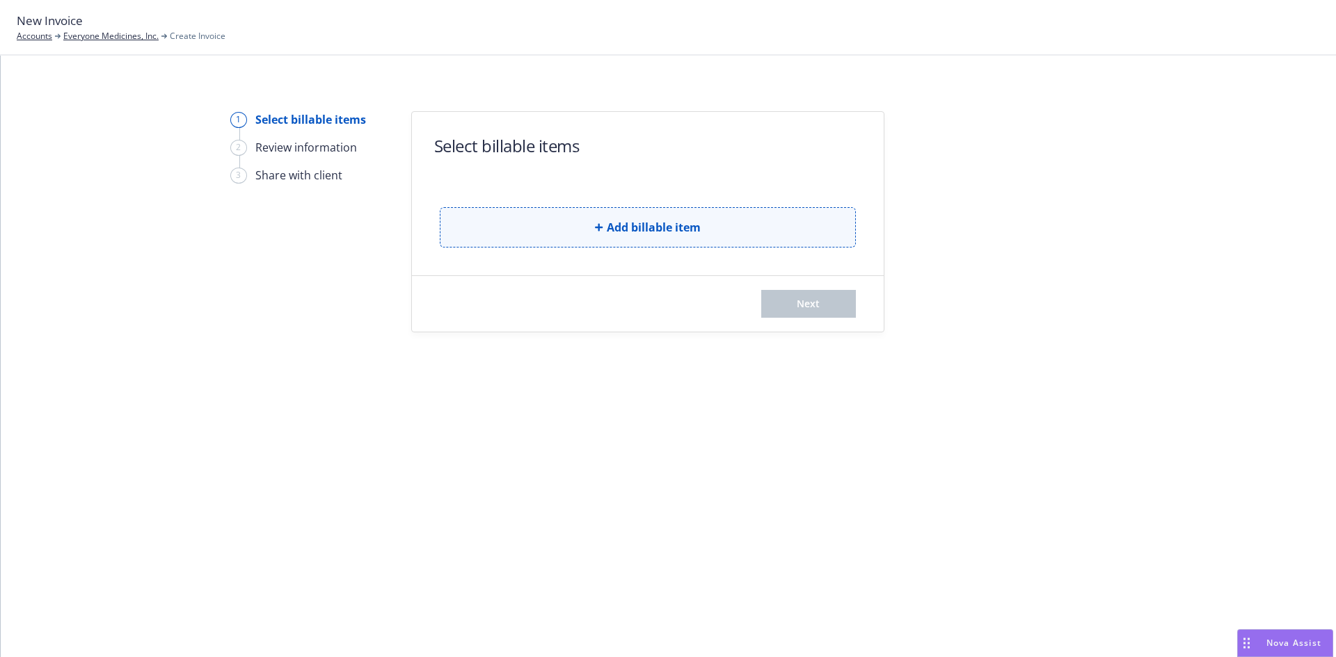
click at [573, 229] on button "Add billable item" at bounding box center [648, 227] width 416 height 40
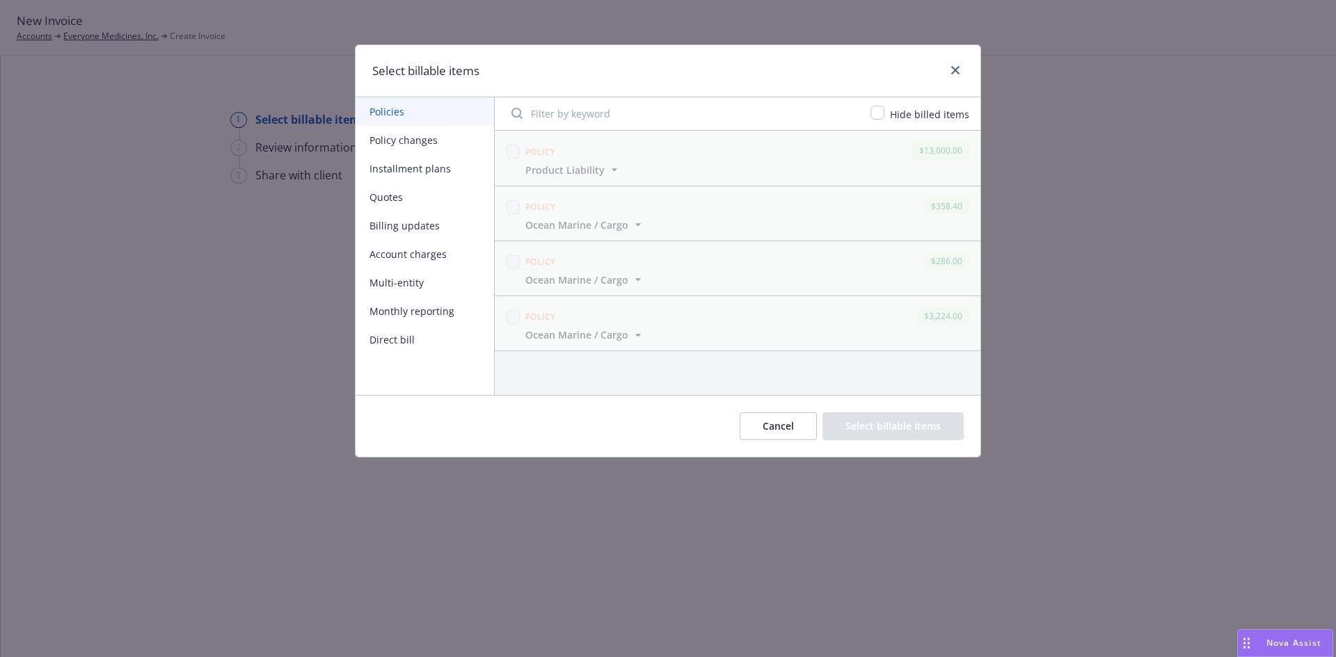
click at [790, 423] on button "Cancel" at bounding box center [777, 427] width 77 height 28
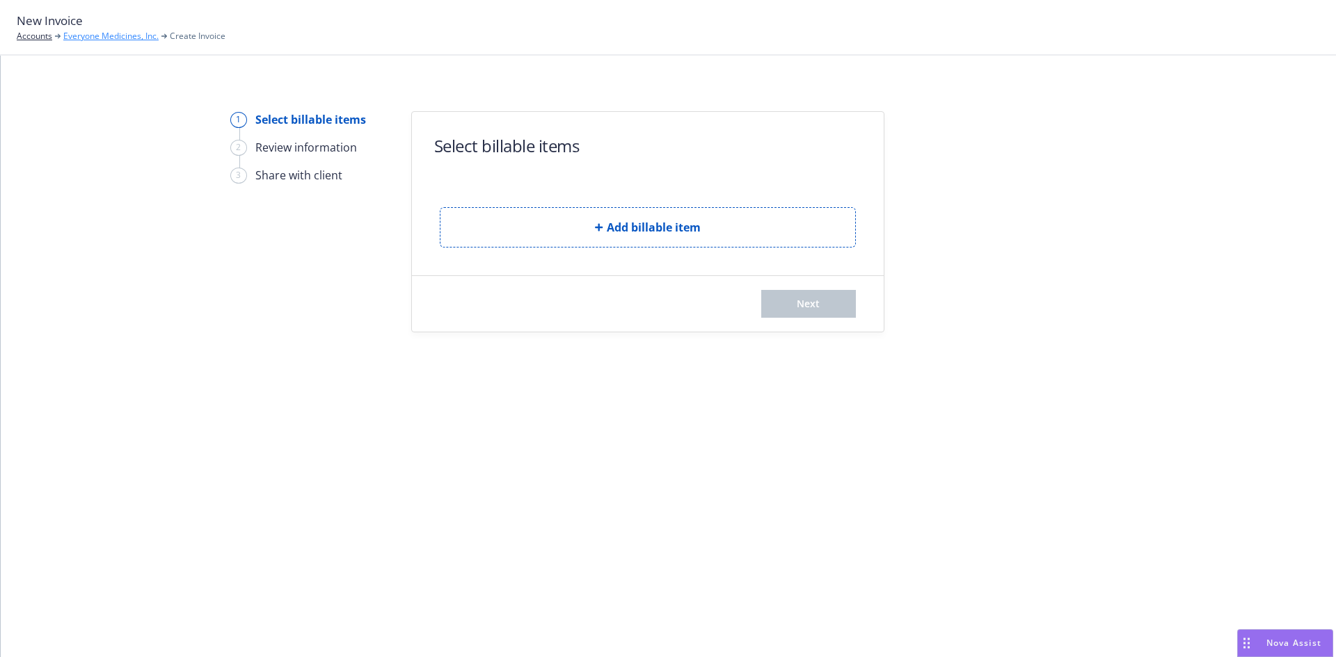
click at [128, 37] on link "Everyone Medicines, Inc." at bounding box center [110, 36] width 95 height 13
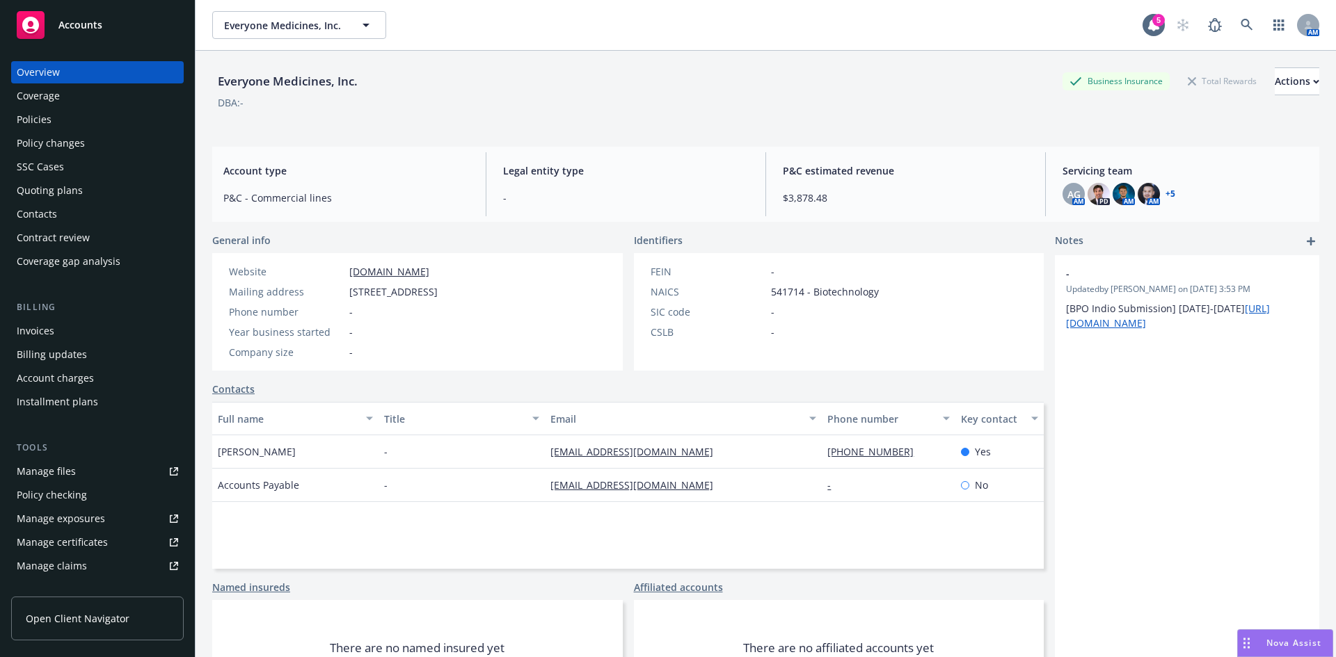
click at [51, 123] on div "Policies" at bounding box center [97, 120] width 161 height 22
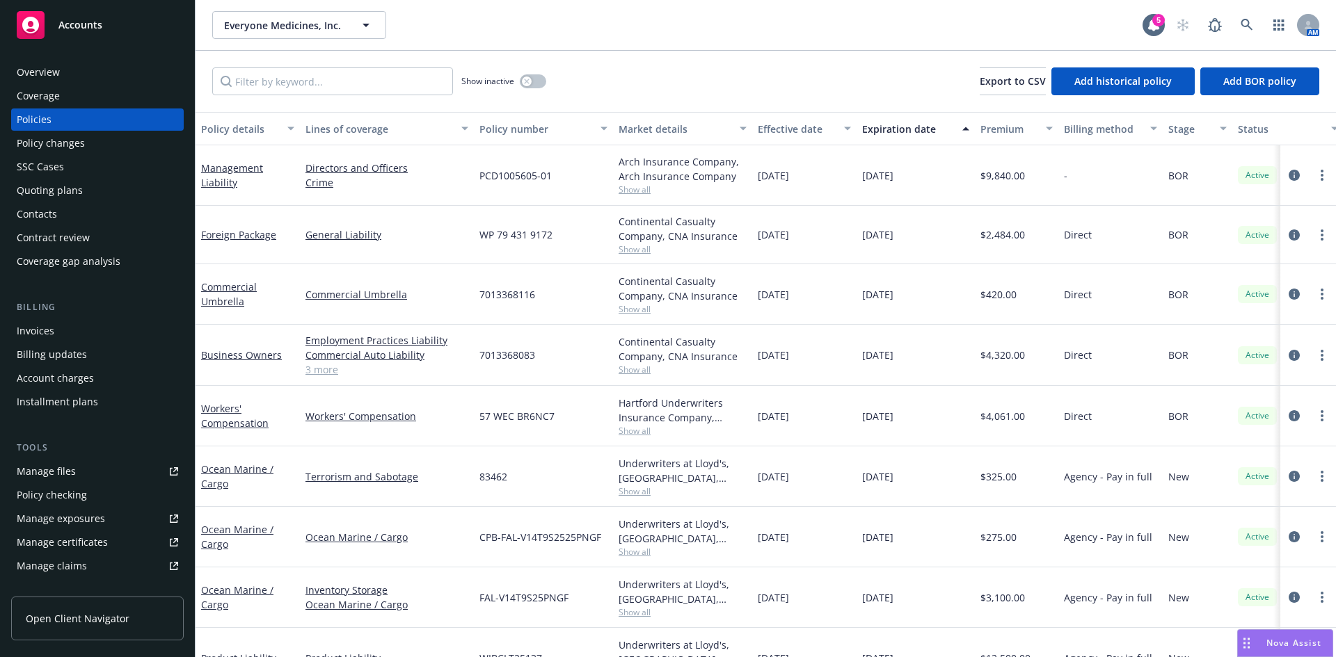
click at [78, 147] on div "Policy changes" at bounding box center [51, 143] width 68 height 22
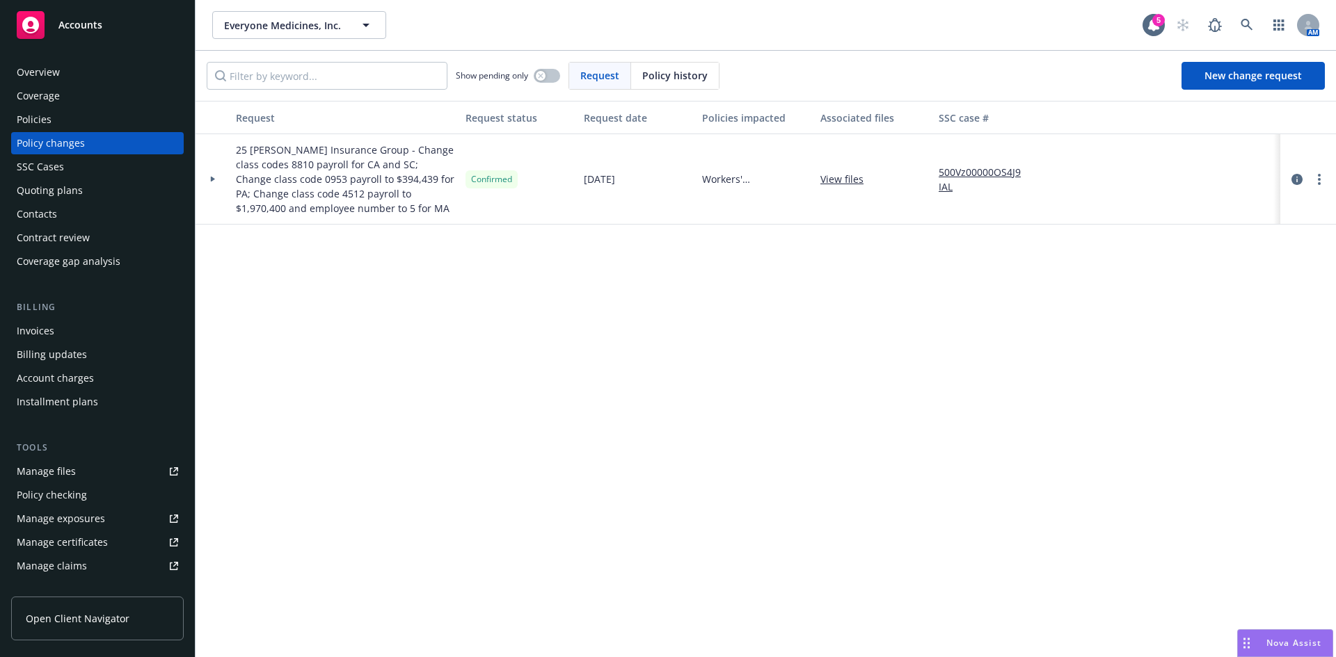
click at [670, 70] on span "Policy history" at bounding box center [674, 75] width 65 height 15
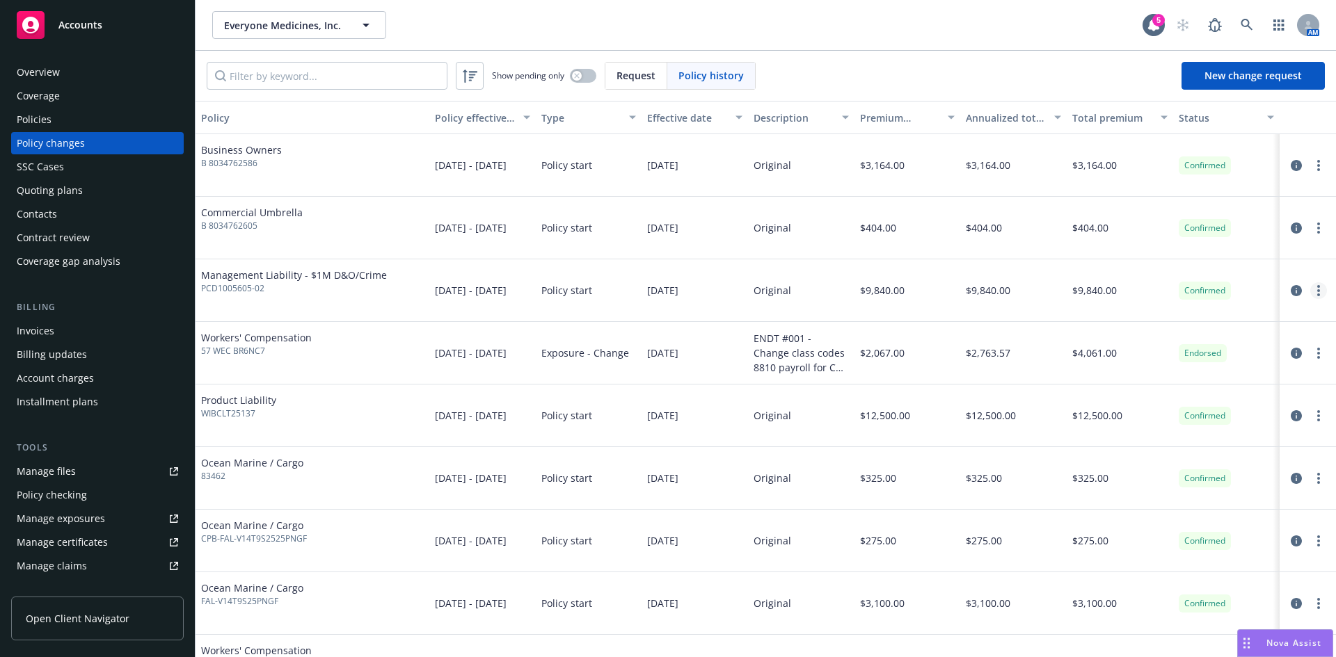
click at [1310, 292] on link "more" at bounding box center [1318, 290] width 17 height 17
click at [1136, 403] on link "Edit billing info" at bounding box center [1197, 403] width 239 height 28
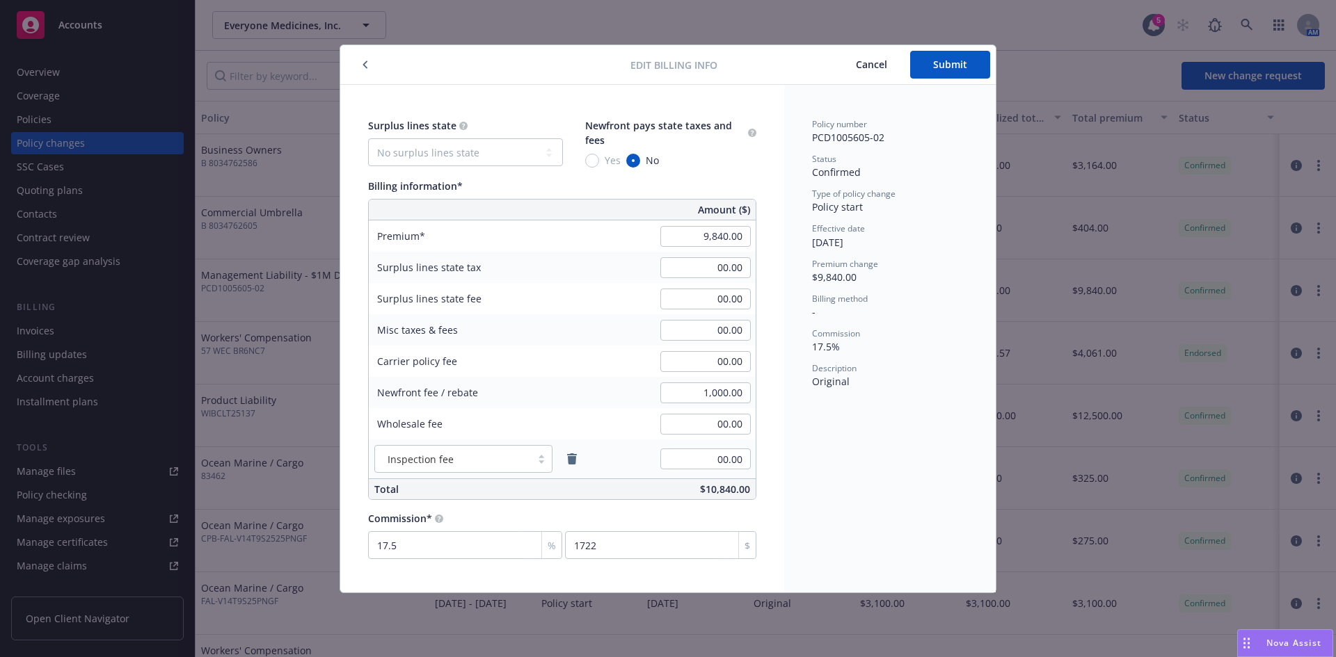
click at [845, 307] on div "Billing method -" at bounding box center [890, 306] width 156 height 26
click at [838, 301] on span "Billing method" at bounding box center [840, 299] width 56 height 12
drag, startPoint x: 840, startPoint y: 61, endPoint x: 881, endPoint y: 61, distance: 41.0
click at [840, 61] on button "Cancel" at bounding box center [871, 65] width 77 height 28
click at [881, 61] on div "Cancel Submit" at bounding box center [853, 65] width 273 height 28
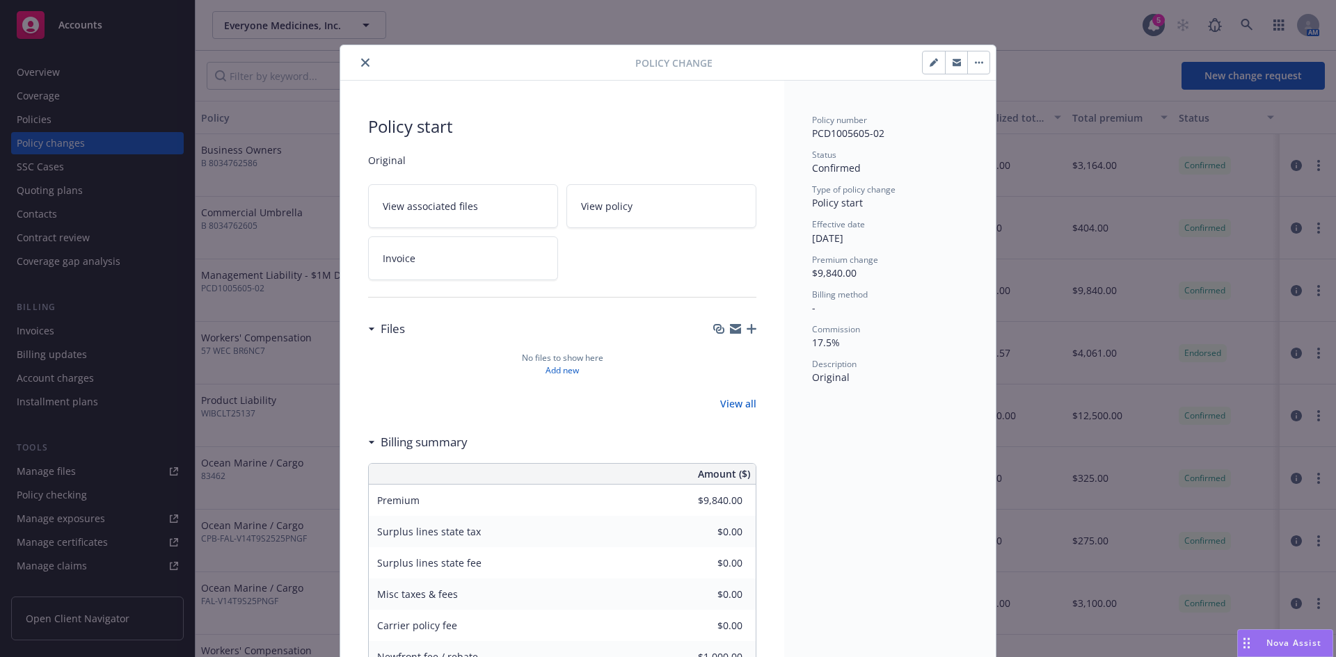
click at [922, 62] on button "button" at bounding box center [933, 62] width 22 height 22
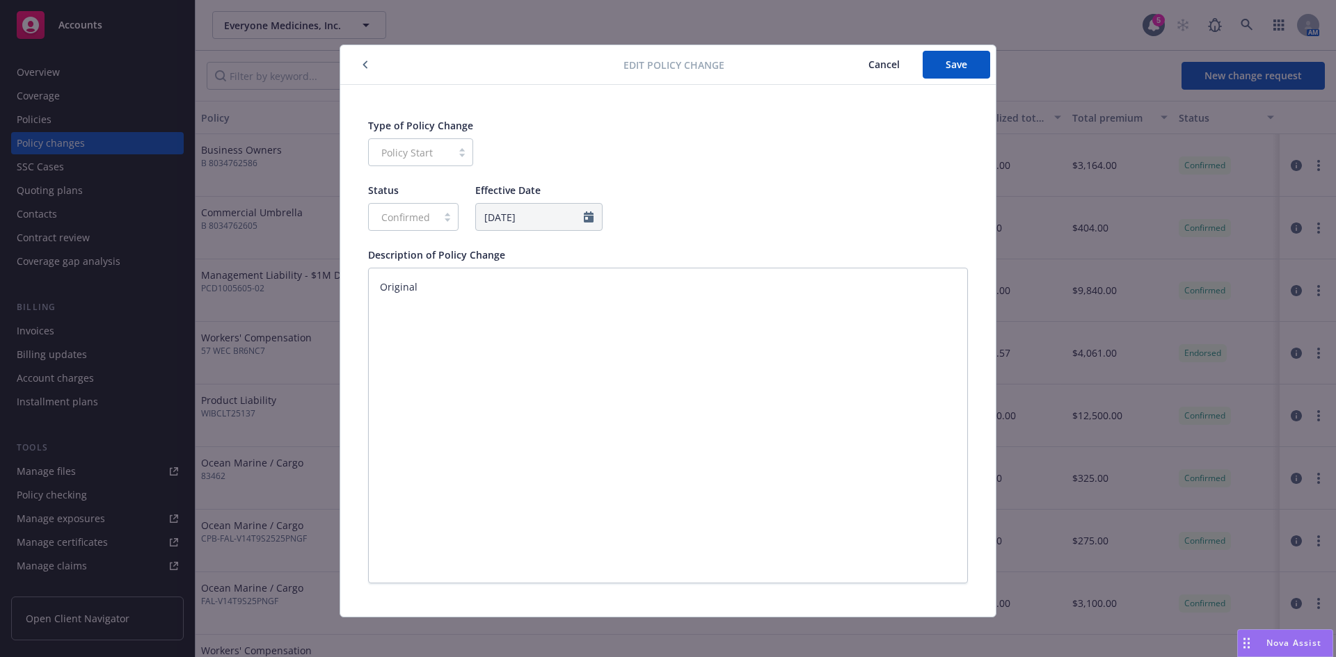
click at [849, 58] on button "Cancel" at bounding box center [883, 65] width 77 height 28
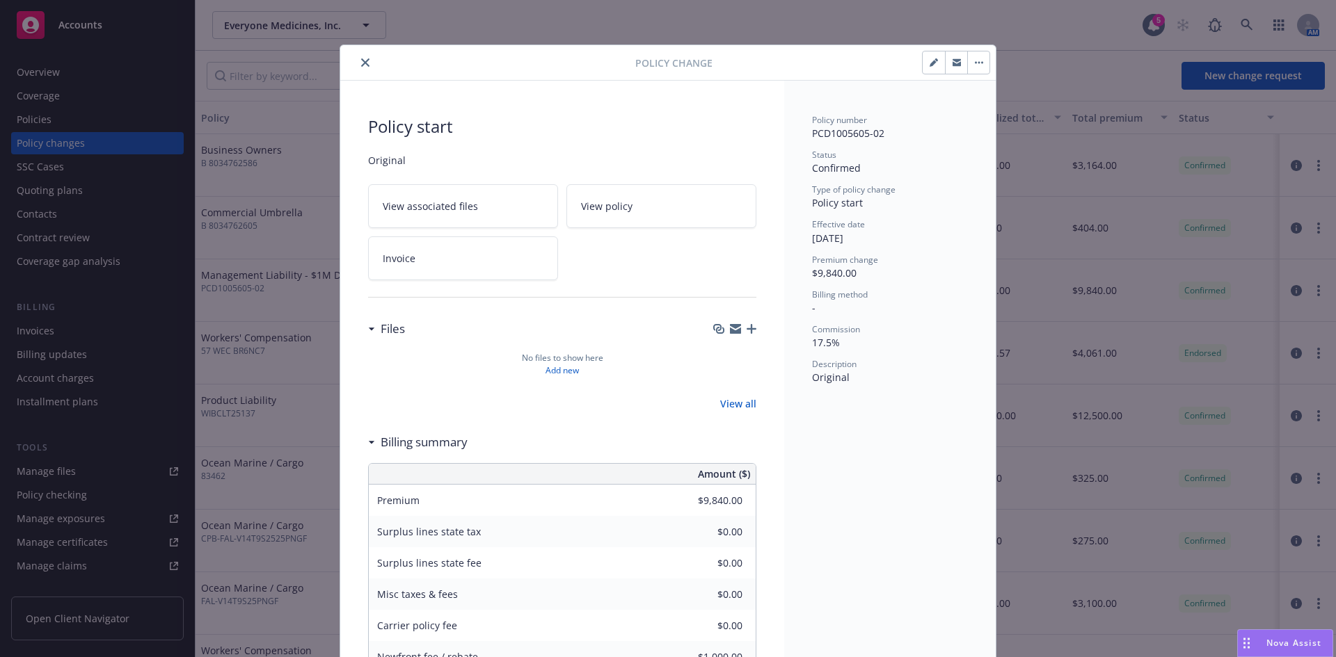
click at [361, 59] on icon "close" at bounding box center [365, 62] width 8 height 8
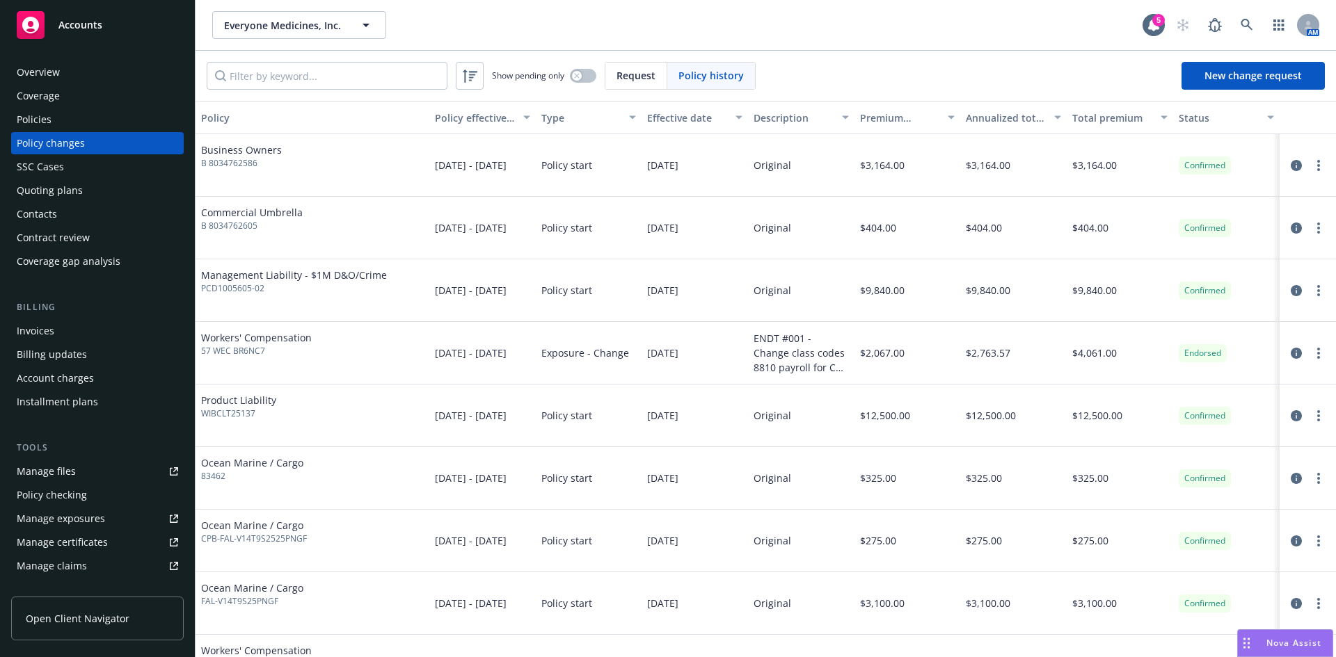
click at [51, 108] on div "Overview Coverage Policies Policy changes SSC Cases Quoting plans Contacts Cont…" at bounding box center [97, 166] width 173 height 211
click at [49, 125] on div "Policies" at bounding box center [34, 120] width 35 height 22
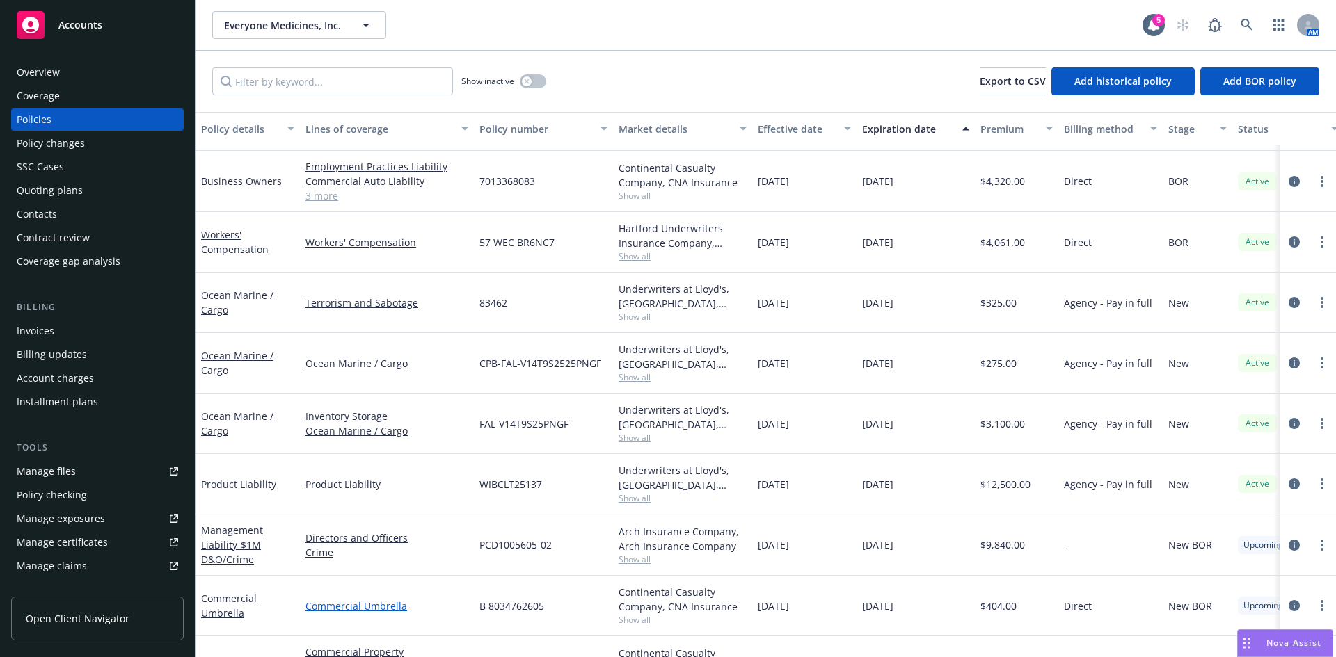
scroll to position [217, 0]
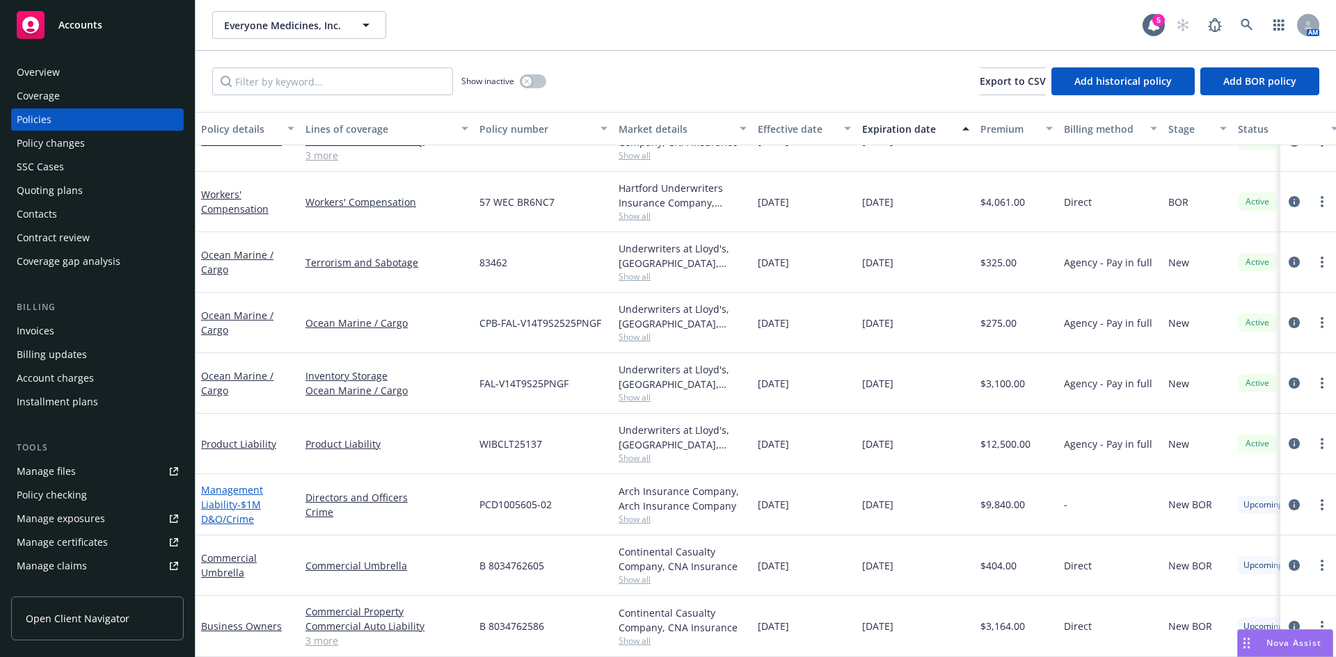
click at [222, 495] on link "Management Liability - $1M D&O/Crime" at bounding box center [232, 504] width 62 height 42
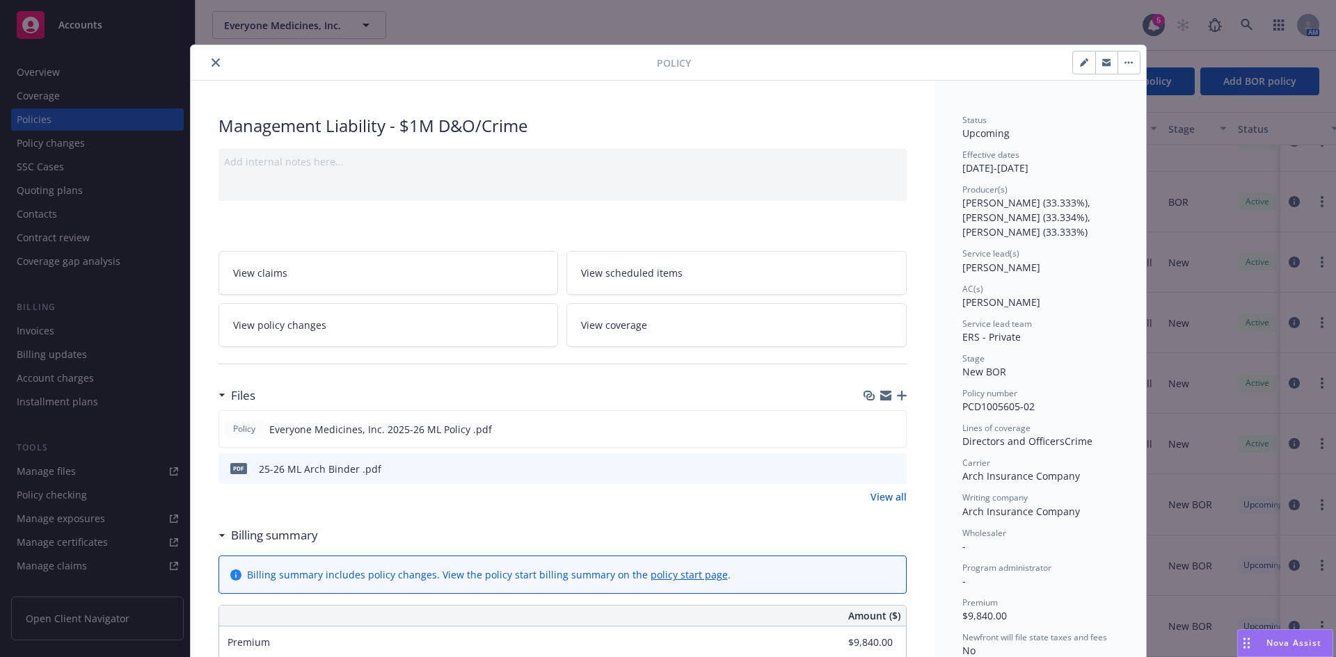
scroll to position [758, 0]
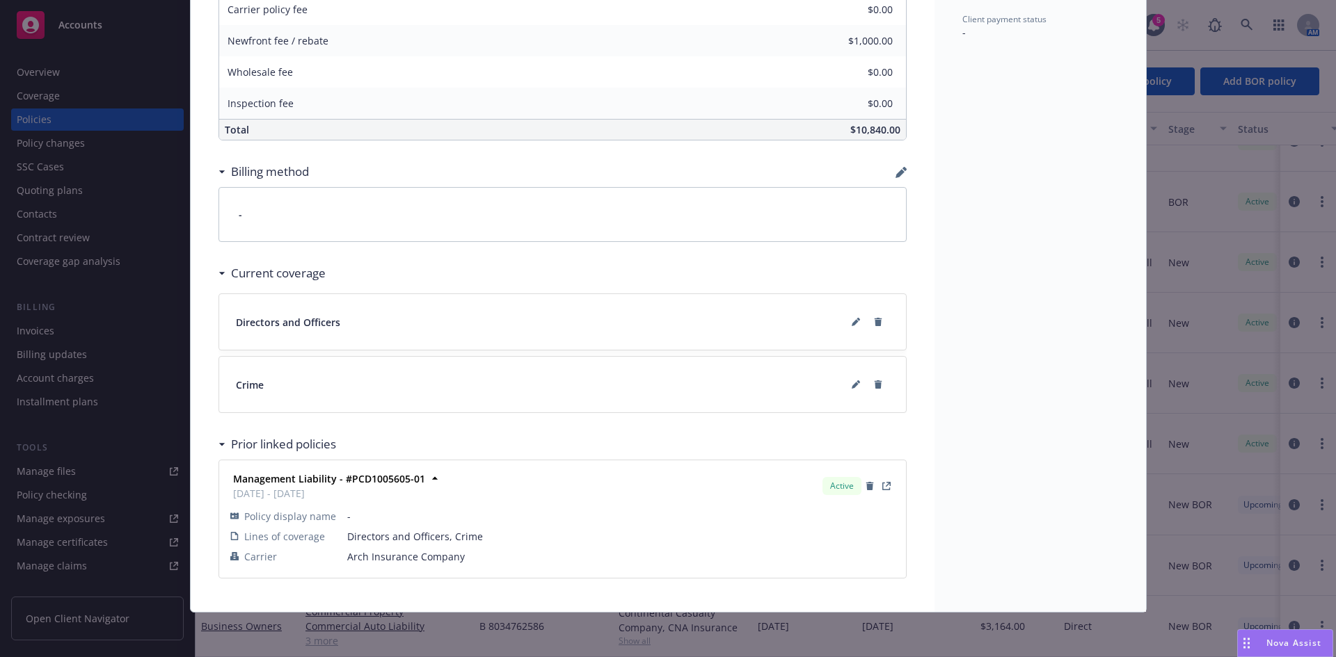
click at [899, 171] on icon "button" at bounding box center [900, 172] width 11 height 11
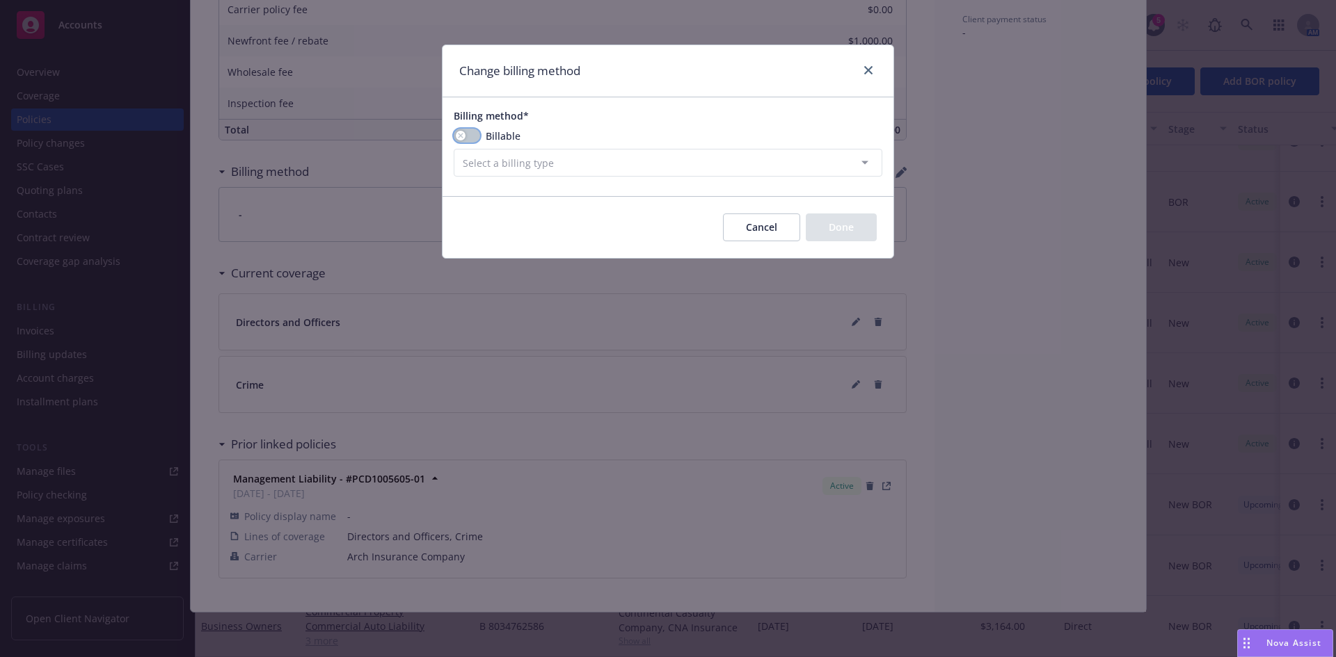
click at [459, 131] on div "button" at bounding box center [461, 136] width 10 height 10
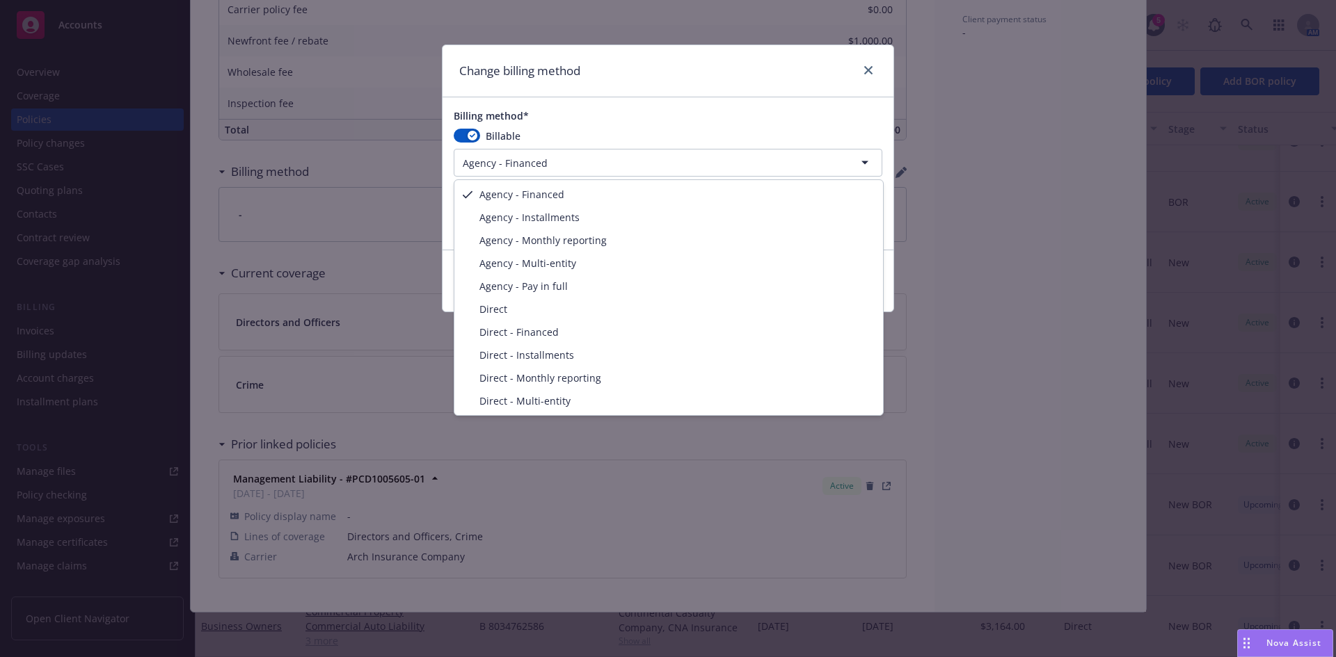
click at [538, 166] on html "Accounts Overview Coverage Policies Policy changes SSC Cases Quoting plans Cont…" at bounding box center [668, 328] width 1336 height 657
select select "AGENCY_PAY_IN_FULL"
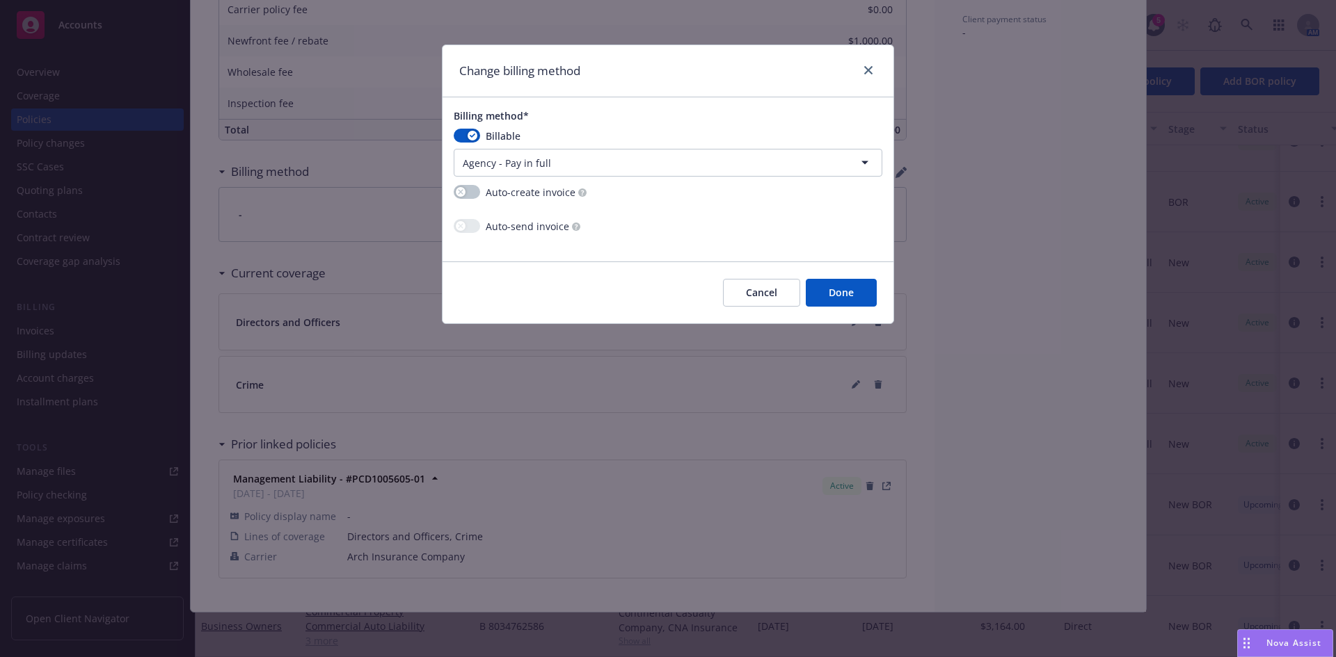
click at [842, 295] on button "Done" at bounding box center [841, 293] width 71 height 28
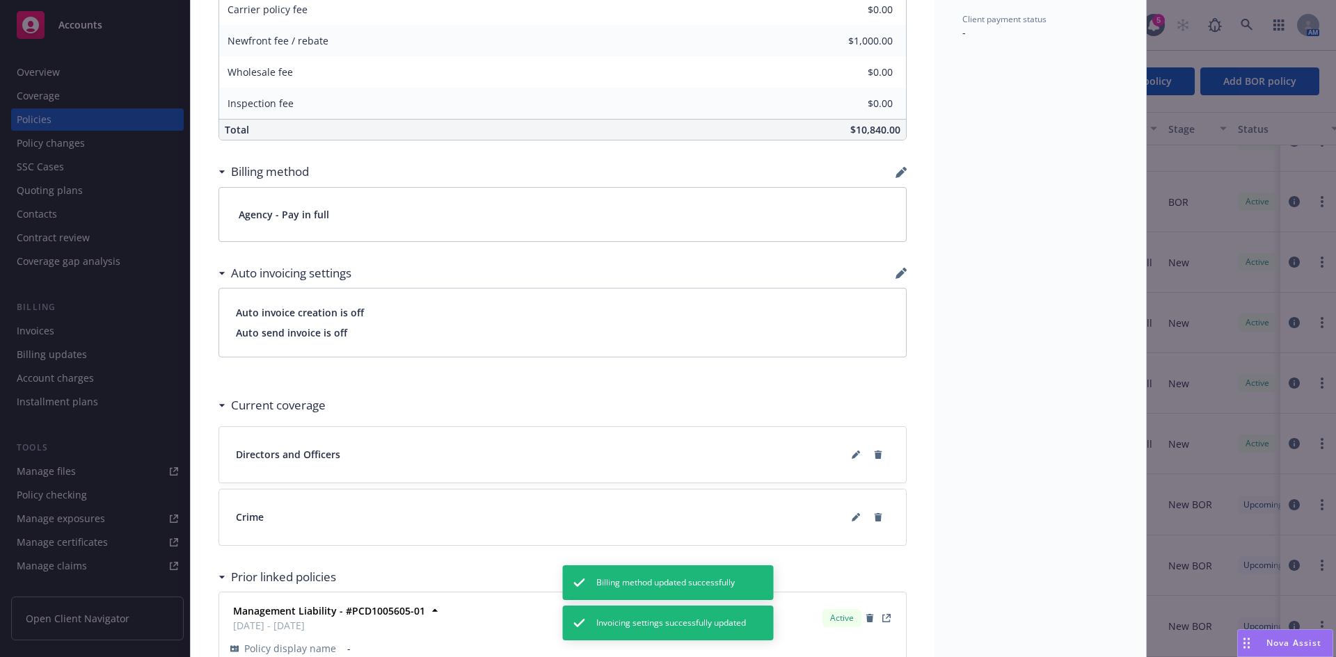
scroll to position [0, 0]
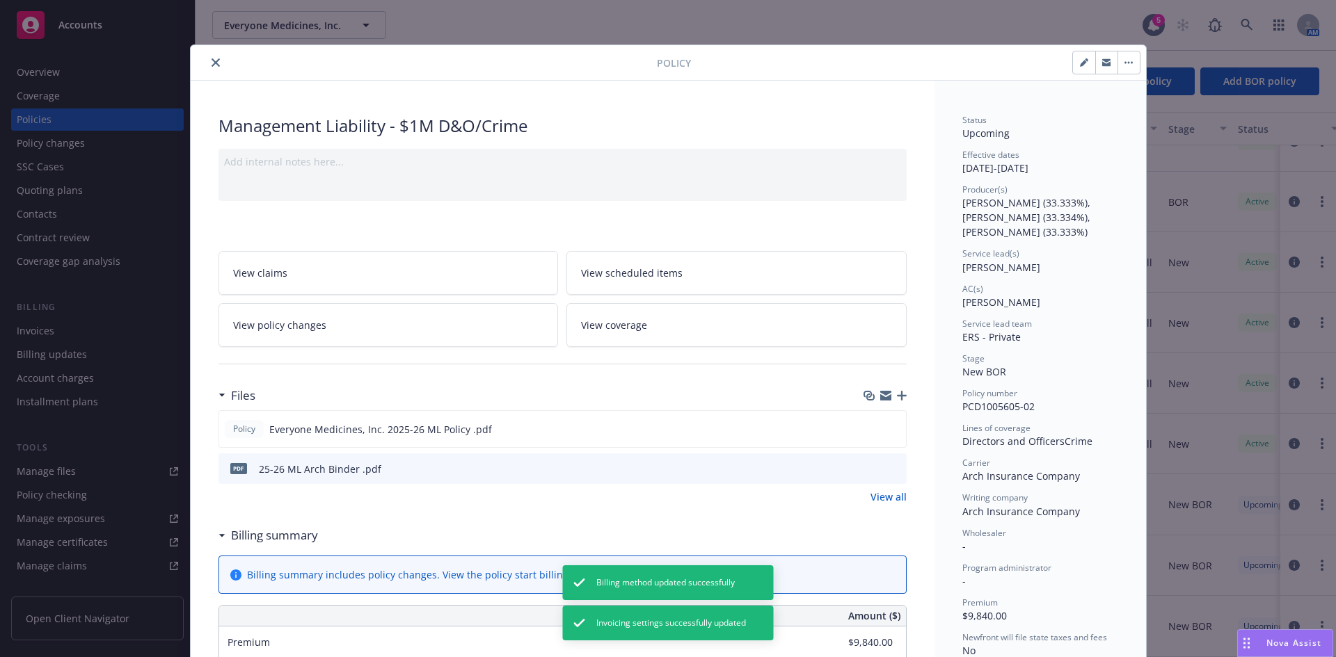
drag, startPoint x: 207, startPoint y: 63, endPoint x: 184, endPoint y: 113, distance: 54.5
click at [211, 63] on icon "close" at bounding box center [215, 62] width 8 height 8
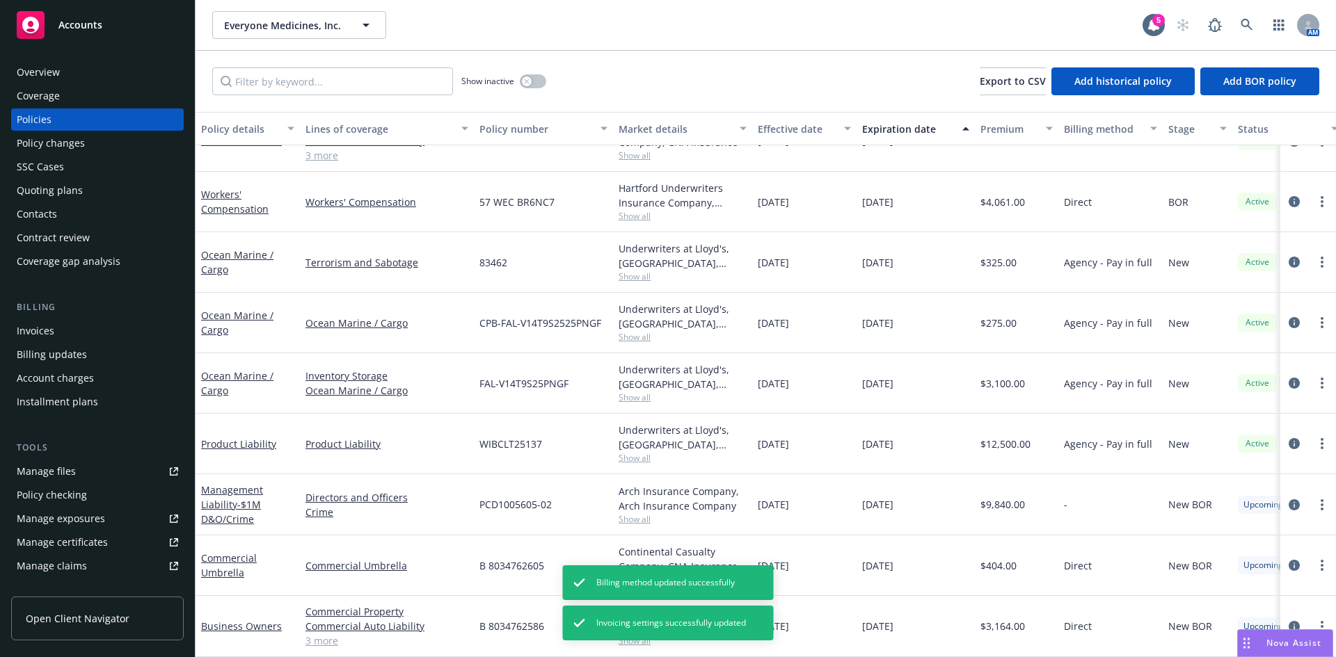
click at [44, 330] on div "Invoices" at bounding box center [36, 331] width 38 height 22
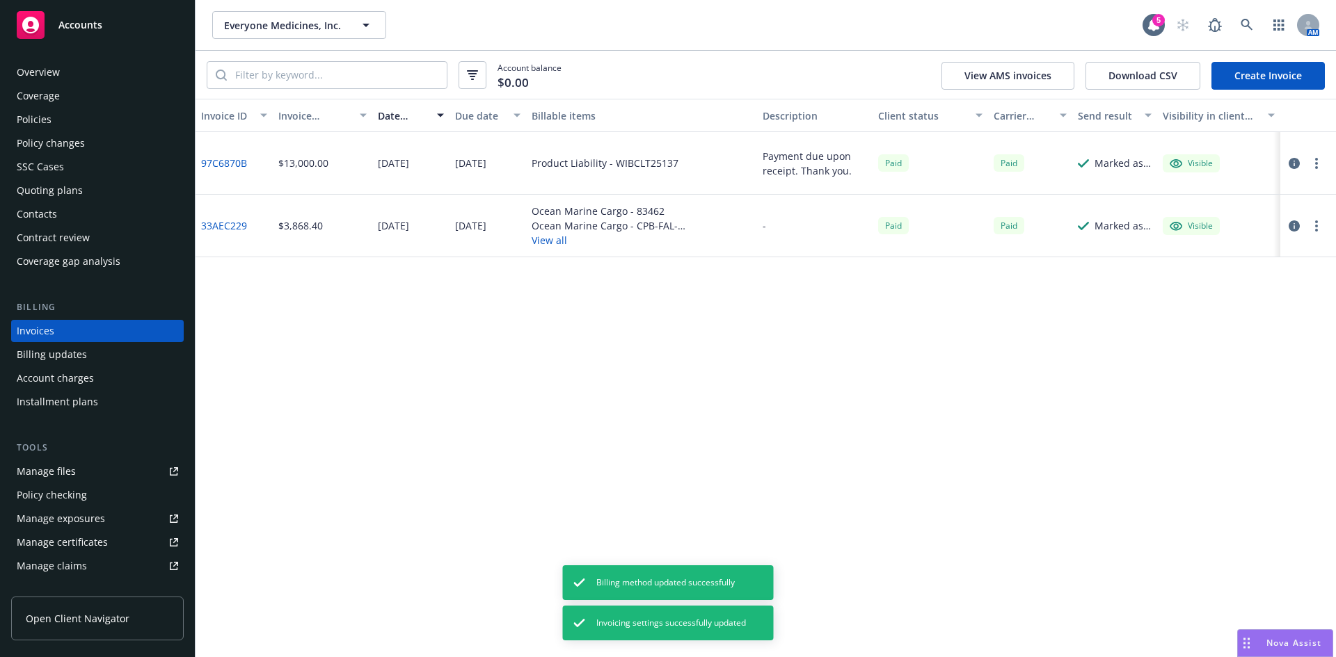
click at [1256, 74] on link "Create Invoice" at bounding box center [1267, 76] width 113 height 28
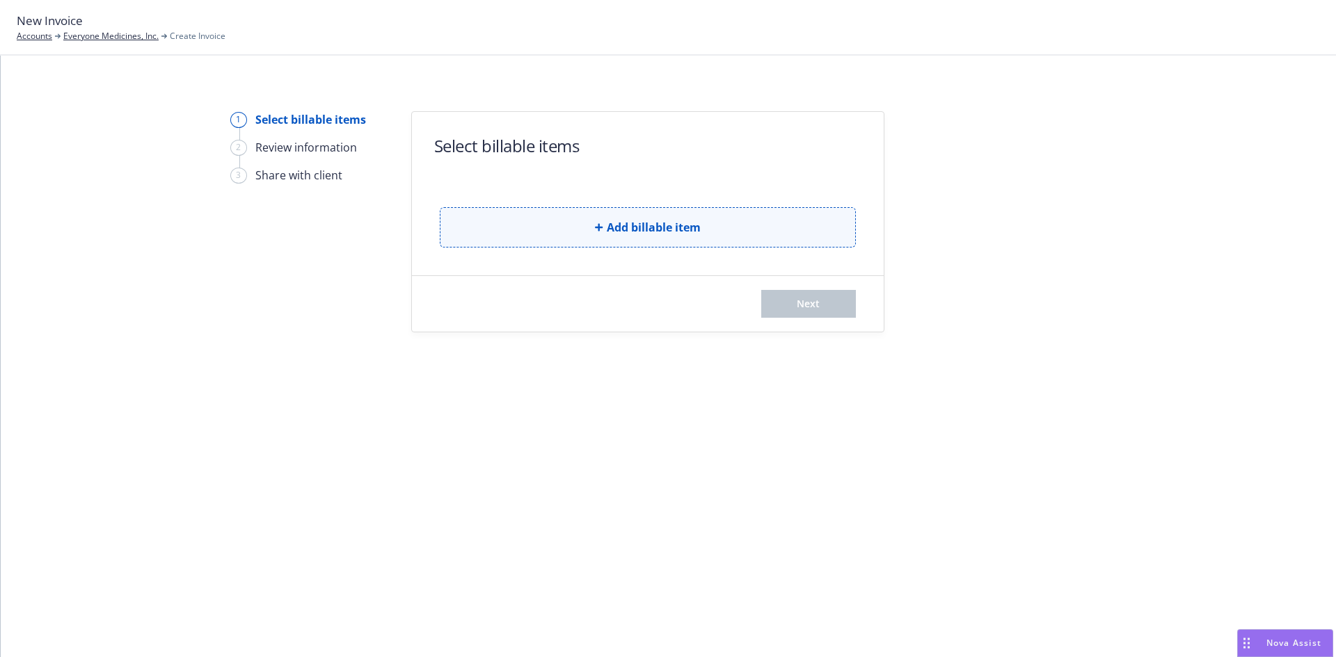
click at [627, 235] on span "Add billable item" at bounding box center [654, 227] width 94 height 17
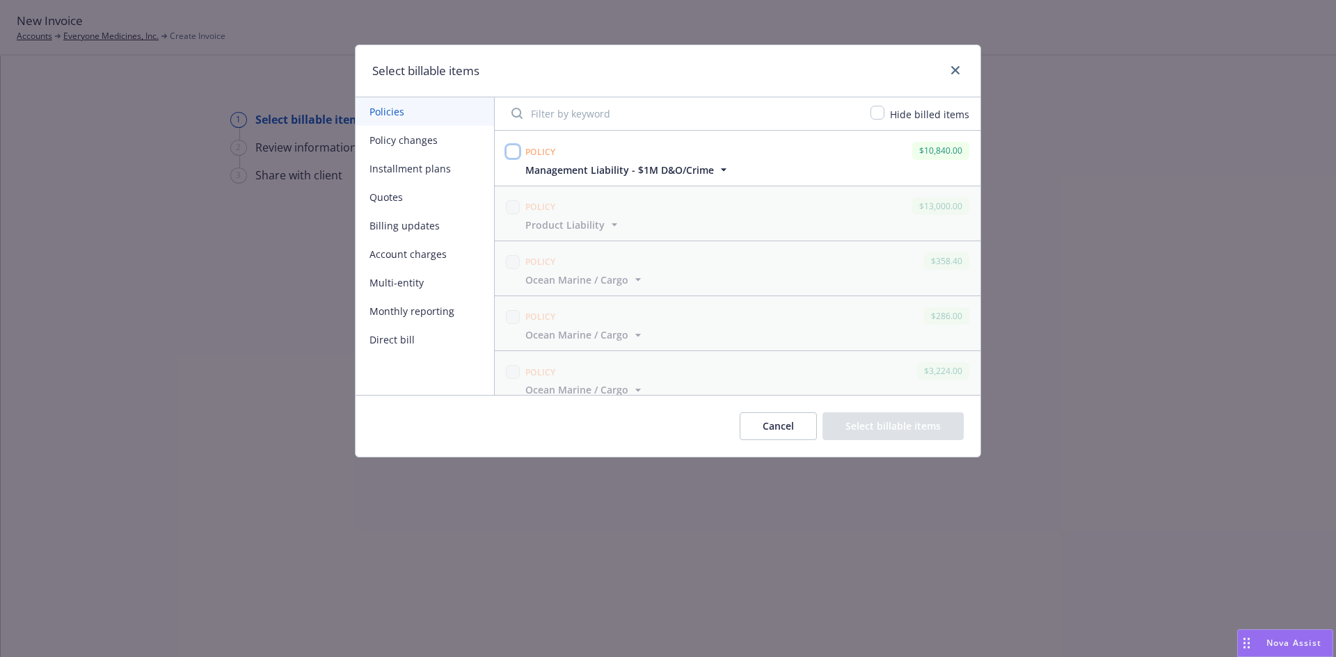
click at [513, 149] on input "checkbox" at bounding box center [513, 152] width 14 height 14
checkbox input "true"
click at [894, 430] on button "Select billable items" at bounding box center [892, 427] width 141 height 28
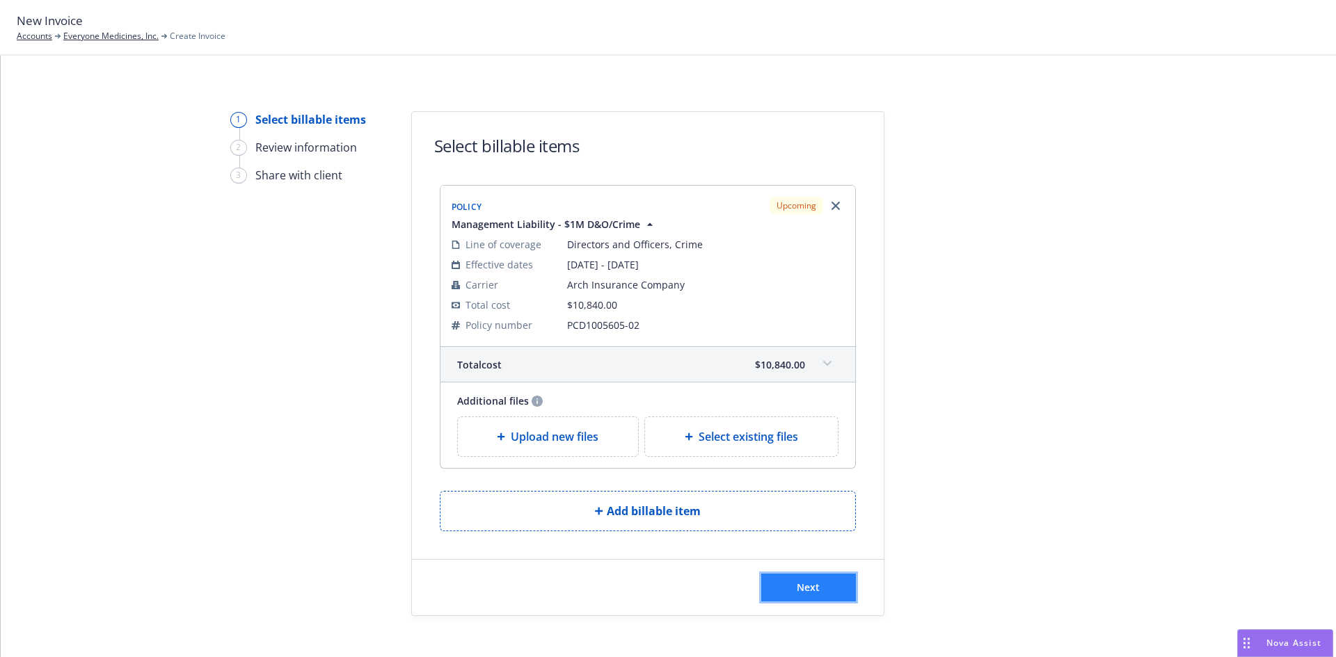
click at [806, 591] on span "Next" at bounding box center [808, 587] width 23 height 13
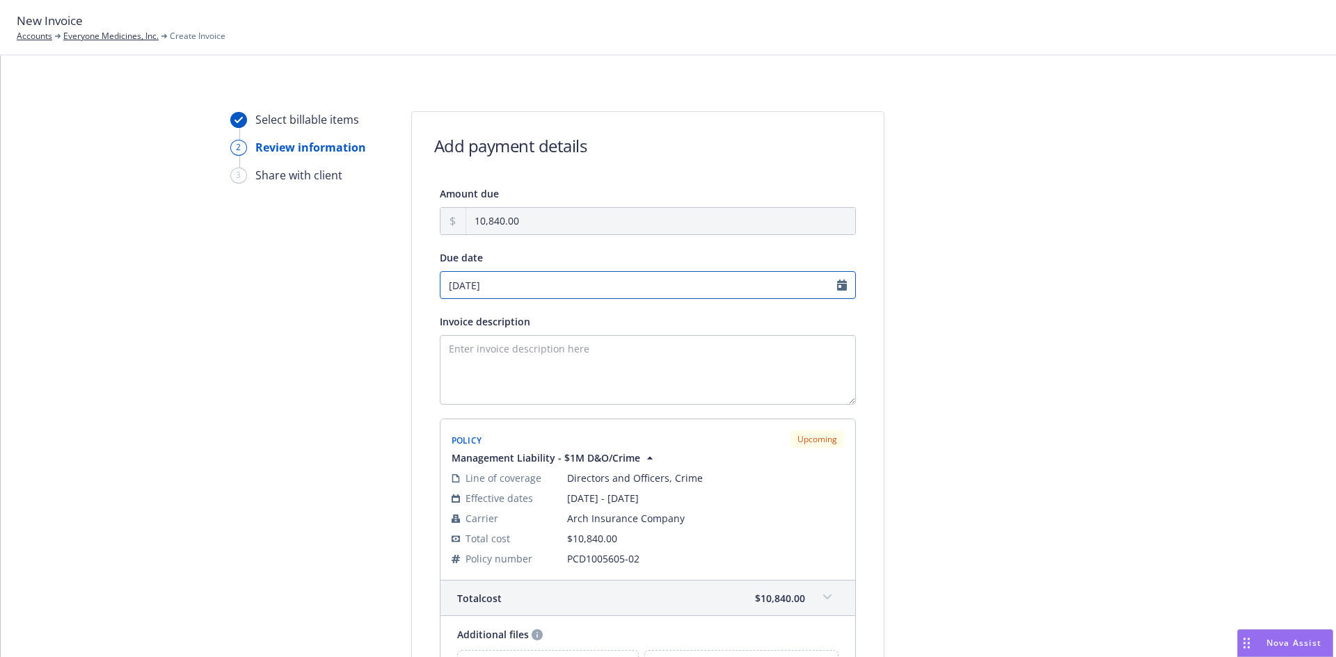
click at [484, 285] on input "[DATE]" at bounding box center [648, 285] width 416 height 28
select select "September"
select select "2025"
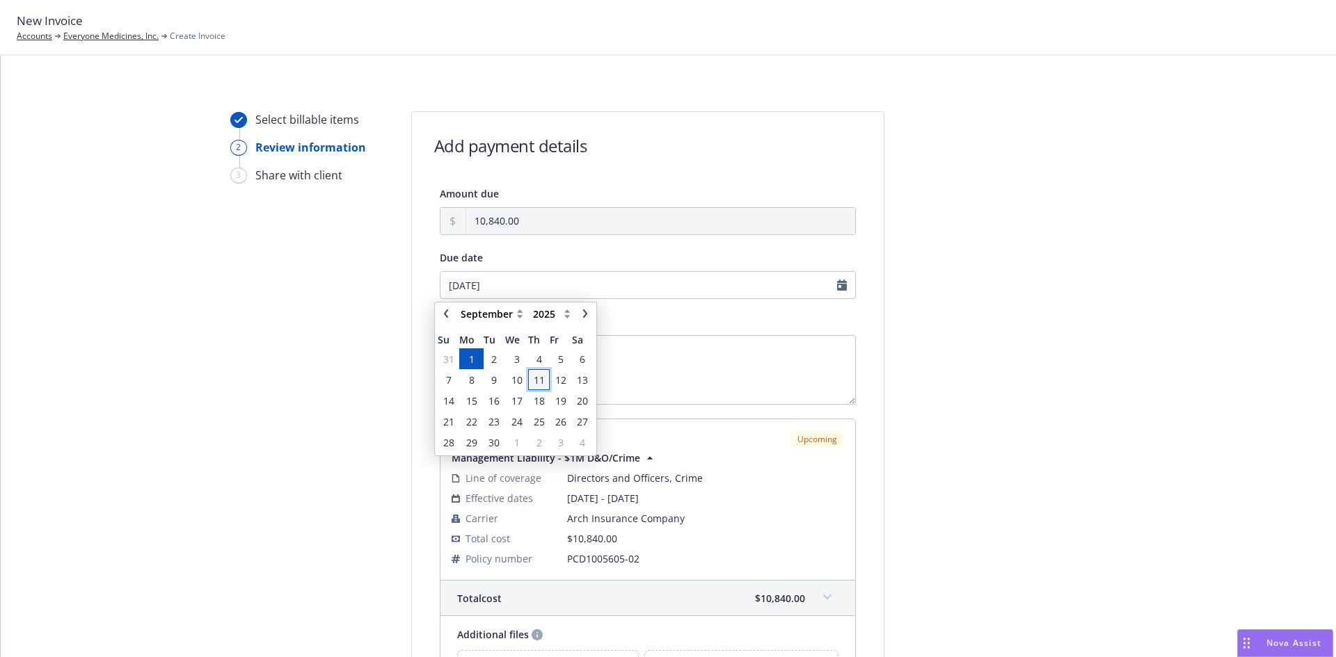
click at [546, 378] on span "11" at bounding box center [538, 379] width 19 height 17
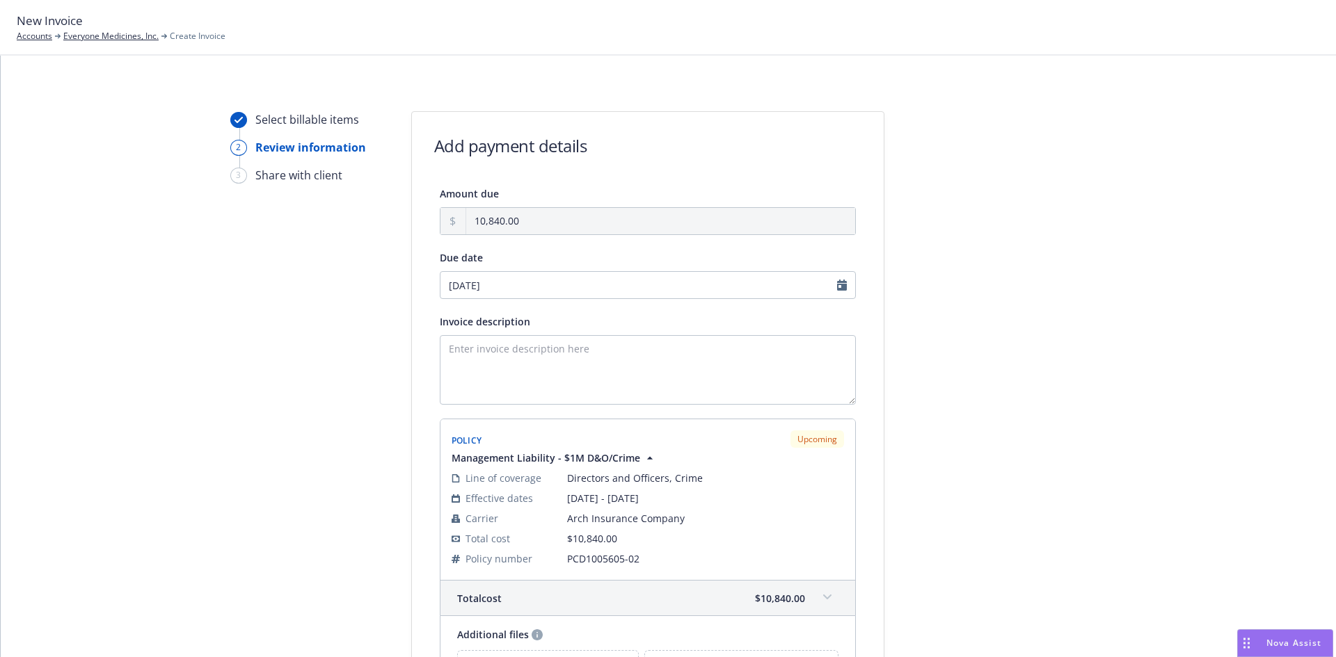
type input "[DATE]"
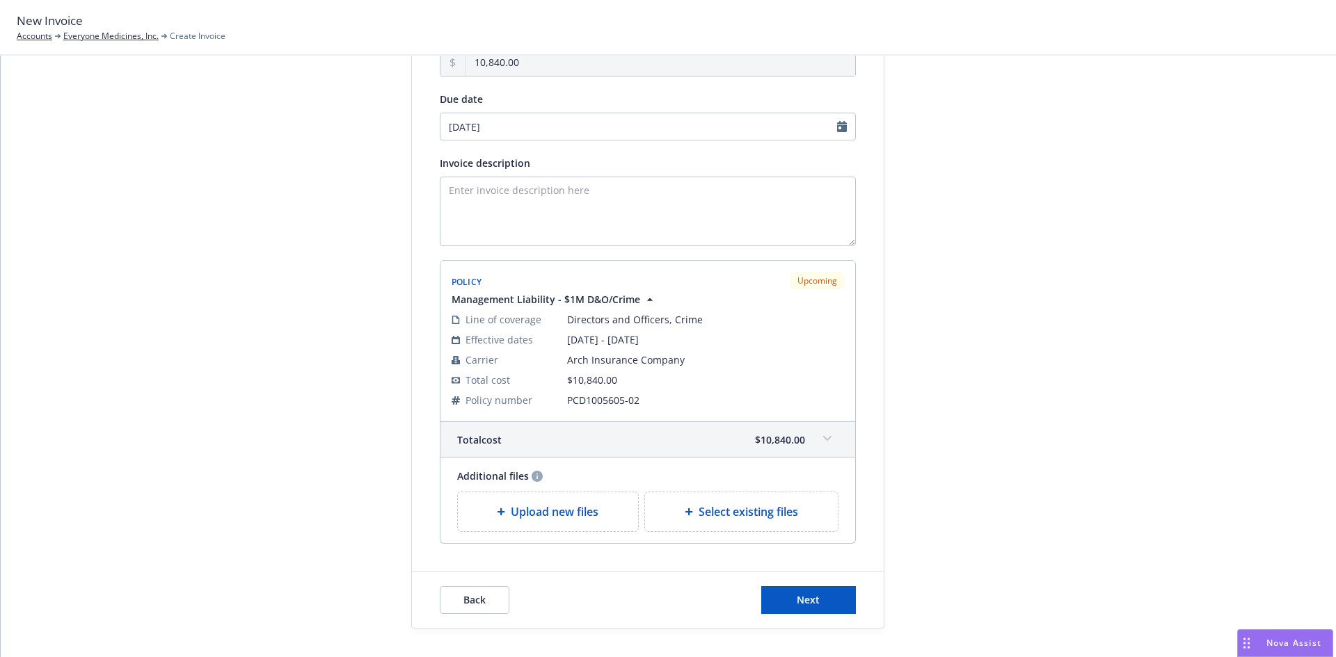
scroll to position [186, 0]
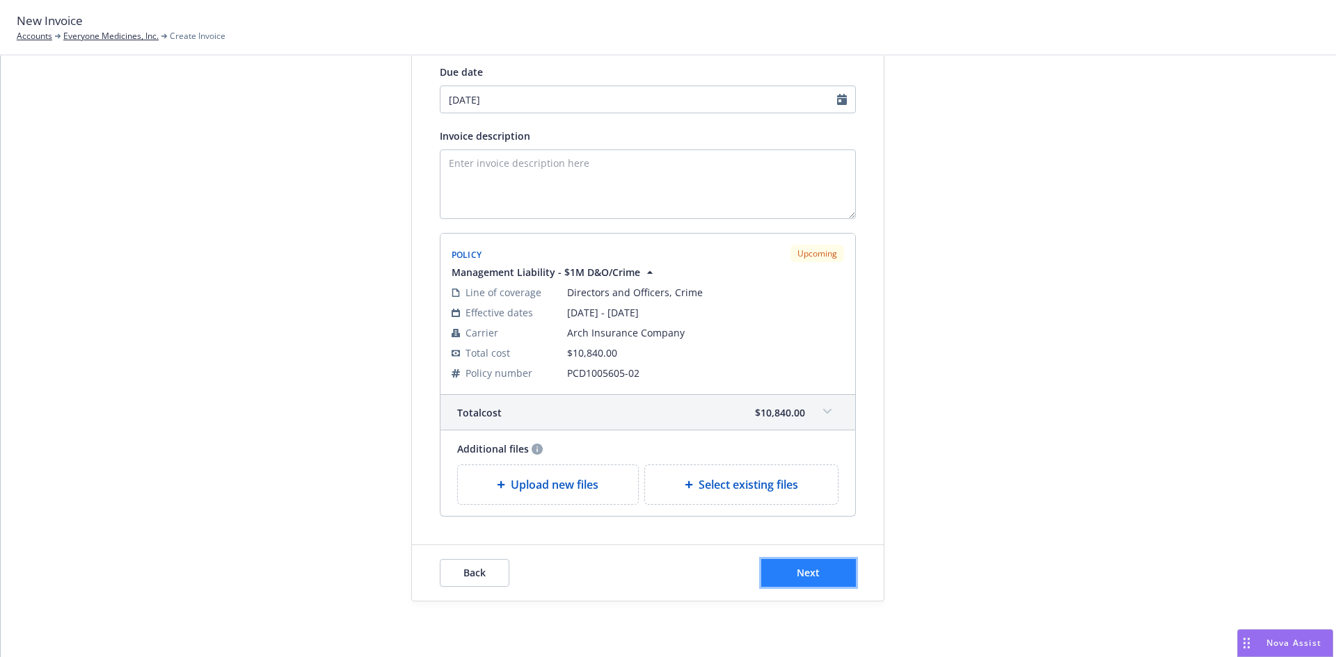
click at [821, 573] on button "Next" at bounding box center [808, 573] width 95 height 28
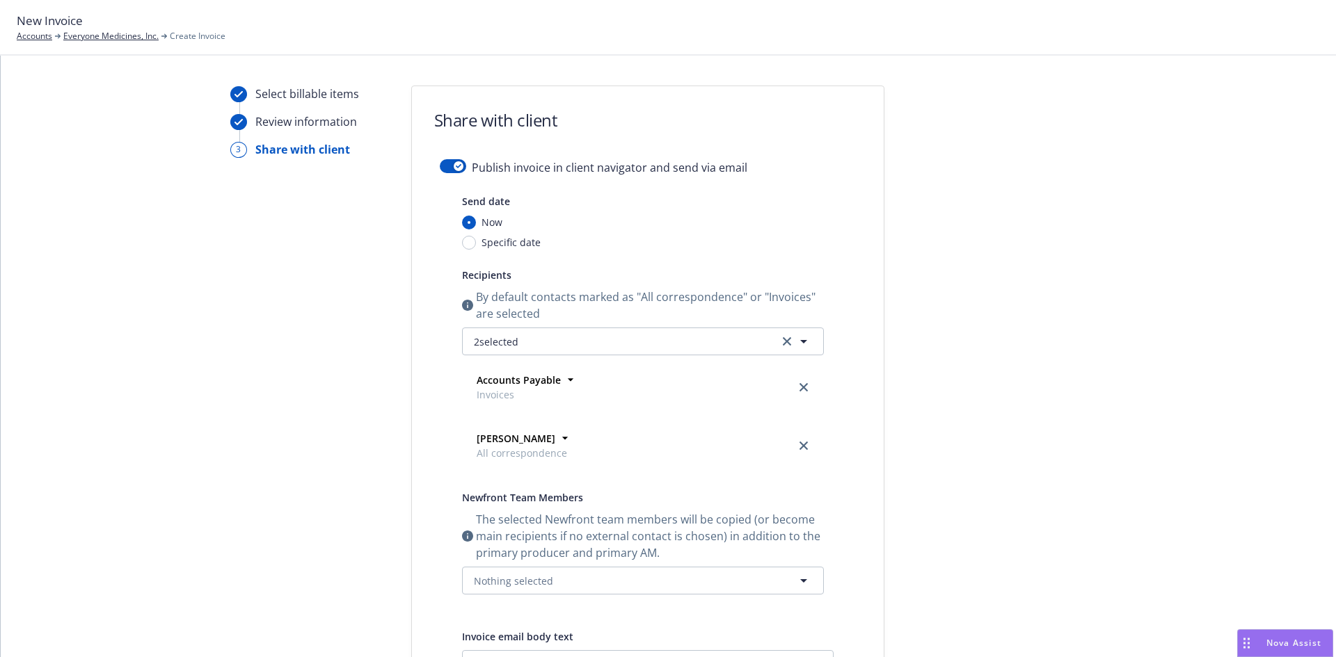
scroll to position [0, 0]
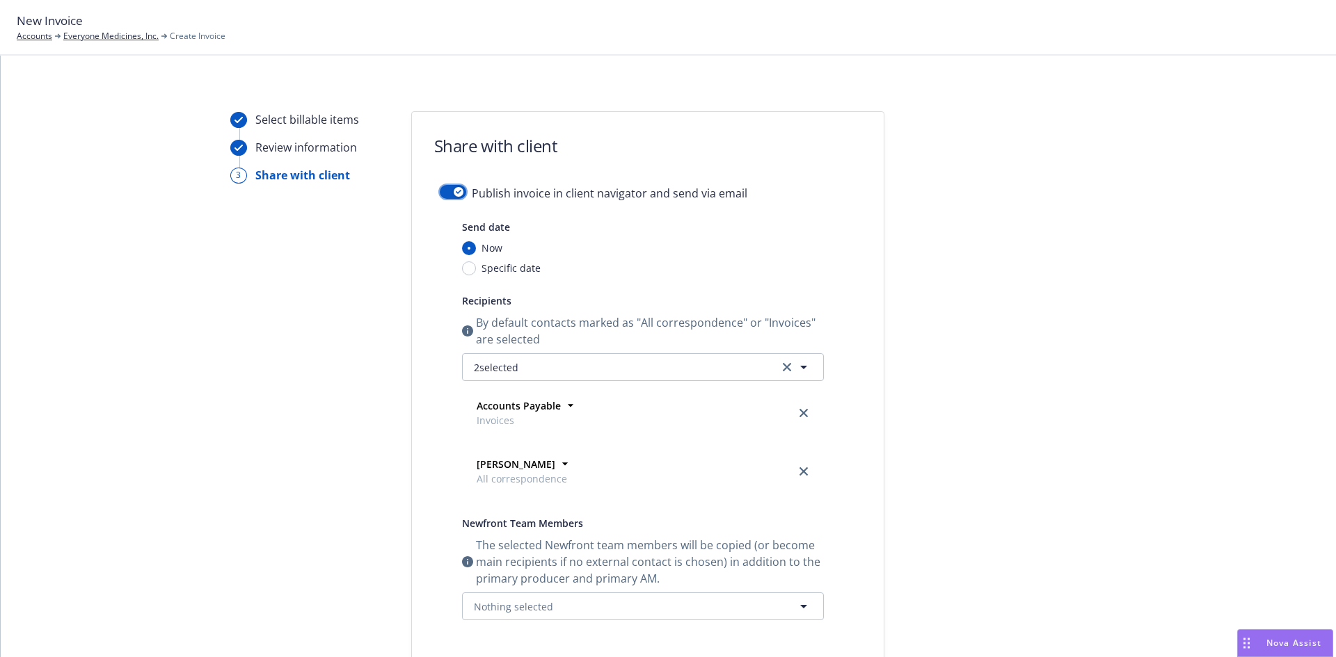
click at [458, 191] on button "button" at bounding box center [453, 192] width 26 height 14
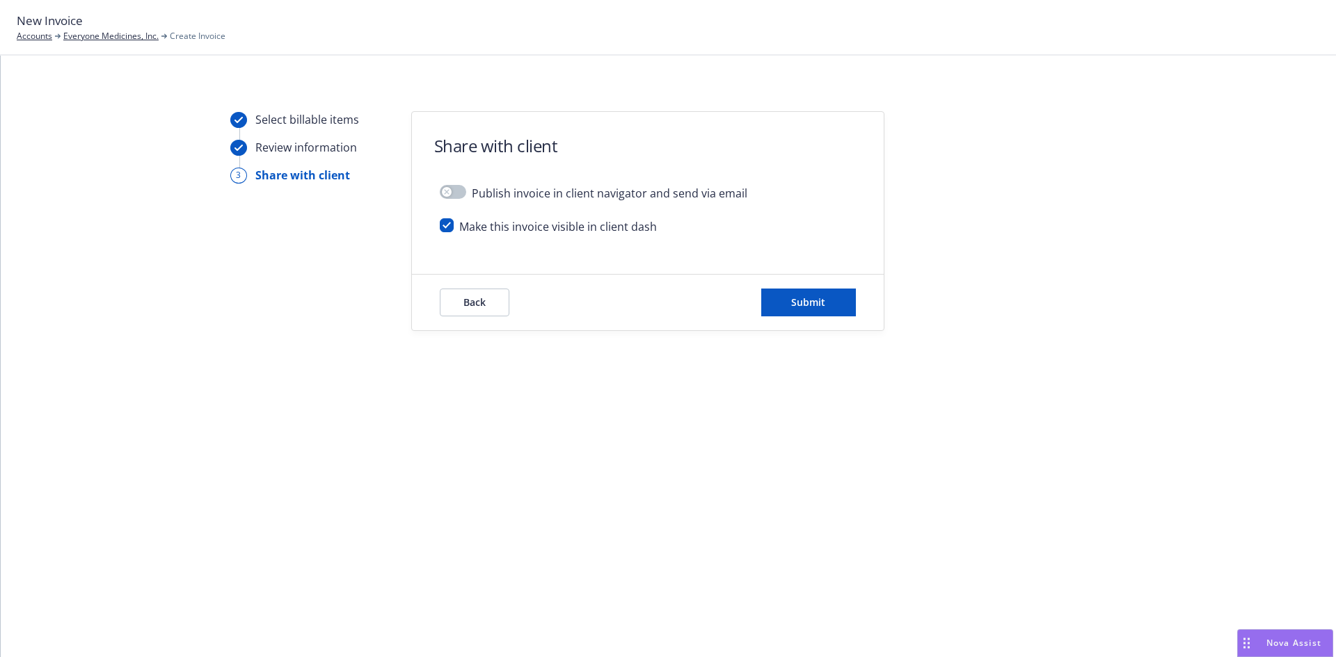
click at [856, 307] on div "Back Submit" at bounding box center [648, 303] width 472 height 56
click at [826, 305] on button "Submit" at bounding box center [808, 303] width 95 height 28
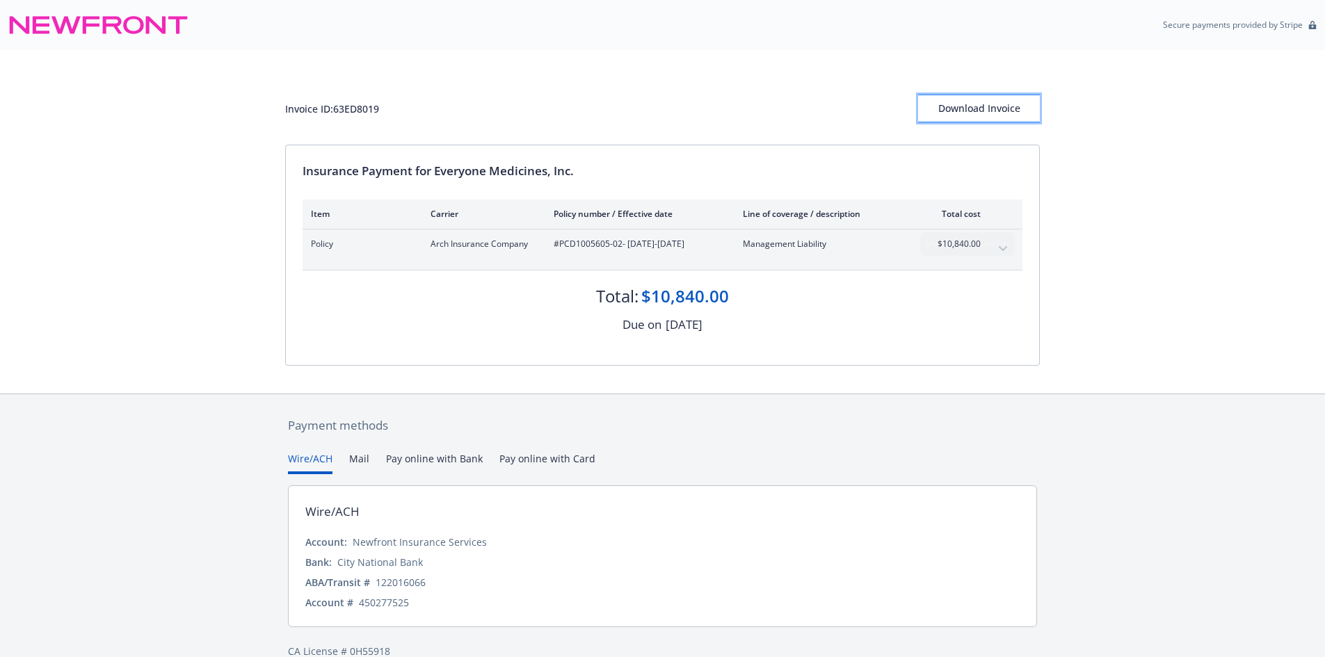
click at [989, 101] on div "Download Invoice" at bounding box center [979, 108] width 122 height 26
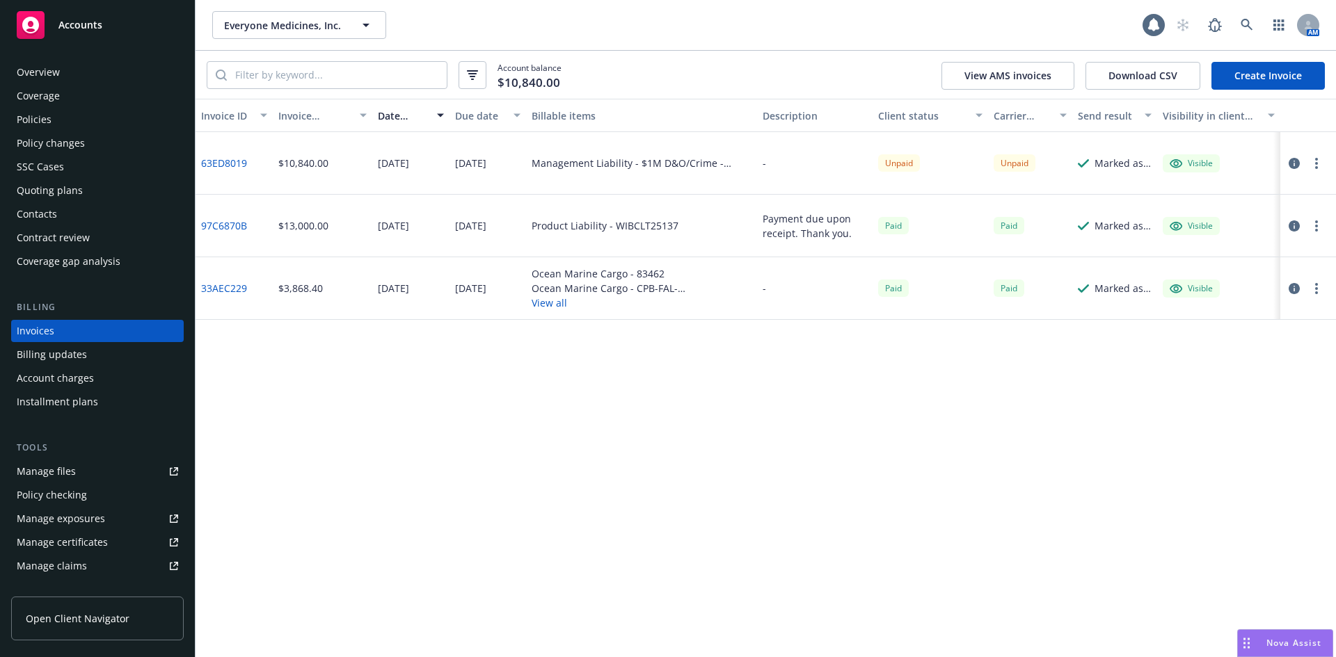
click at [47, 122] on div "Policies" at bounding box center [34, 120] width 35 height 22
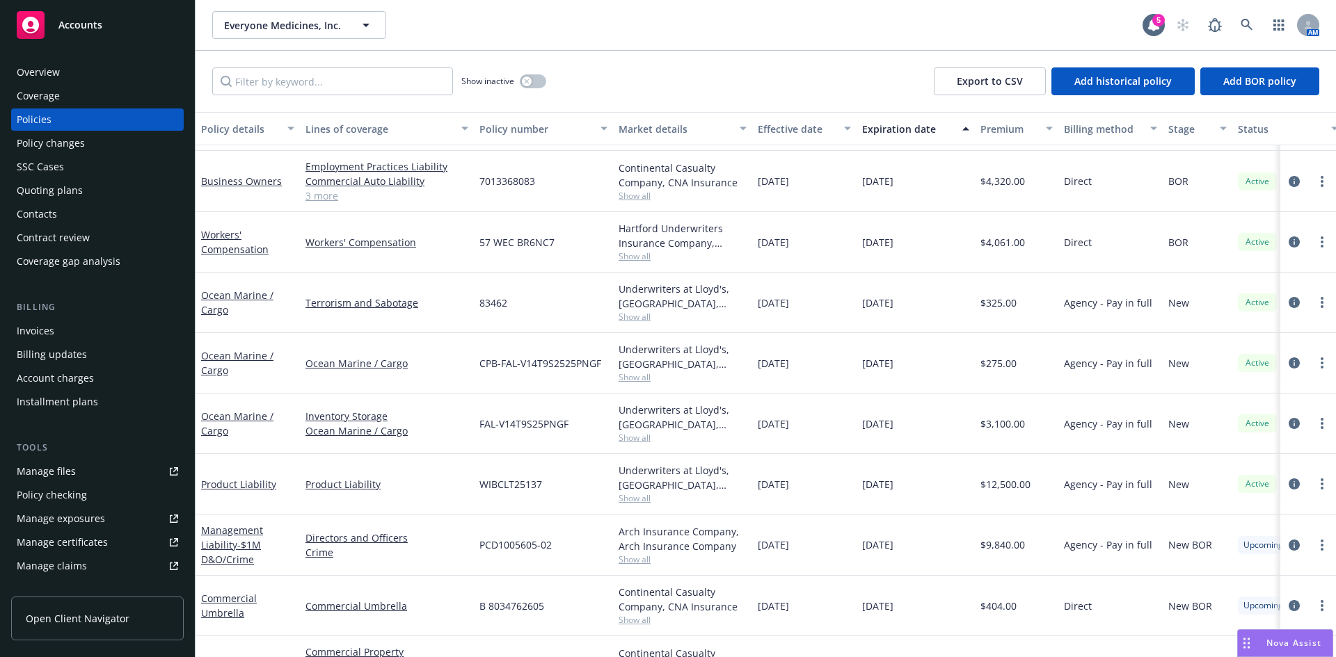
scroll to position [217, 0]
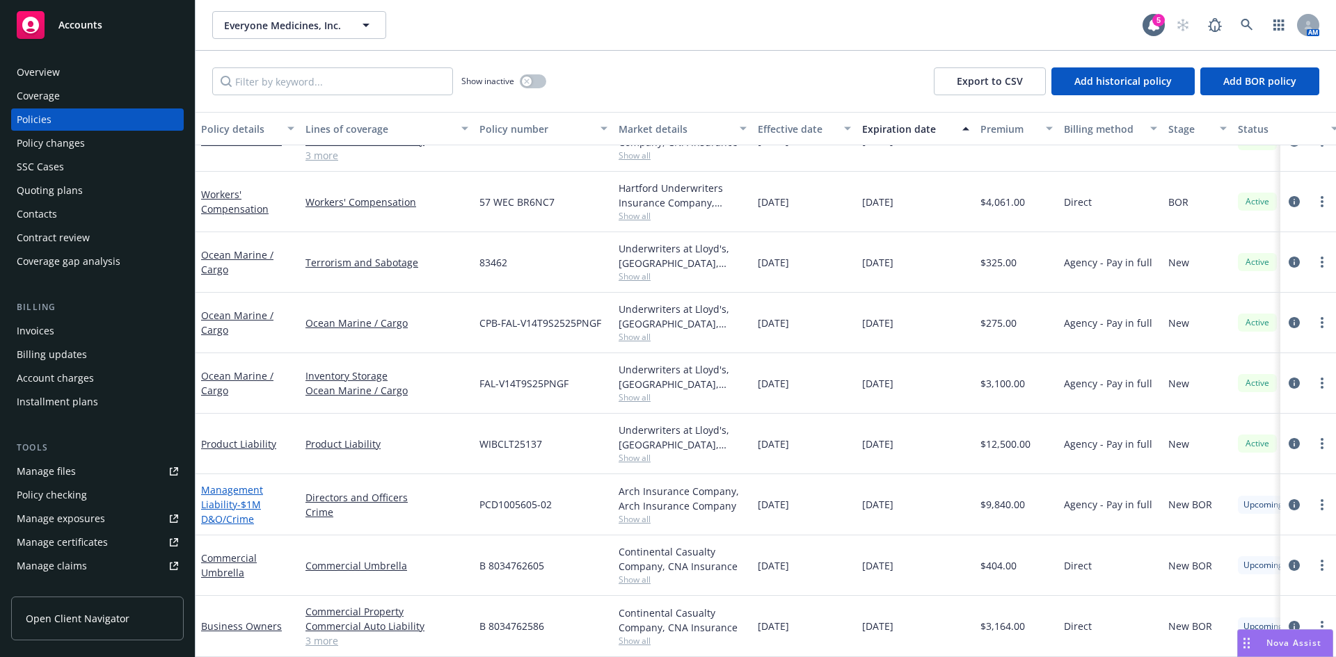
click at [234, 509] on span "- $1M D&O/Crime" at bounding box center [231, 512] width 60 height 28
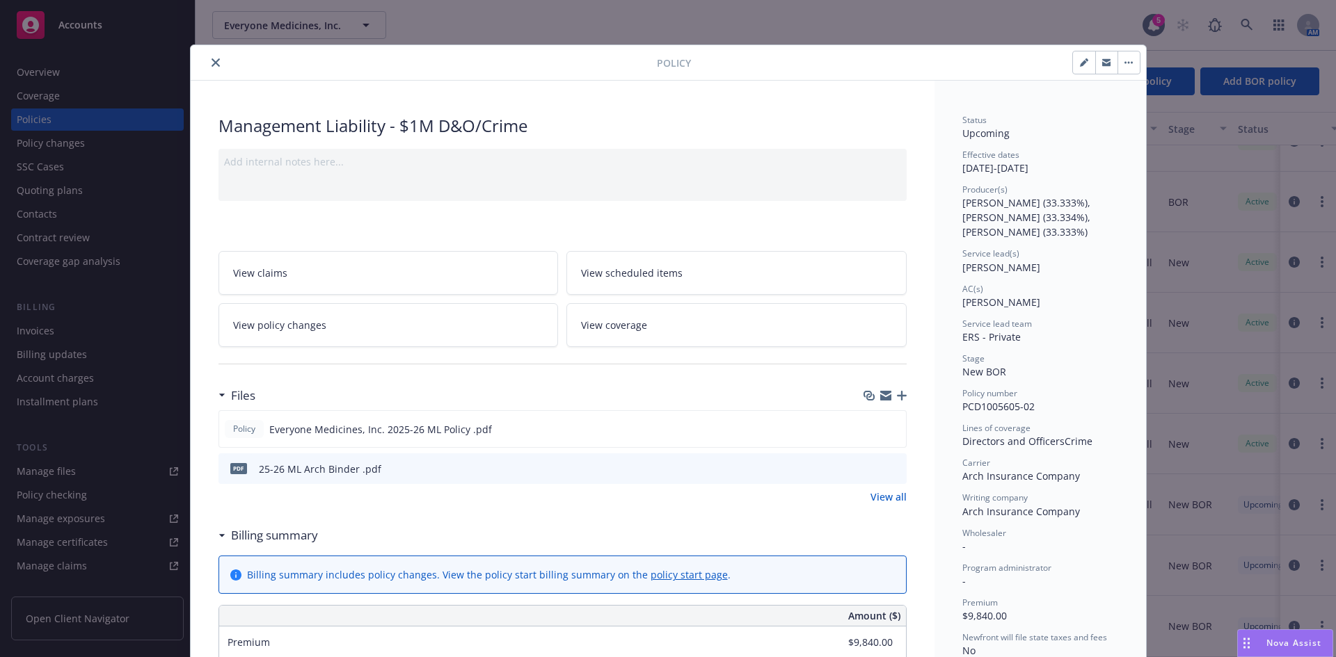
click at [897, 394] on icon "button" at bounding box center [902, 396] width 10 height 10
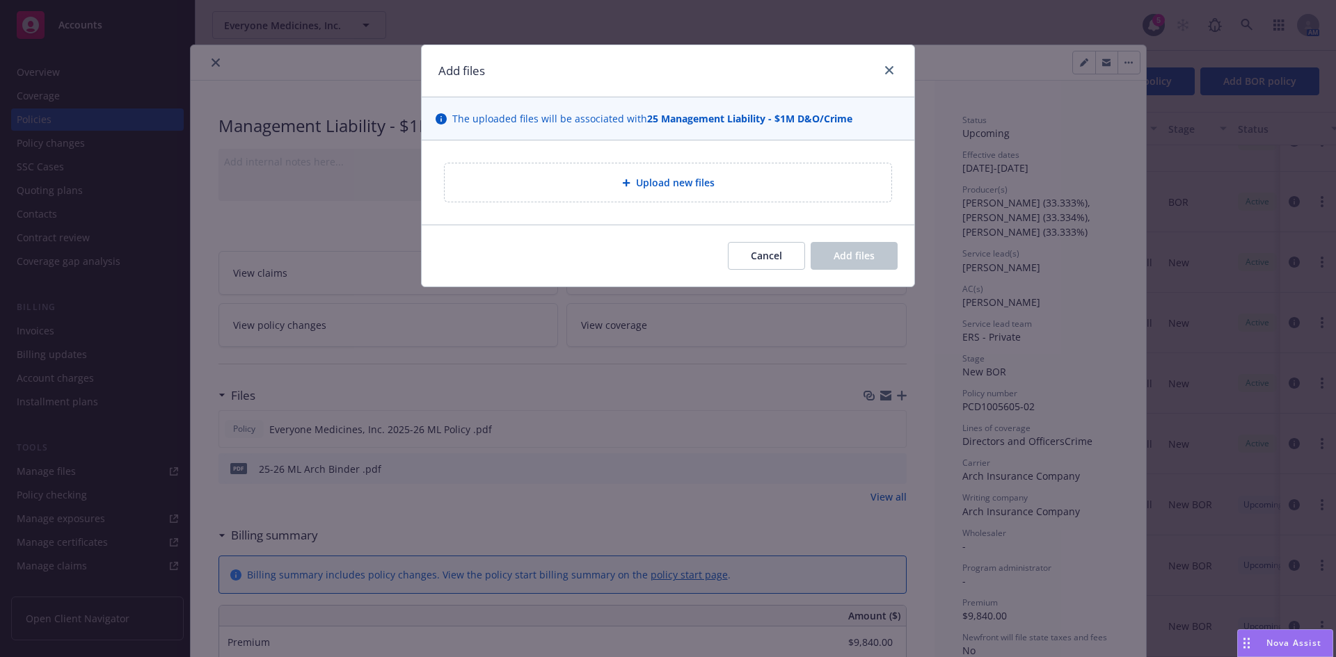
click at [624, 175] on div "Upload new files" at bounding box center [668, 183] width 424 height 16
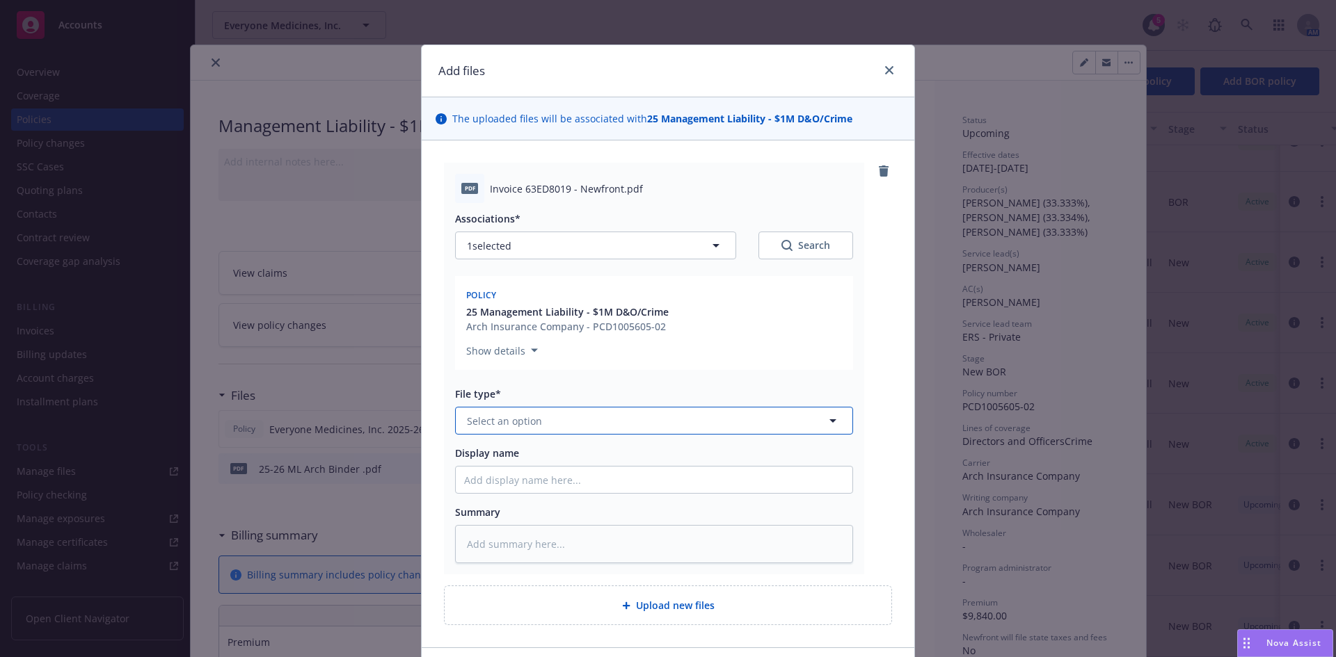
click at [517, 421] on span "Select an option" at bounding box center [504, 421] width 75 height 15
type input "inv"
click at [532, 467] on div "Invoice - Newfront" at bounding box center [512, 459] width 96 height 20
click at [497, 493] on input "Display name" at bounding box center [654, 480] width 397 height 26
click at [498, 487] on input "Display name" at bounding box center [654, 480] width 397 height 26
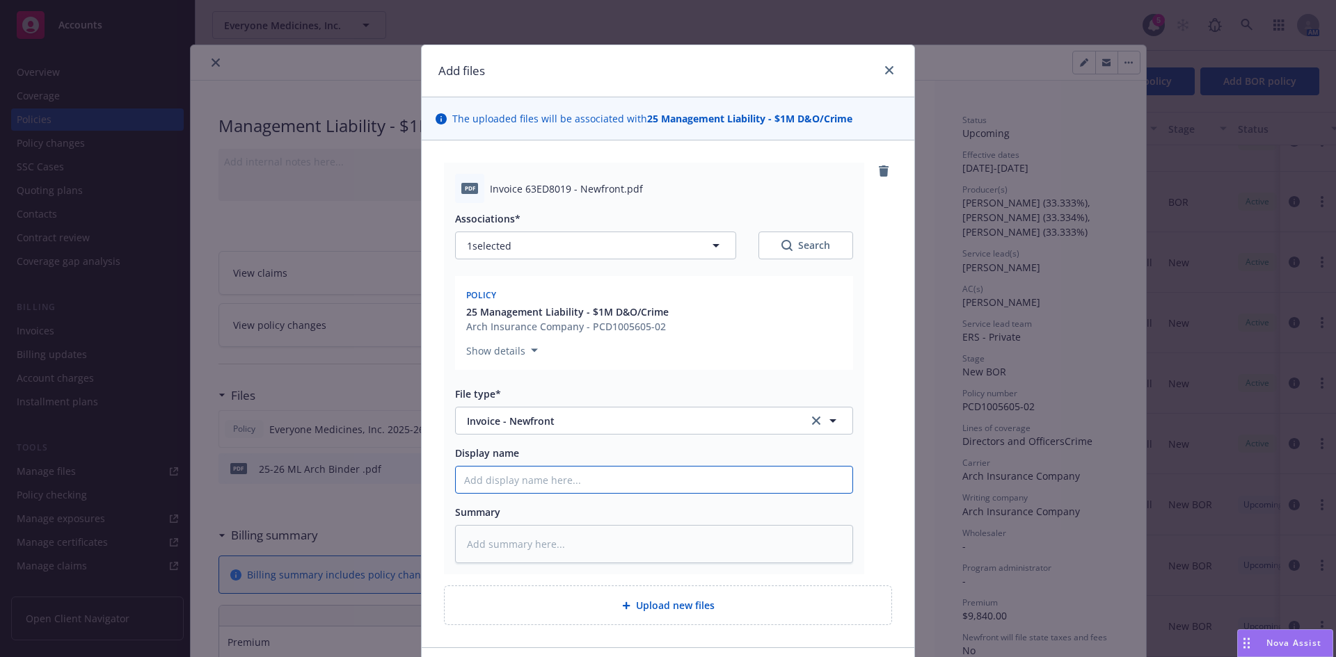
paste input "Everyone Medicines, Inc."
type textarea "x"
type input "Everyone Medicines, Inc."
type textarea "x"
type input "Everyone Medicines, Inc."
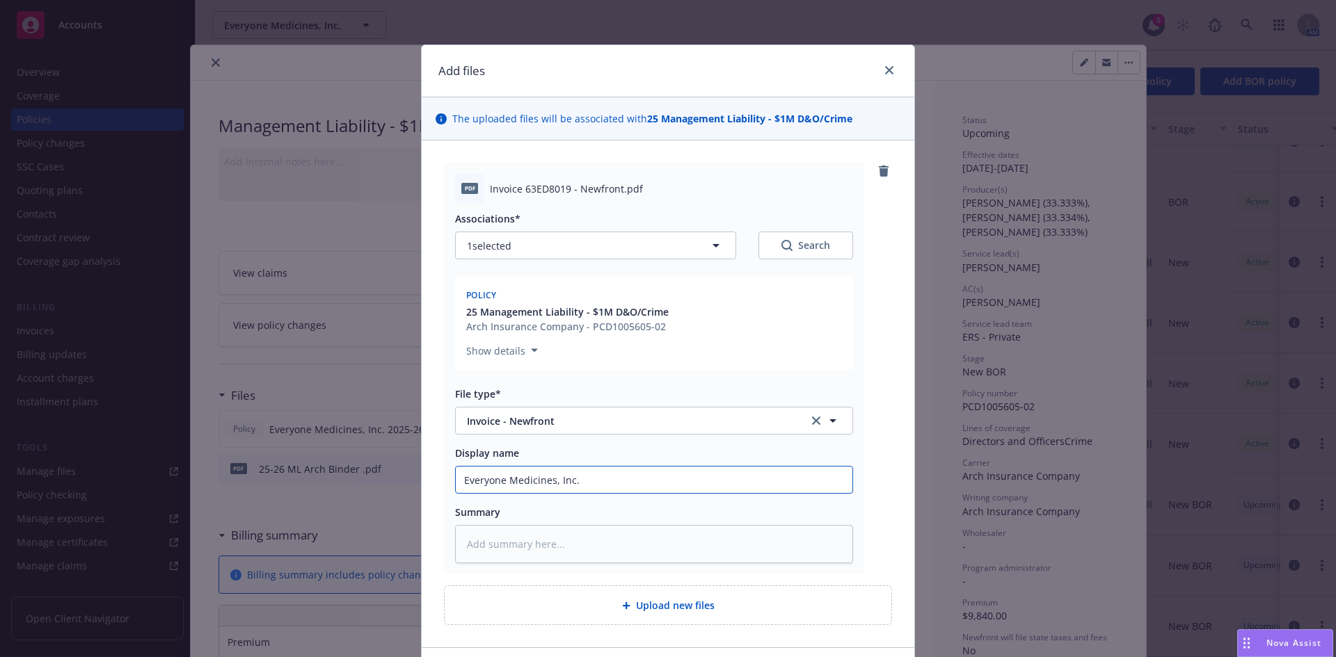
type textarea "x"
type input "Everyone Medicines, Inc. 2"
type textarea "x"
type input "Everyone Medicines, Inc. 20"
type textarea "x"
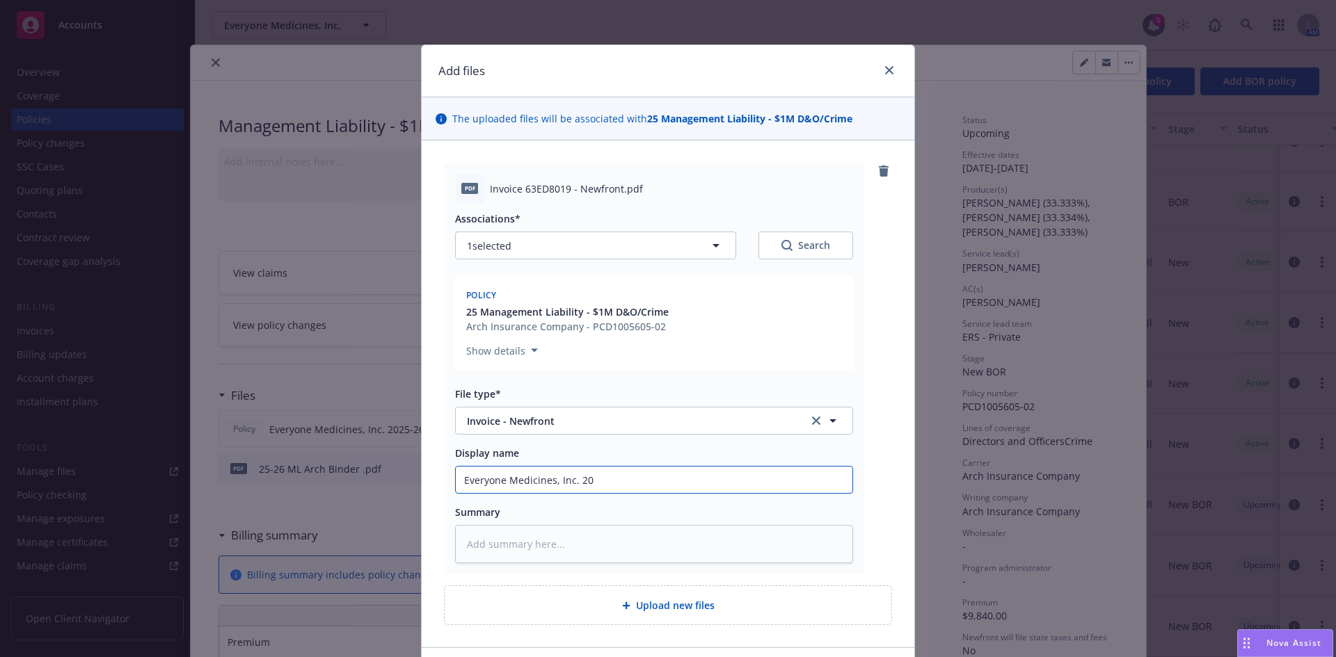
type input "Everyone Medicines, Inc. 202"
type textarea "x"
type input "Everyone Medicines, Inc. 2025"
type textarea "x"
type input "Everyone Medicines, Inc. 2025-"
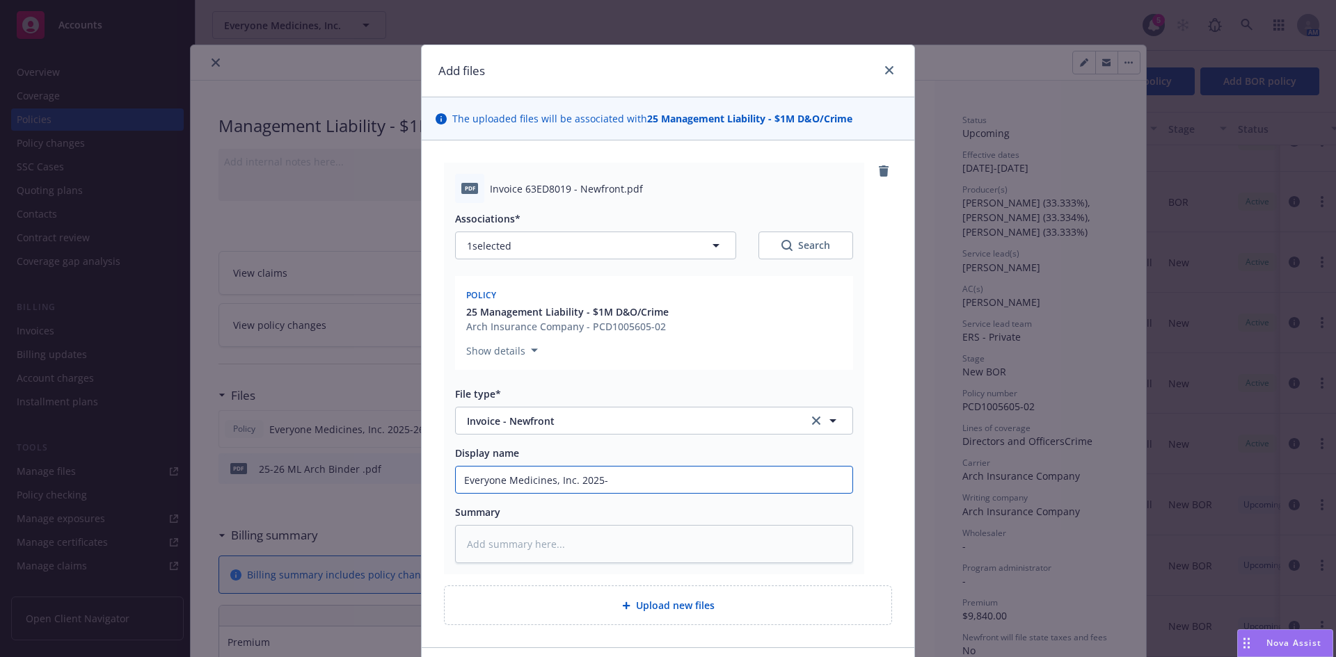
type textarea "x"
type input "Everyone Medicines, Inc. 2025-2"
type textarea "x"
type input "Everyone Medicines, Inc. 2025-26"
type textarea "x"
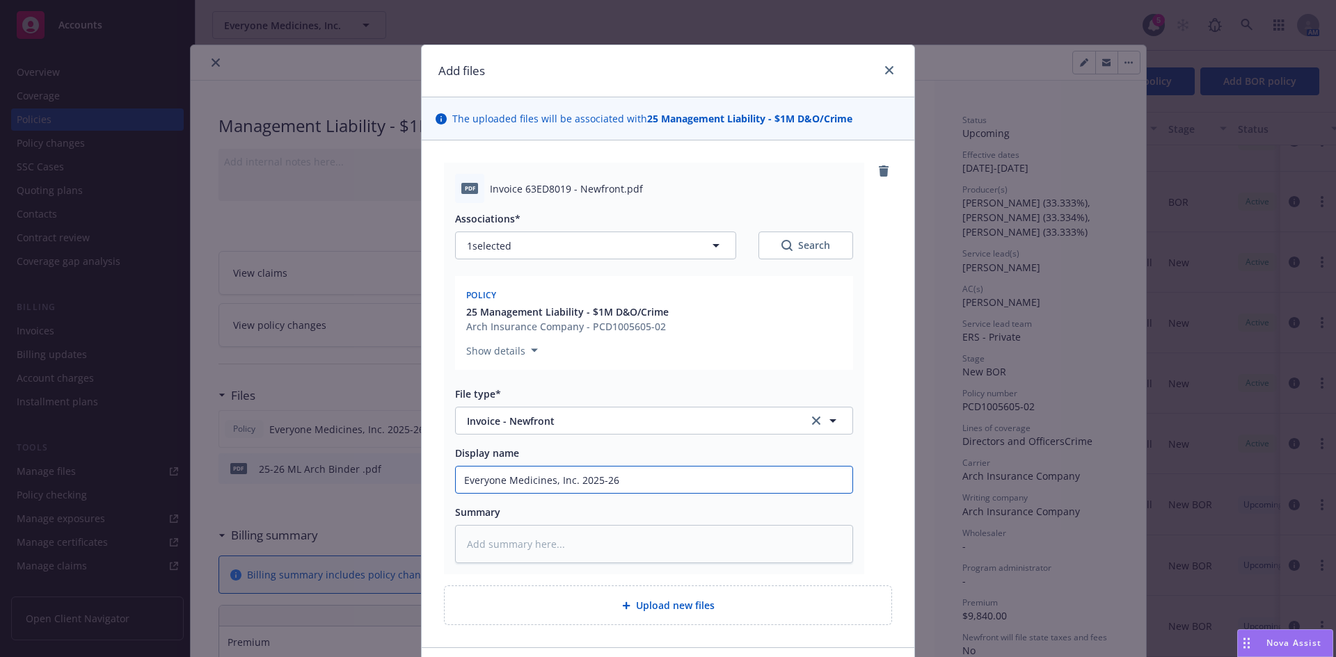
type input "Everyone Medicines, Inc. 2025-26"
type textarea "x"
type input "Everyone Medicines, Inc. 2025-26 M"
type textarea "x"
type input "Everyone Medicines, Inc. 2025-26 ML"
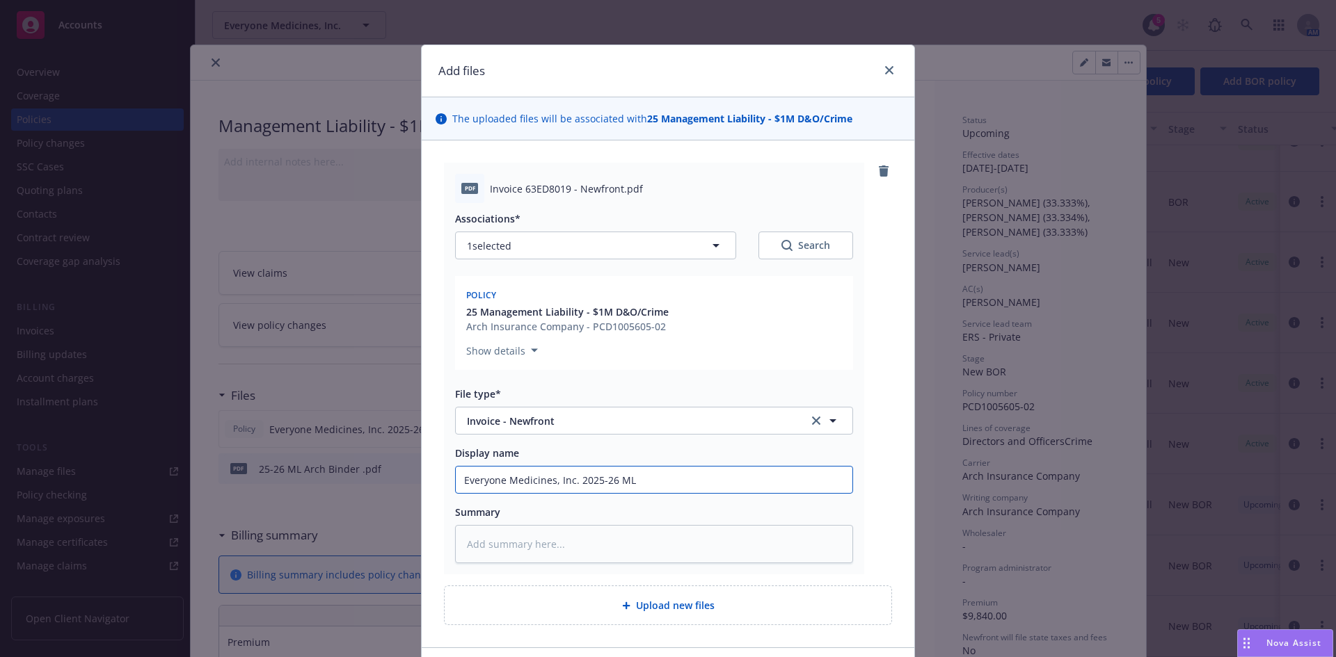
type textarea "x"
type input "Everyone Medicines, Inc. 2025-26 ML"
type textarea "x"
type input "Everyone Medicines, Inc. 2025-26 ML I"
type textarea "x"
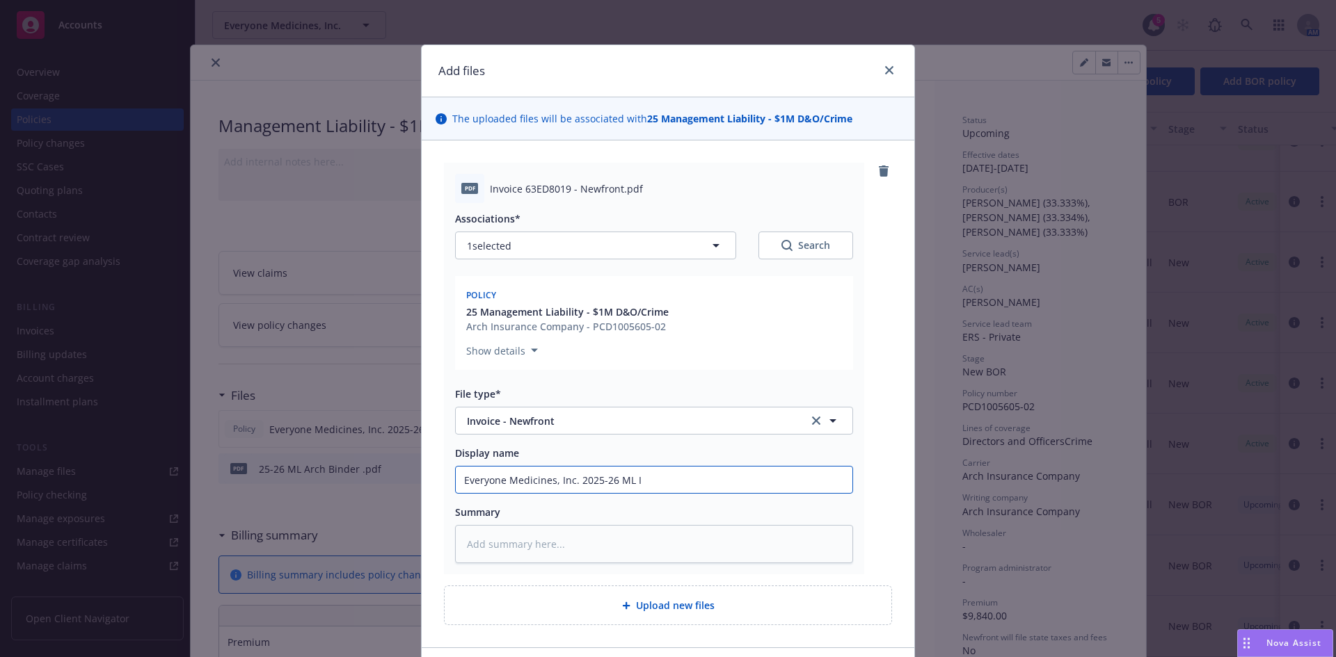
type input "Everyone Medicines, Inc. 2025-26 ML In"
type textarea "x"
type input "Everyone Medicines, Inc. 2025-26 ML Inv"
type textarea "x"
type input "Everyone Medicines, Inc. 2025-26 ML Invoc"
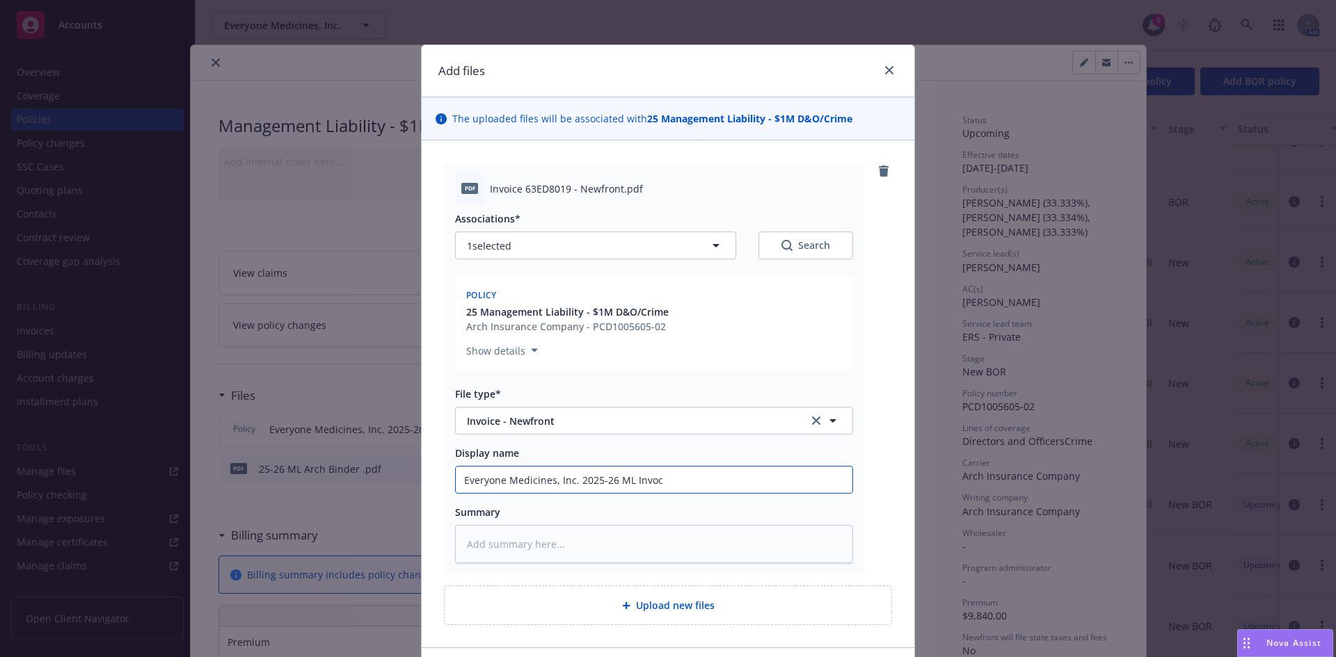
type textarea "x"
type input "Everyone Medicines, Inc. 2025-26 ML Invoci"
type textarea "x"
type input "Everyone Medicines, Inc. 2025-26 ML Invocie"
type textarea "x"
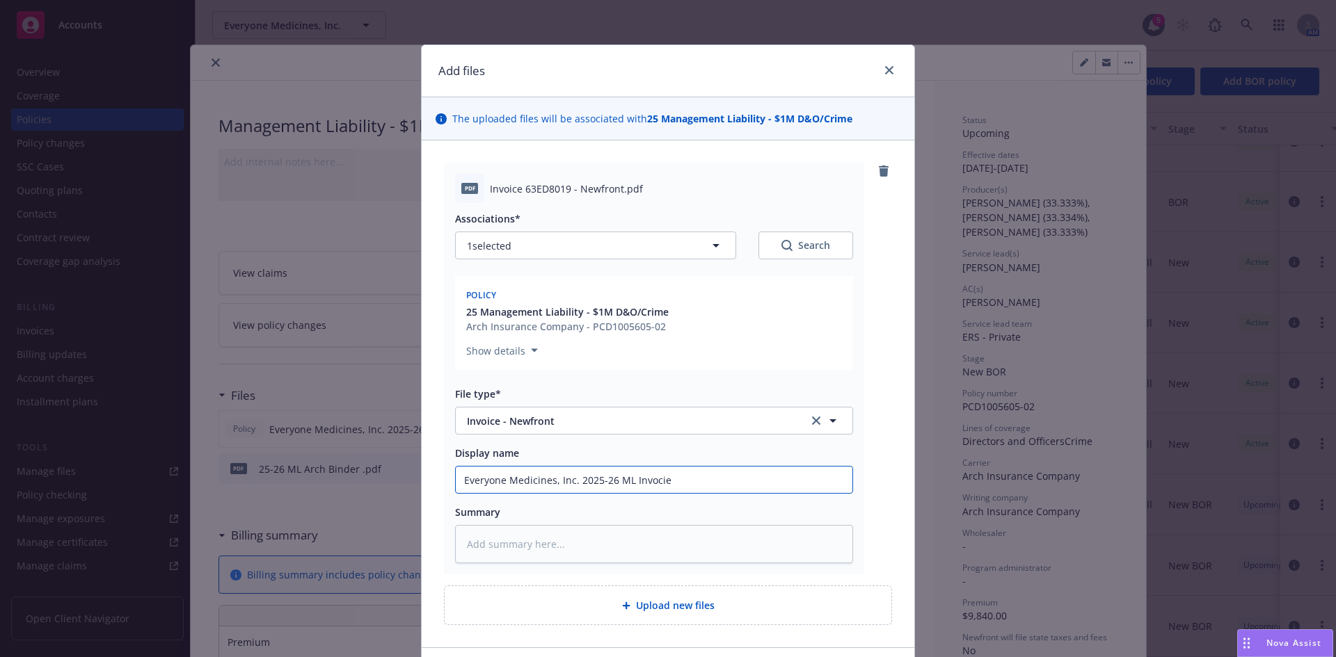
type input "Everyone Medicines, Inc. 2025-26 ML Invocie"
type textarea "x"
type input "Everyone Medicines, Inc. 2025-26 ML Invocie"
type textarea "x"
type input "Everyone Medicines, Inc. 2025-26 ML Invoci"
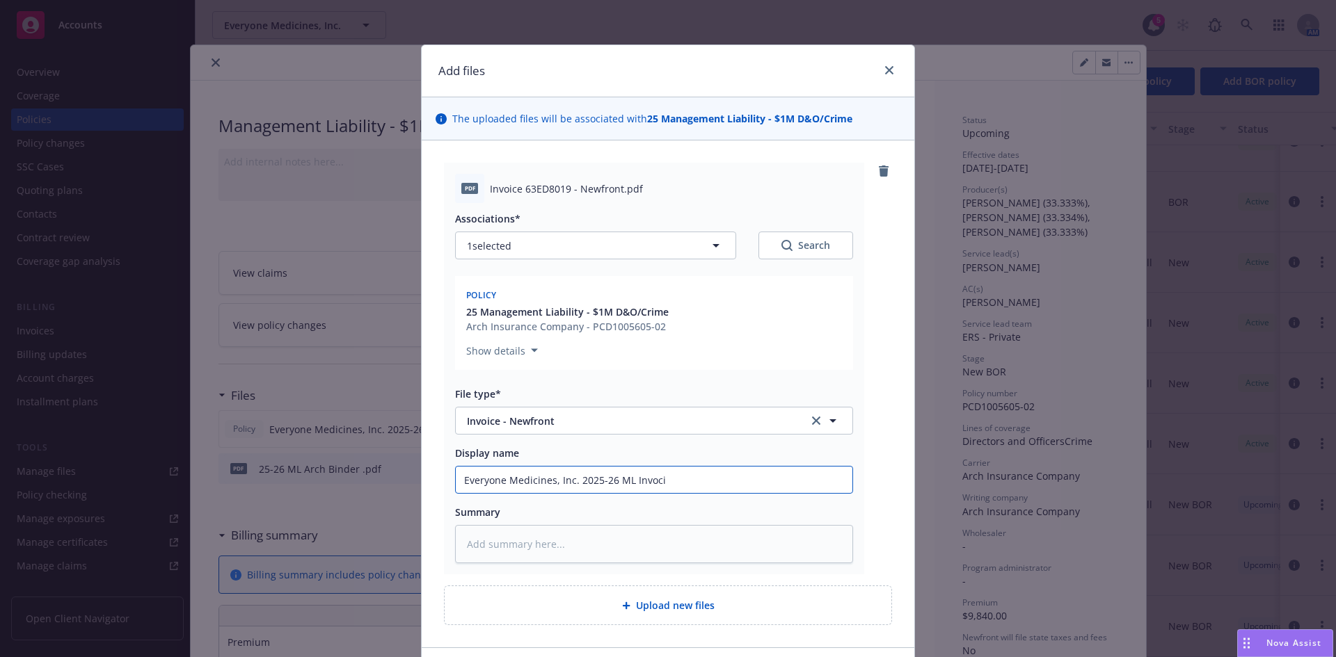
type textarea "x"
type input "Everyone Medicines, Inc. 2025-26 ML Invoc"
type textarea "x"
type input "Everyone Medicines, Inc. 2025-26 ML Invo"
type textarea "x"
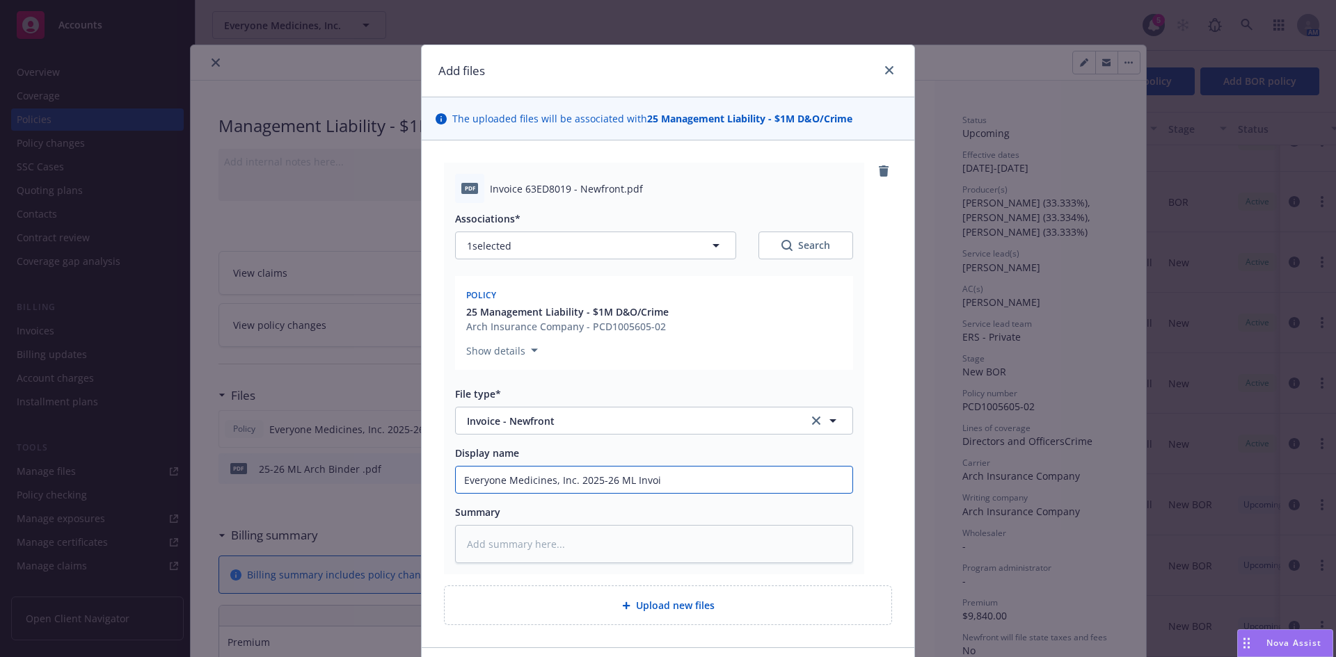
type input "Everyone Medicines, Inc. 2025-26 ML Invoic"
type textarea "x"
type input "Everyone Medicines, Inc. 2025-26 ML Invoice"
type textarea "x"
type input "Everyone Medicines, Inc. 2025-26 ML Invoice"
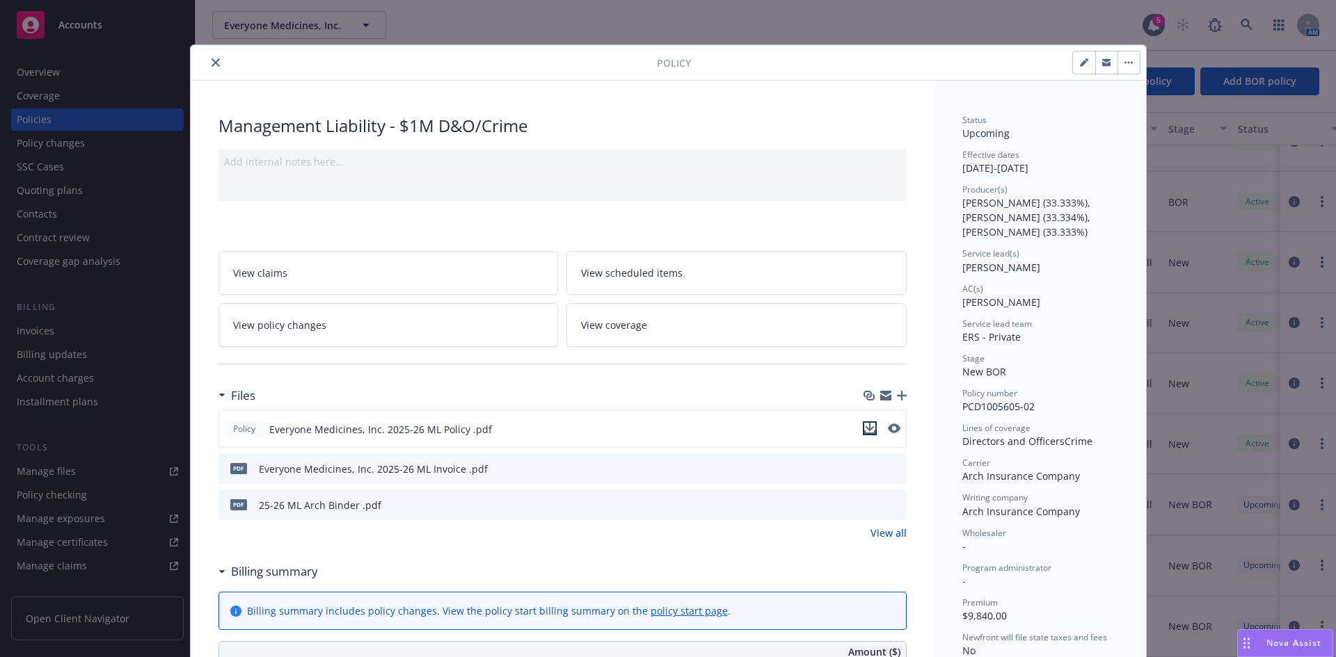
click at [864, 428] on icon "download file" at bounding box center [869, 428] width 11 height 11
click at [867, 467] on icon "download file" at bounding box center [869, 467] width 9 height 8
click at [504, 68] on div at bounding box center [426, 62] width 461 height 17
click at [898, 399] on icon "button" at bounding box center [902, 396] width 10 height 10
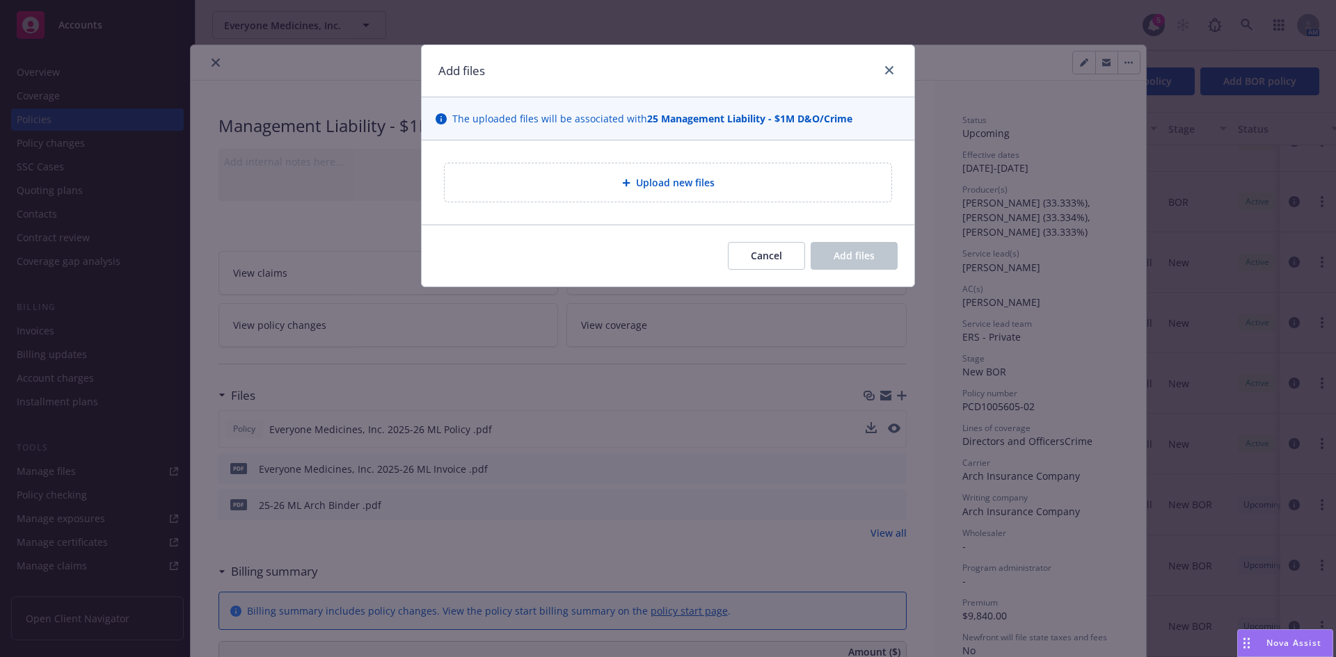
type textarea "x"
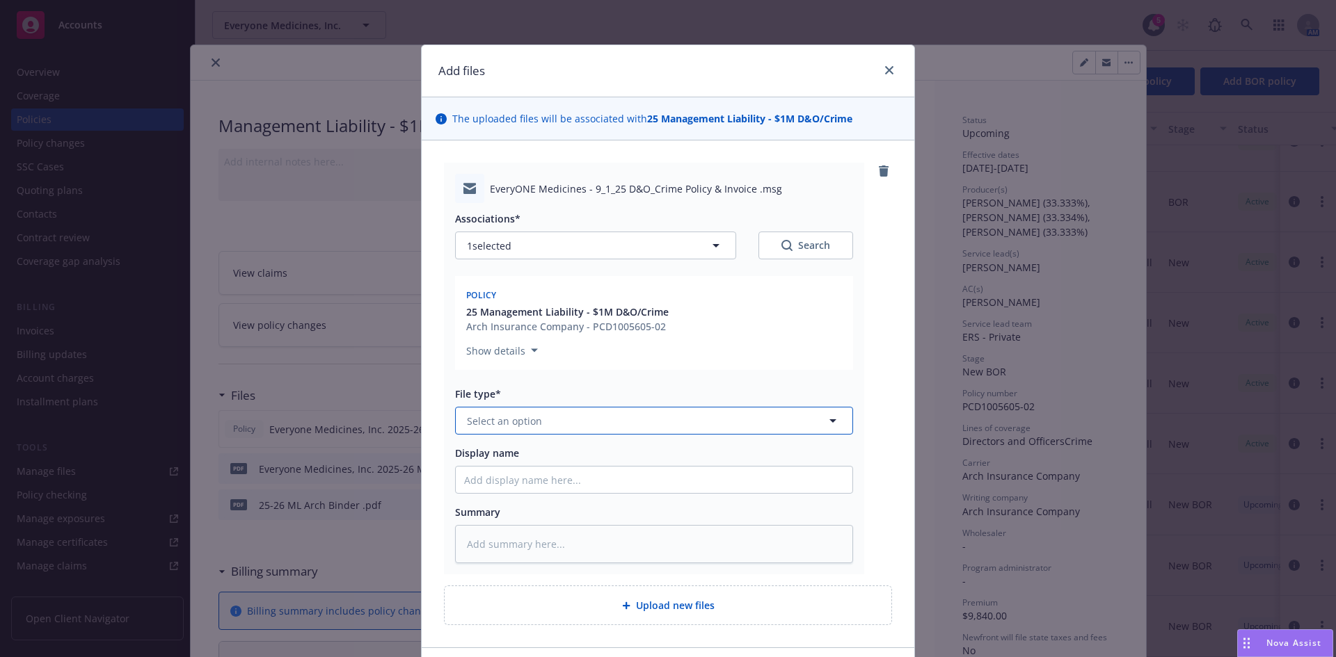
click at [488, 417] on span "Select an option" at bounding box center [504, 421] width 75 height 15
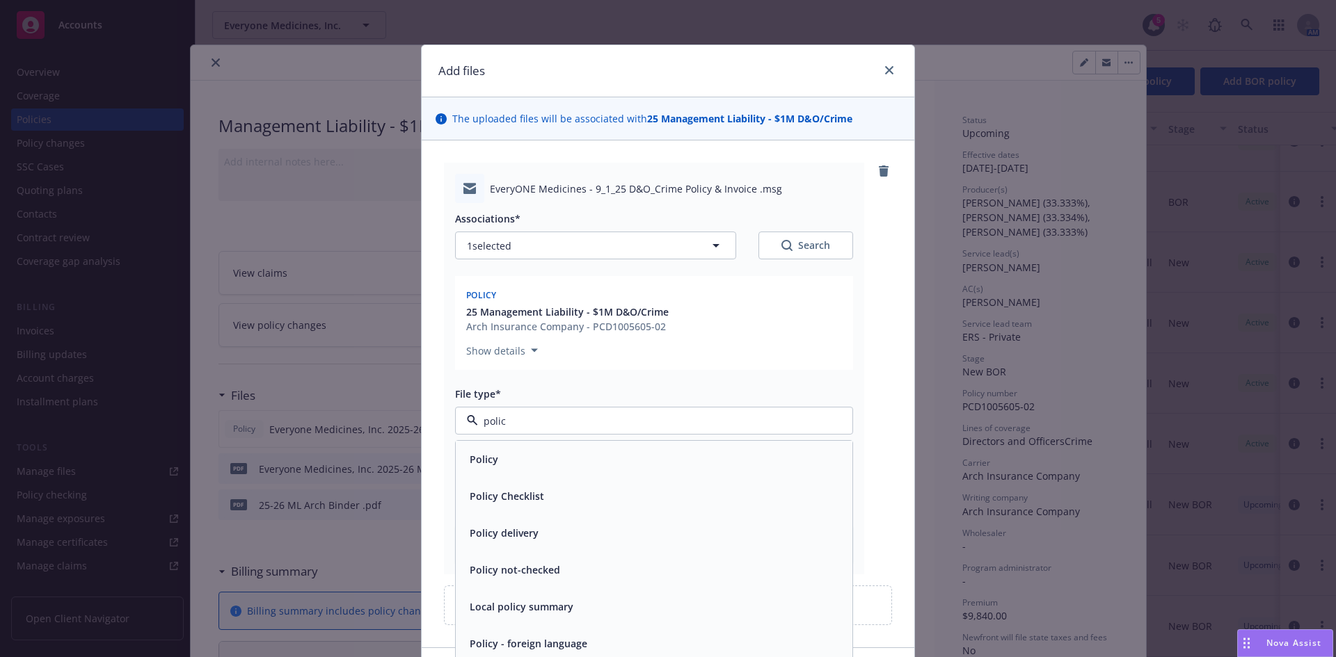
type input "policy"
click at [563, 534] on div "Policy delivery" at bounding box center [654, 533] width 380 height 20
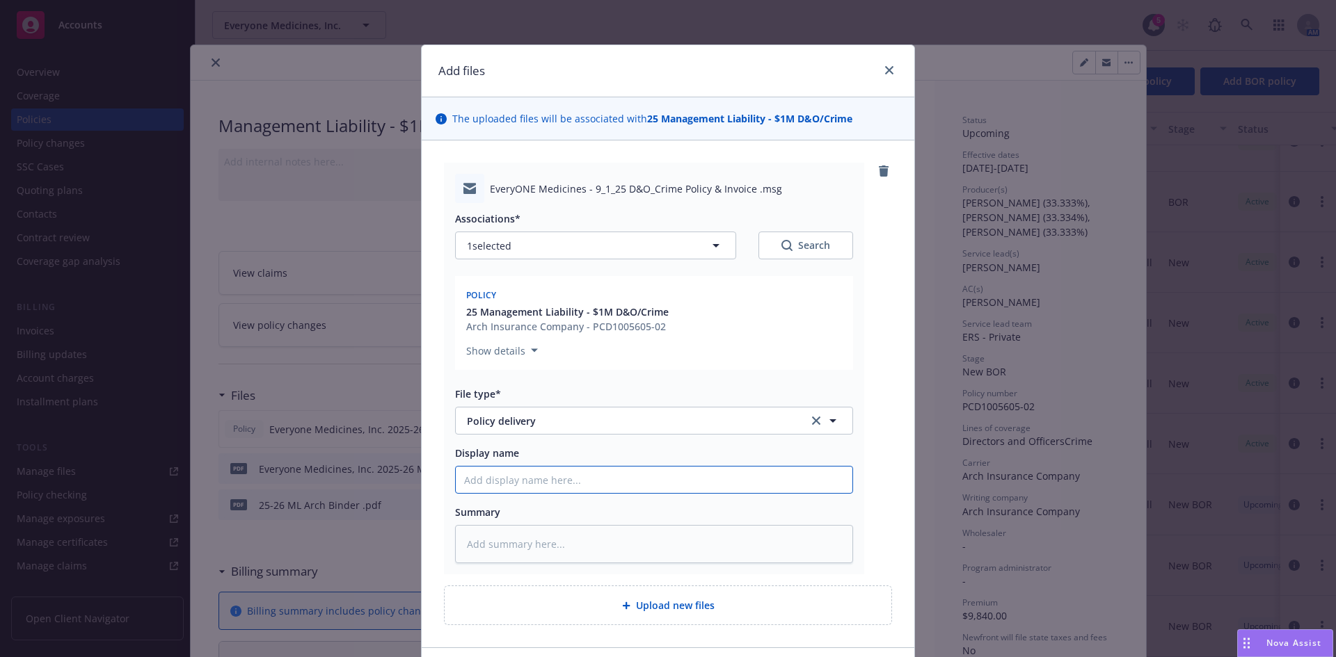
click at [494, 490] on input "Display name" at bounding box center [654, 480] width 397 height 26
type textarea "x"
type input "M"
type textarea "x"
type input "ML"
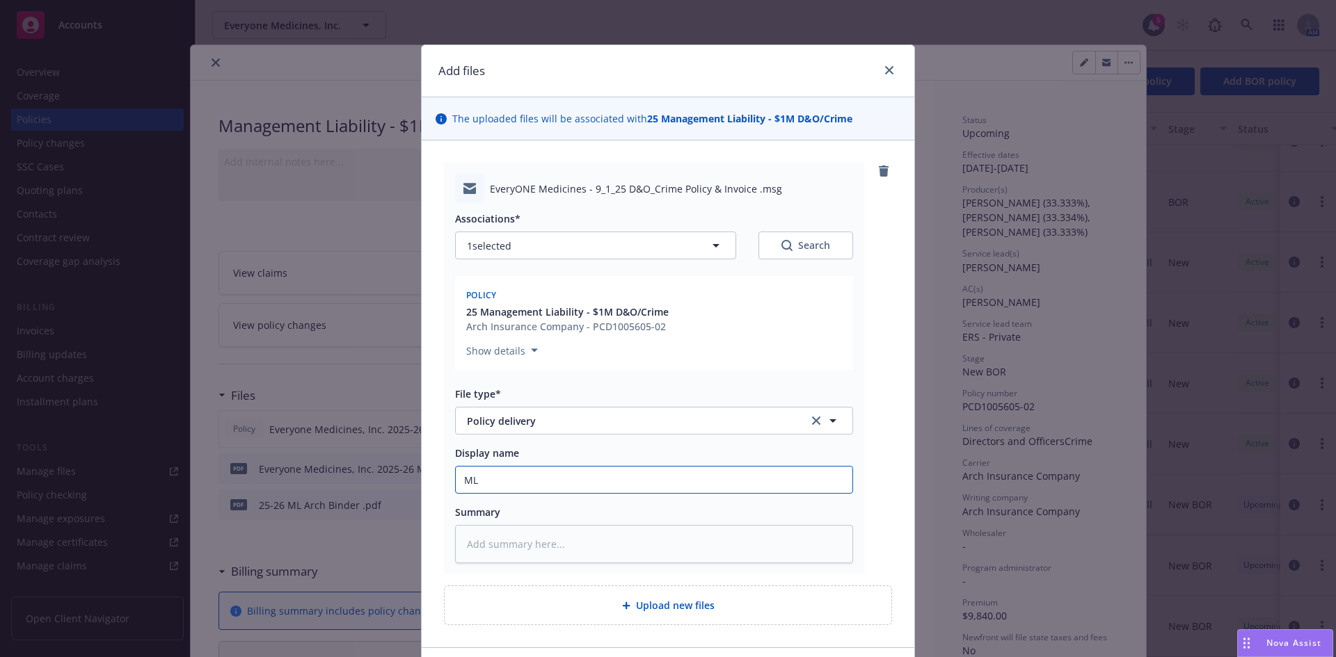
type textarea "x"
type input "ML"
type textarea "x"
type input "ML P"
type textarea "x"
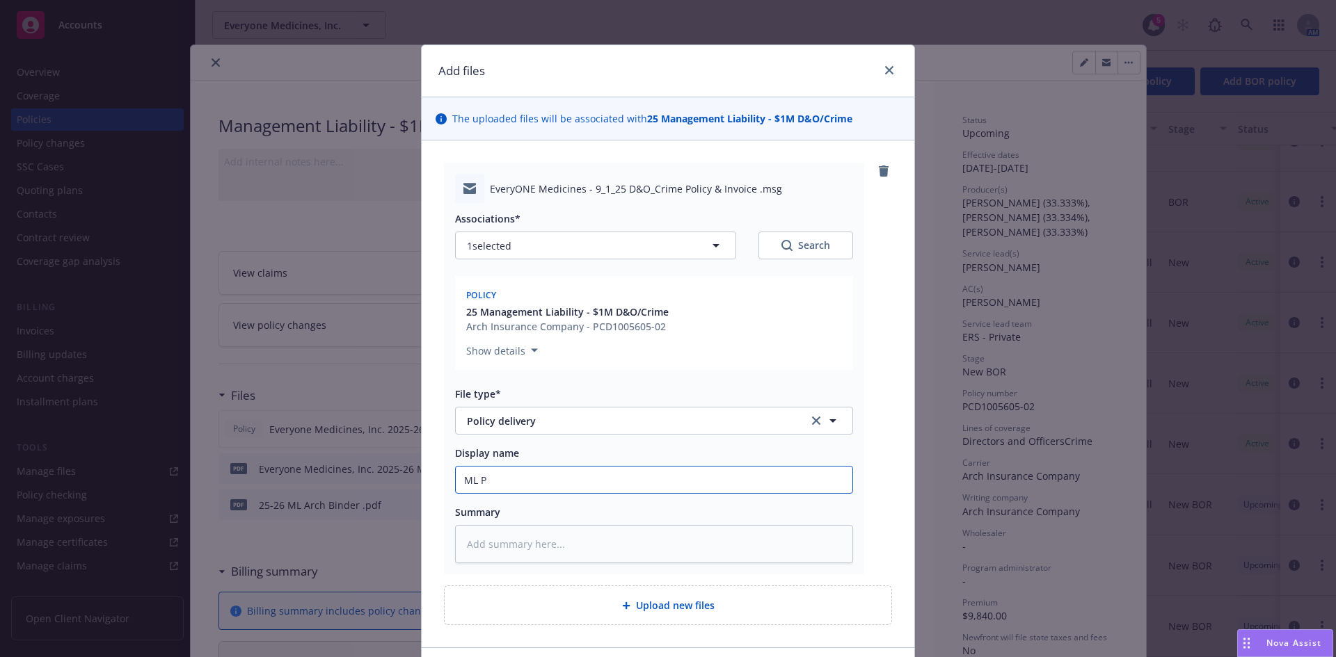
type input "ML Po"
type textarea "x"
type input "ML Policy to client"
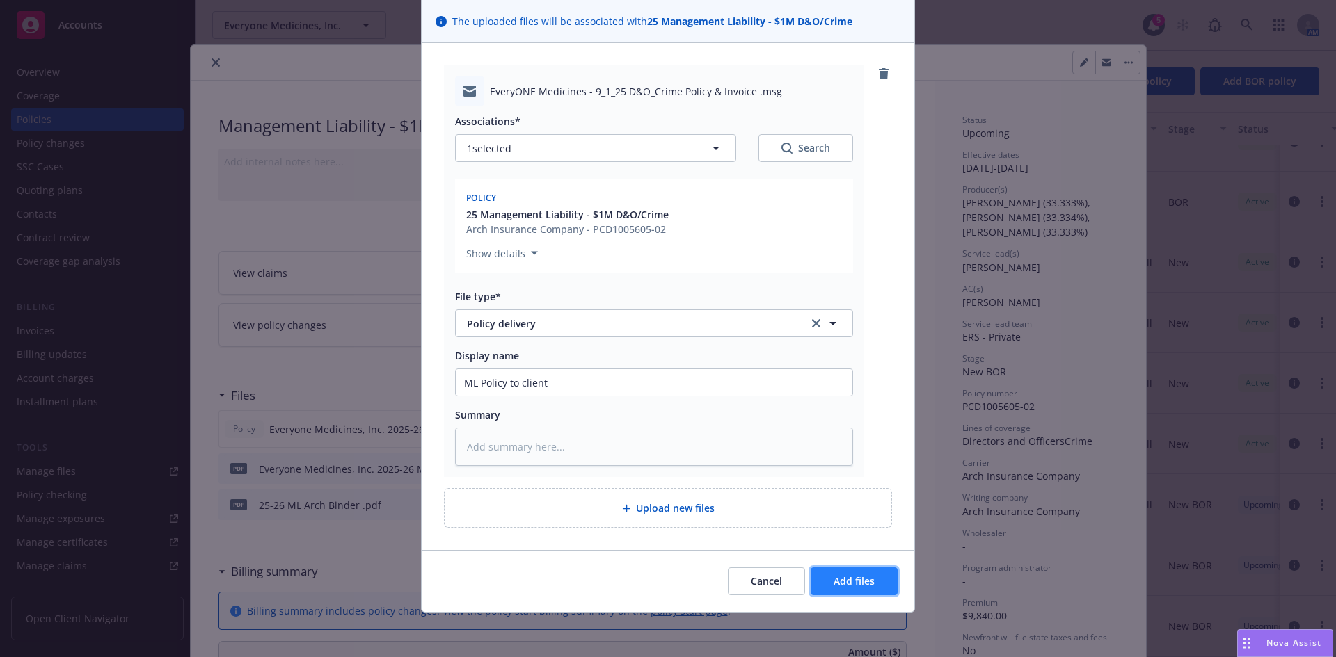
click at [854, 577] on span "Add files" at bounding box center [853, 581] width 41 height 13
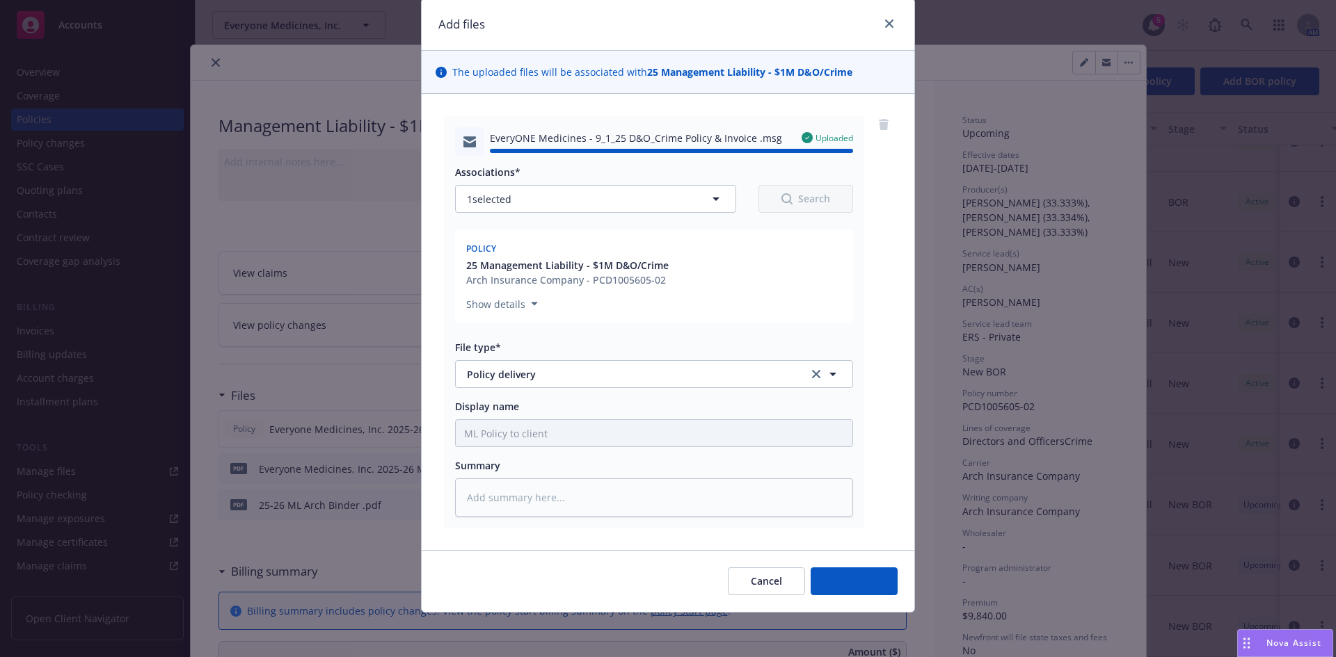
type textarea "x"
